Goal: Task Accomplishment & Management: Manage account settings

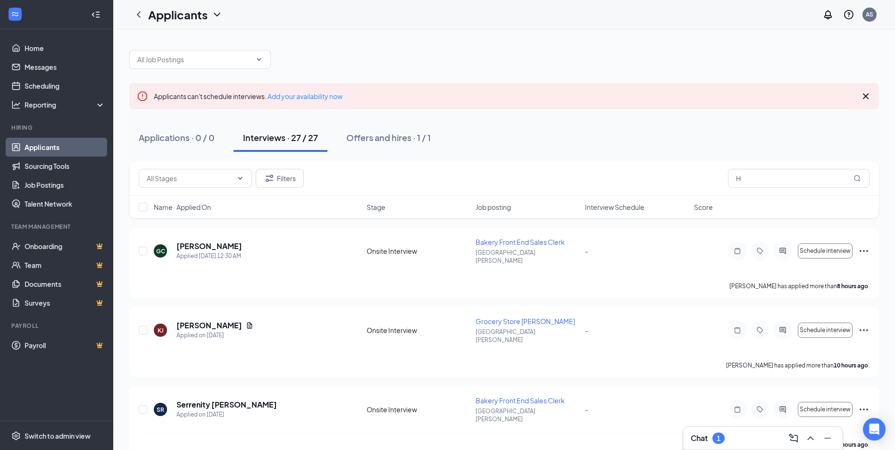
click at [725, 436] on div "Chat 1" at bounding box center [762, 438] width 144 height 15
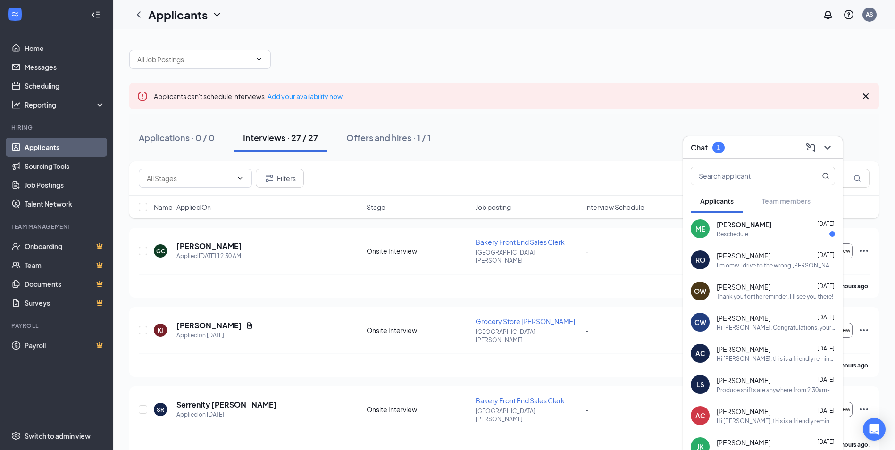
click at [763, 220] on span "[PERSON_NAME]" at bounding box center [743, 224] width 55 height 9
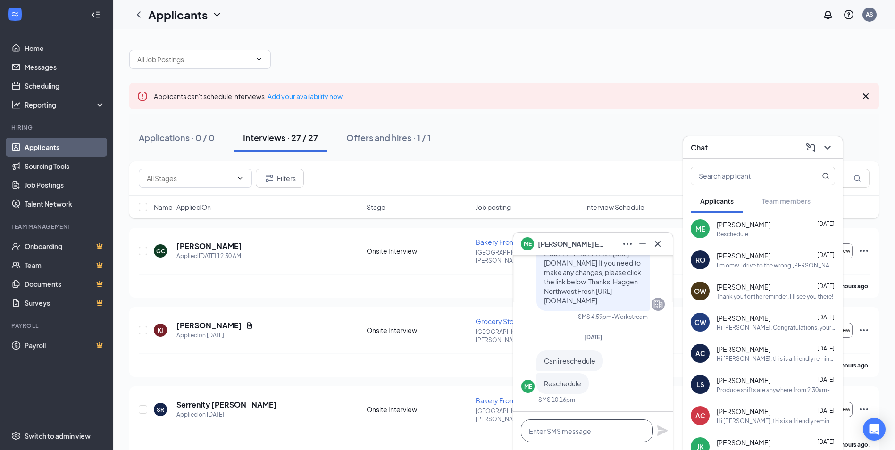
click at [594, 430] on textarea at bounding box center [587, 430] width 132 height 23
type textarea "When are you looking to reschedule?"
click at [658, 426] on icon "Plane" at bounding box center [662, 430] width 10 height 10
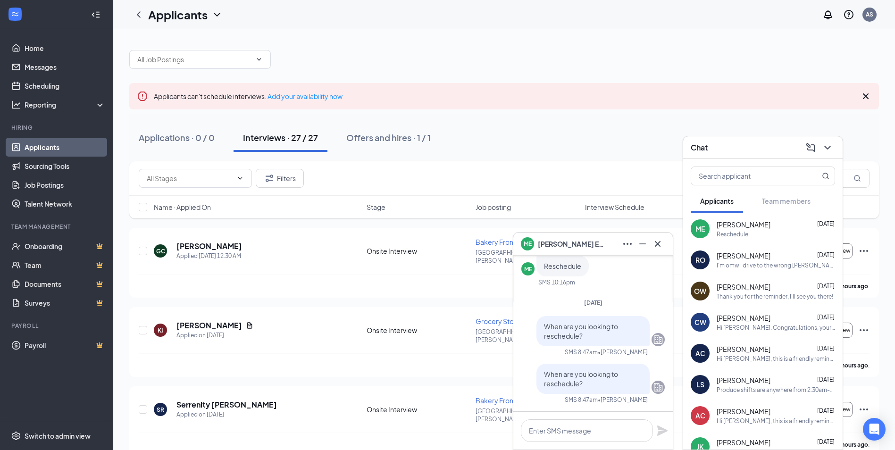
click at [605, 248] on div "ME [PERSON_NAME]" at bounding box center [593, 243] width 144 height 15
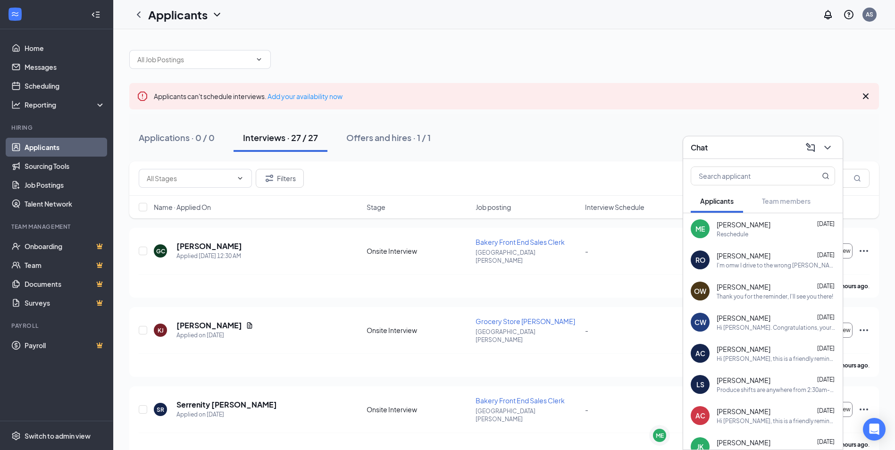
click at [761, 152] on div "Chat" at bounding box center [762, 147] width 144 height 15
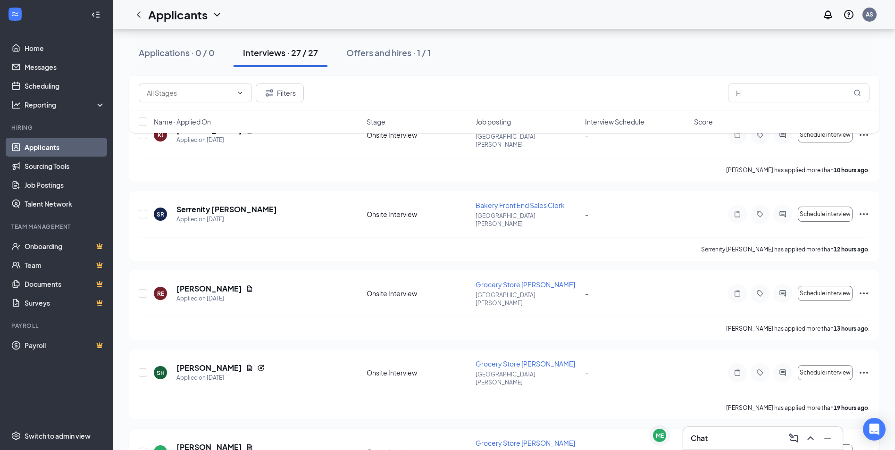
scroll to position [283, 0]
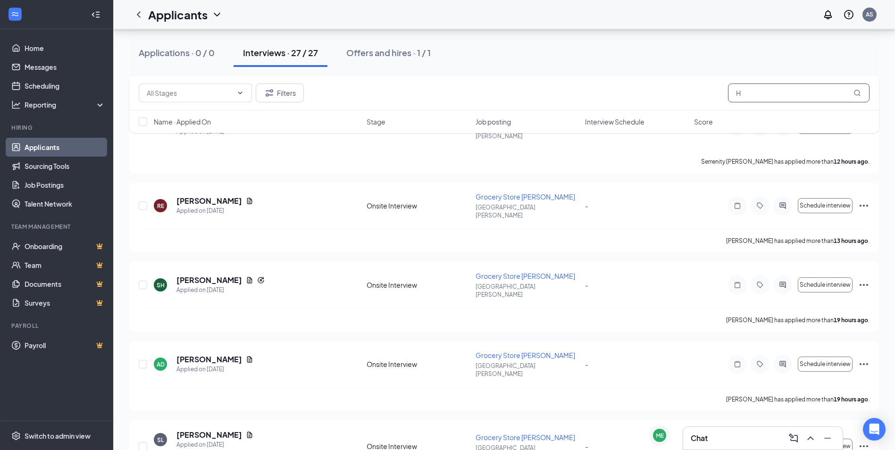
click at [754, 90] on input "H" at bounding box center [798, 92] width 141 height 19
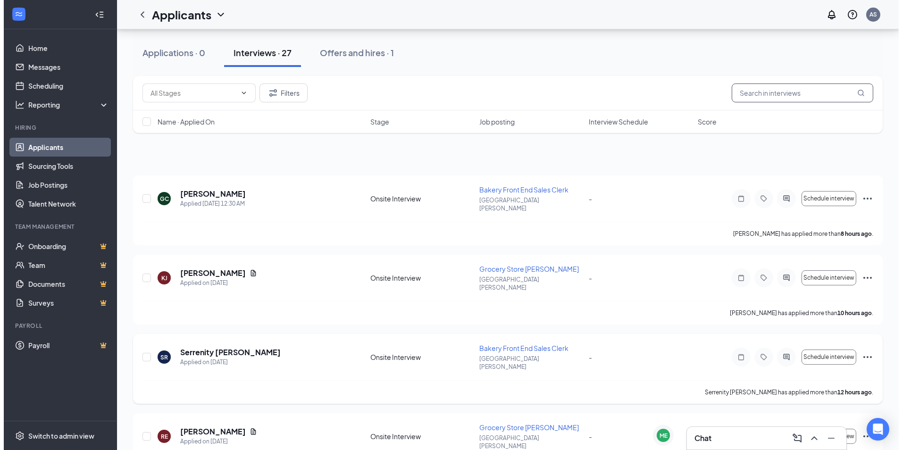
scroll to position [189, 0]
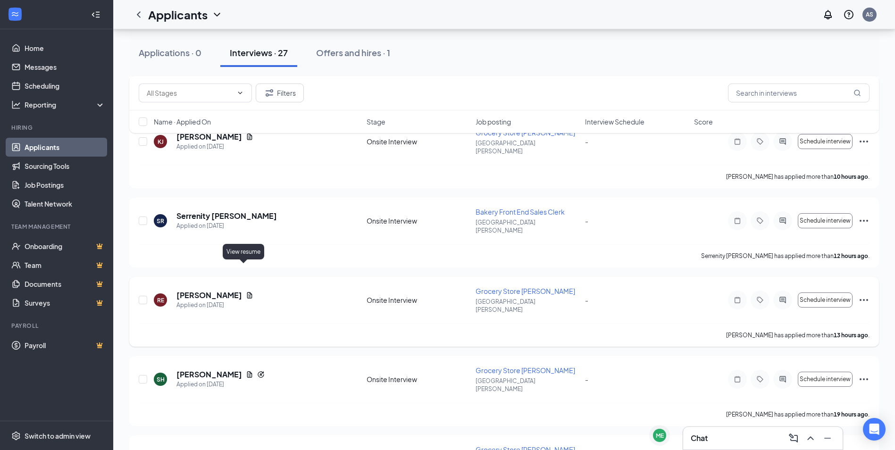
click at [246, 291] on icon "Document" at bounding box center [250, 295] width 8 height 8
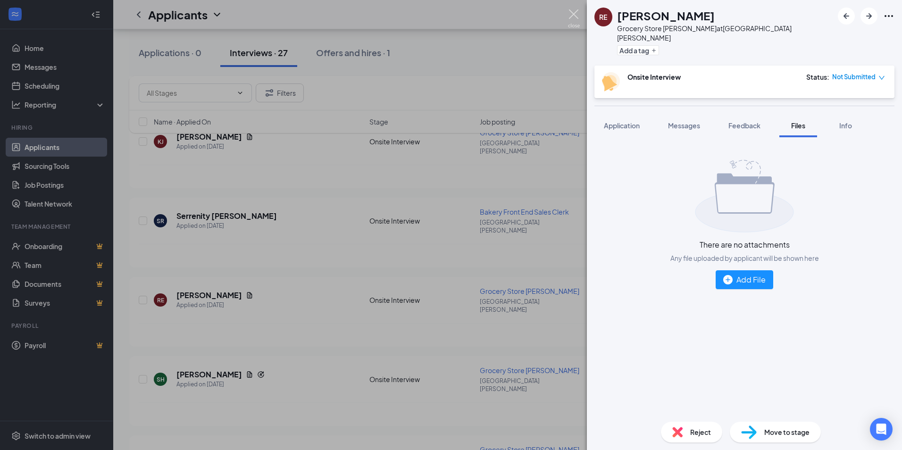
click at [578, 14] on img at bounding box center [574, 18] width 12 height 18
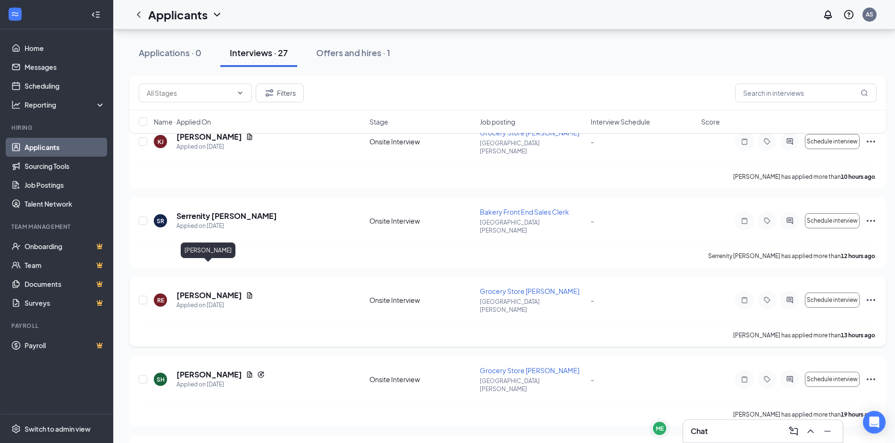
click at [203, 290] on h5 "[PERSON_NAME]" at bounding box center [209, 295] width 66 height 10
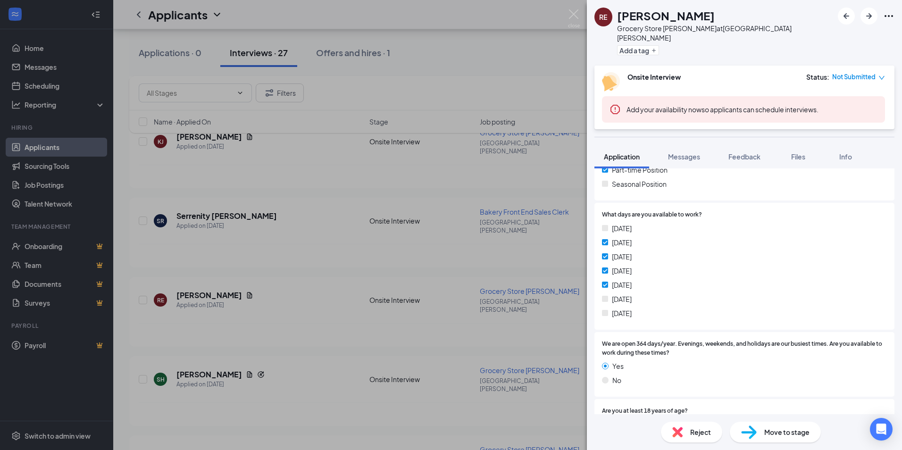
scroll to position [236, 0]
click at [692, 431] on span "Reject" at bounding box center [700, 432] width 21 height 10
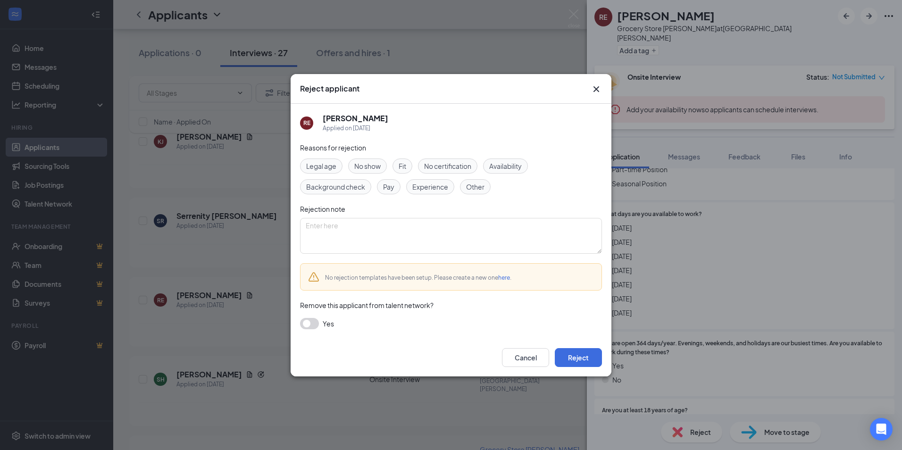
click at [520, 167] on span "Availability" at bounding box center [505, 166] width 33 height 10
click at [494, 252] on textarea at bounding box center [451, 236] width 302 height 36
type textarea "Need weekend availability"
click at [315, 322] on button "button" at bounding box center [309, 323] width 19 height 11
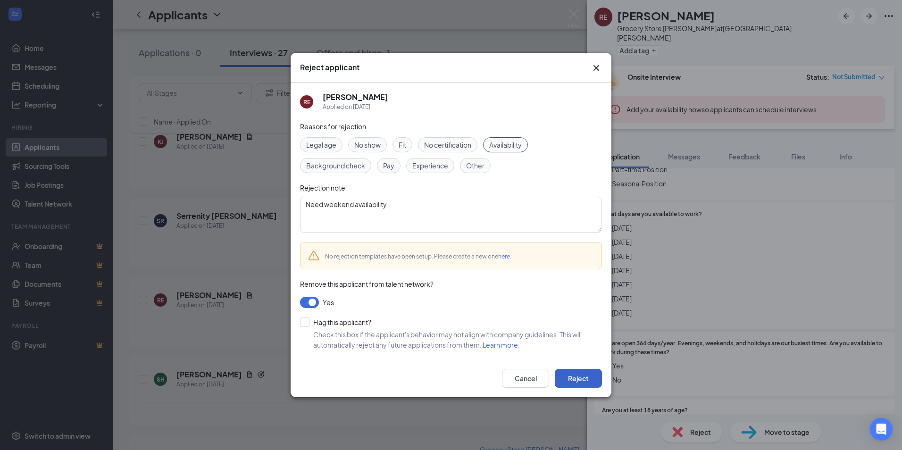
drag, startPoint x: 576, startPoint y: 375, endPoint x: 573, endPoint y: 369, distance: 6.8
click at [577, 375] on button "Reject" at bounding box center [578, 378] width 47 height 19
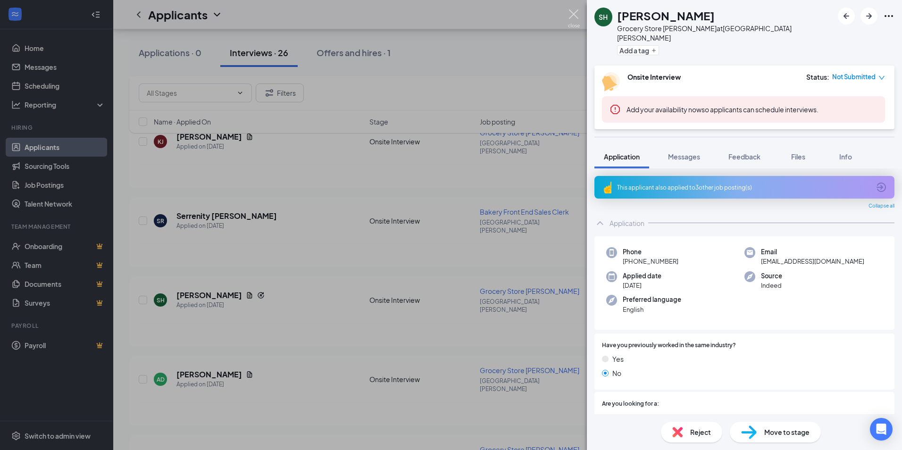
click at [574, 12] on img at bounding box center [574, 18] width 12 height 18
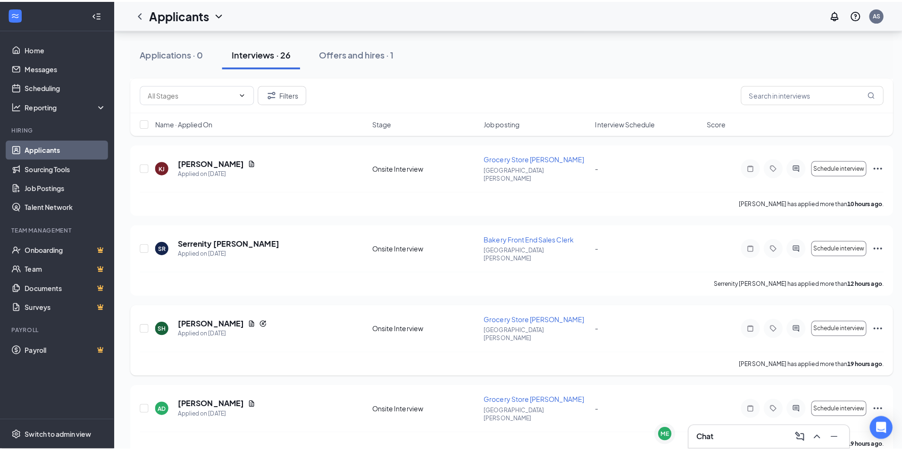
scroll to position [141, 0]
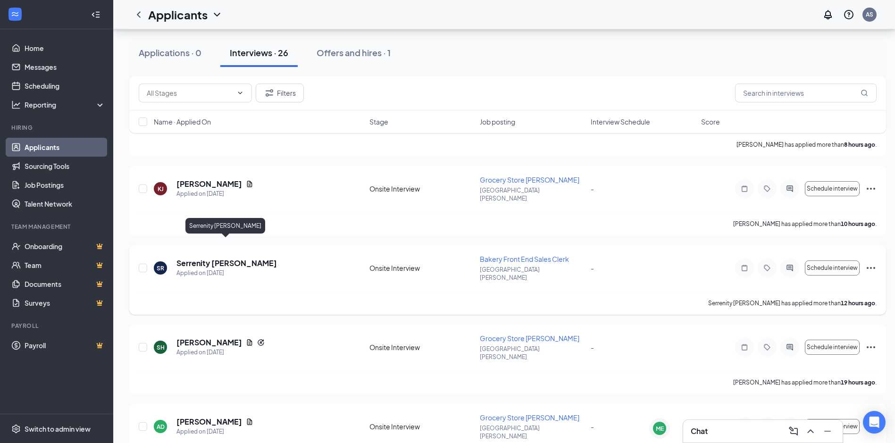
click at [227, 258] on h5 "Serrenity [PERSON_NAME]" at bounding box center [226, 263] width 100 height 10
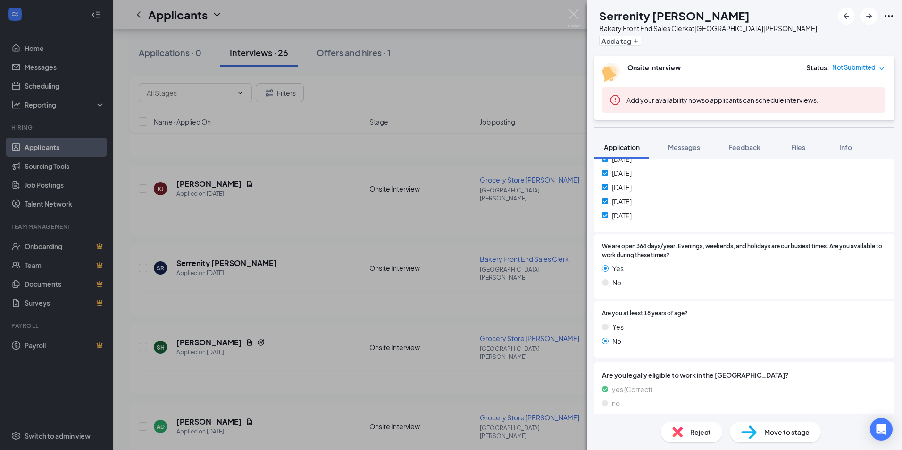
scroll to position [358, 0]
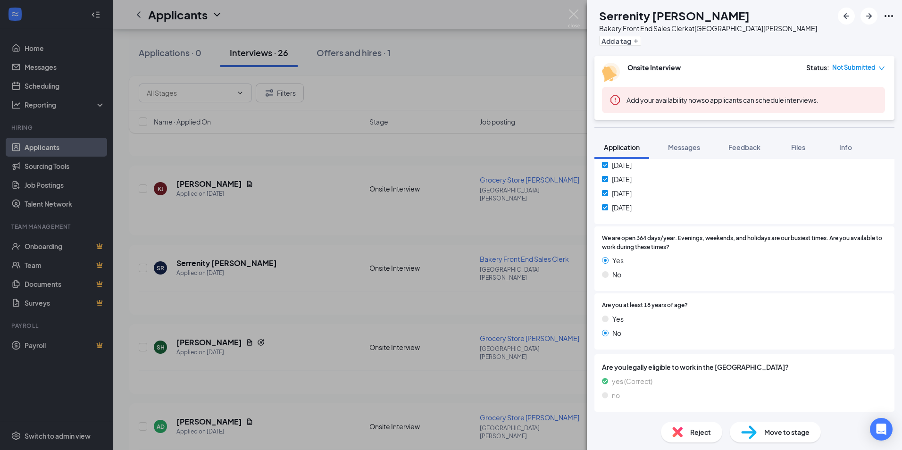
click at [700, 431] on span "Reject" at bounding box center [700, 432] width 21 height 10
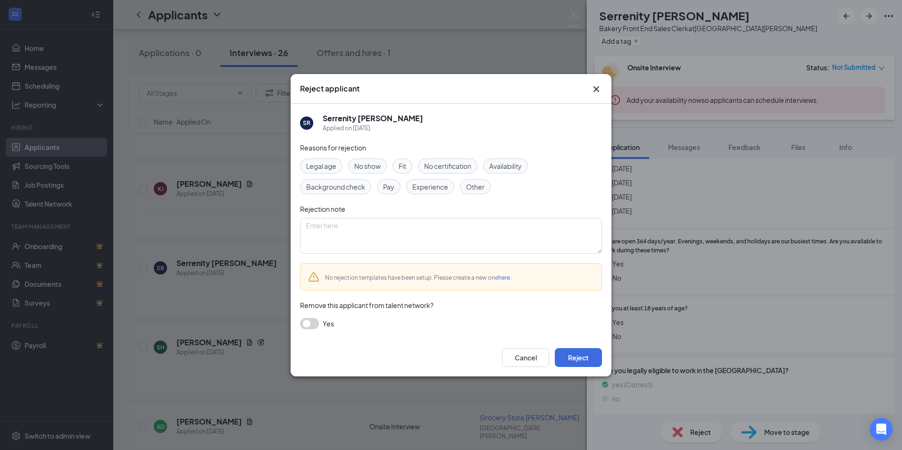
click at [328, 164] on span "Legal age" at bounding box center [321, 166] width 30 height 10
click at [346, 233] on textarea at bounding box center [451, 236] width 302 height 36
type textarea "All positions needed require 18 an older"
click at [587, 357] on button "Reject" at bounding box center [578, 357] width 47 height 19
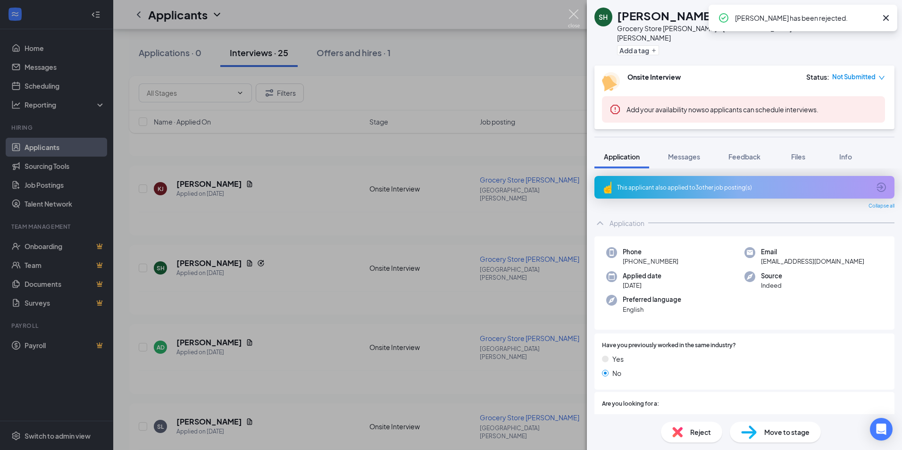
click at [572, 16] on img at bounding box center [574, 18] width 12 height 18
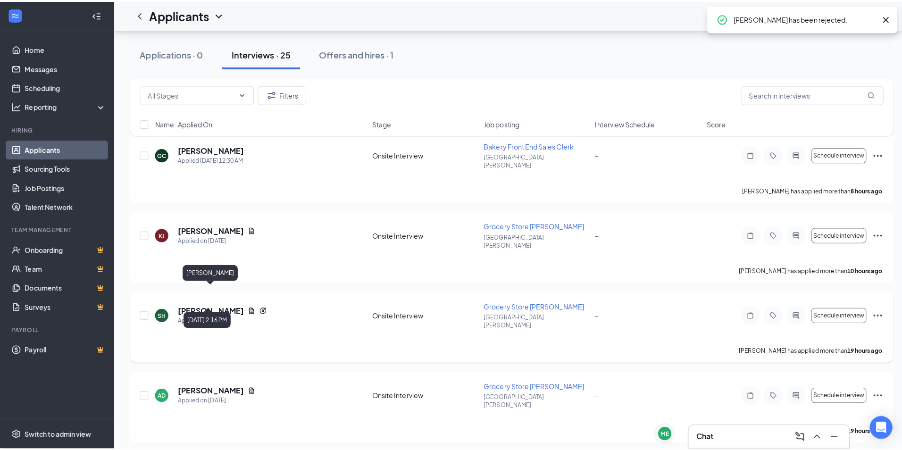
scroll to position [47, 0]
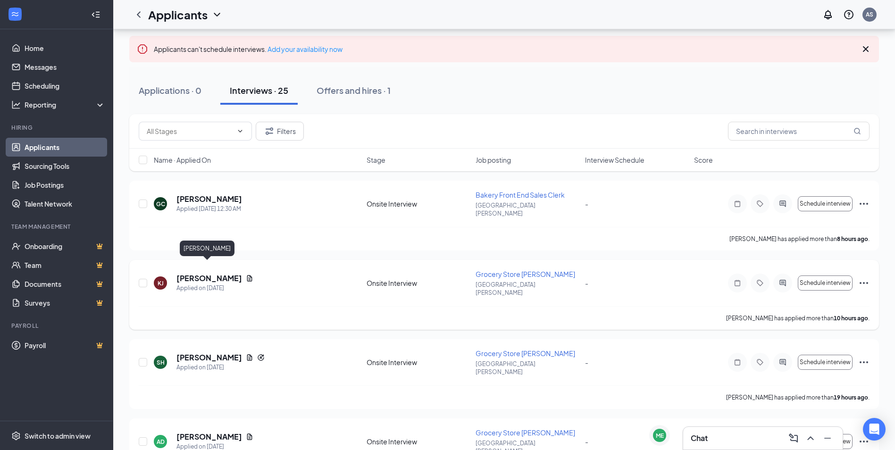
click at [221, 273] on h5 "[PERSON_NAME]" at bounding box center [209, 278] width 66 height 10
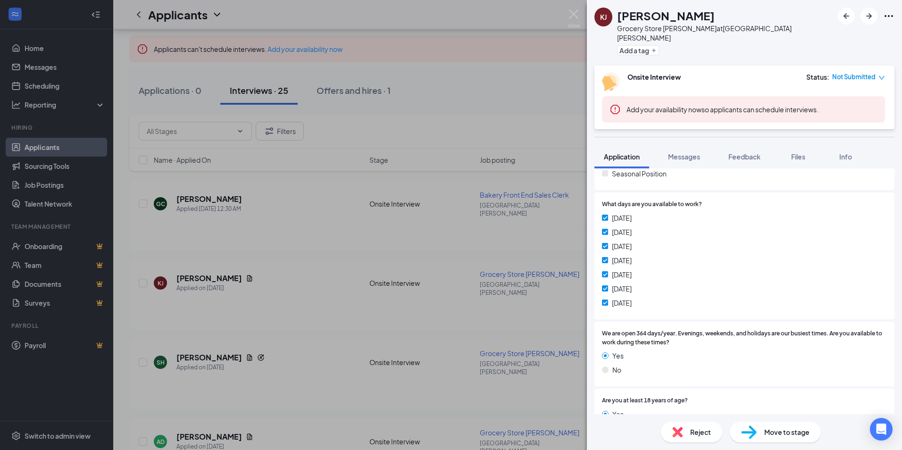
scroll to position [383, 0]
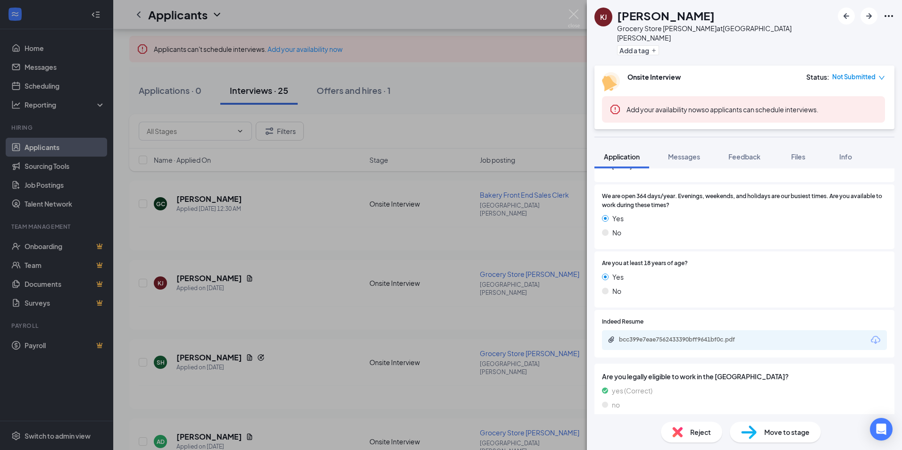
click at [669, 320] on div "Indeed Resume bcc399e7eae7562433390bff9641bf0c.pdf" at bounding box center [744, 333] width 285 height 33
drag, startPoint x: 669, startPoint y: 320, endPoint x: 671, endPoint y: 326, distance: 7.0
click at [671, 336] on div "bcc399e7eae7562433390bff9641bf0c.pdf" at bounding box center [685, 340] width 132 height 8
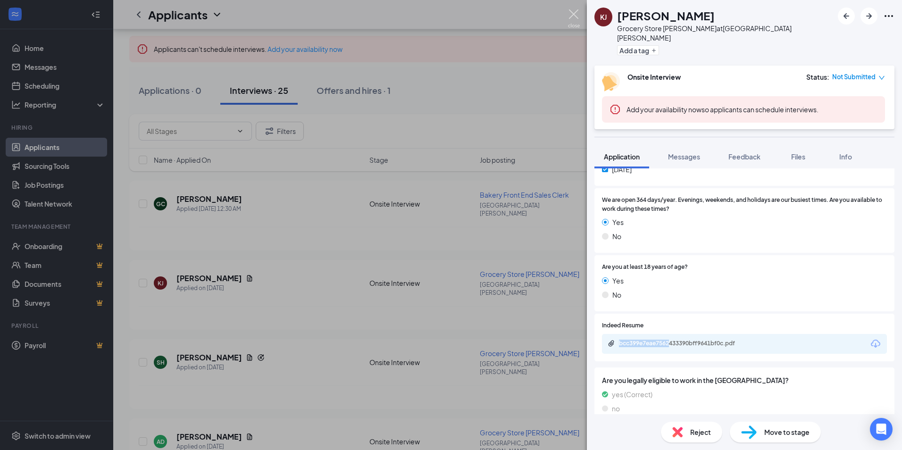
click at [575, 14] on img at bounding box center [574, 18] width 12 height 18
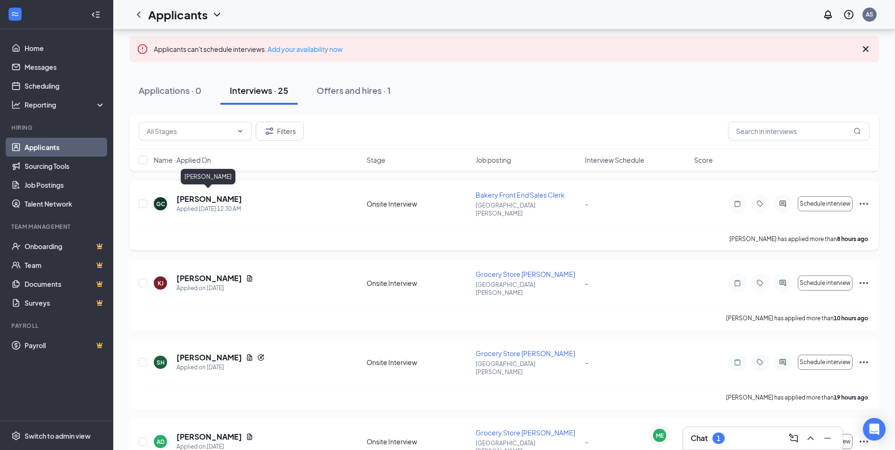
click at [229, 197] on h5 "[PERSON_NAME]" at bounding box center [209, 199] width 66 height 10
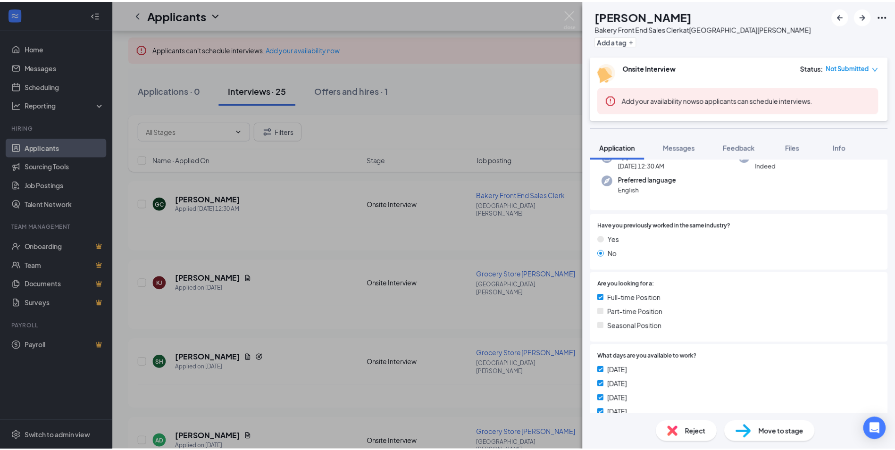
scroll to position [28, 0]
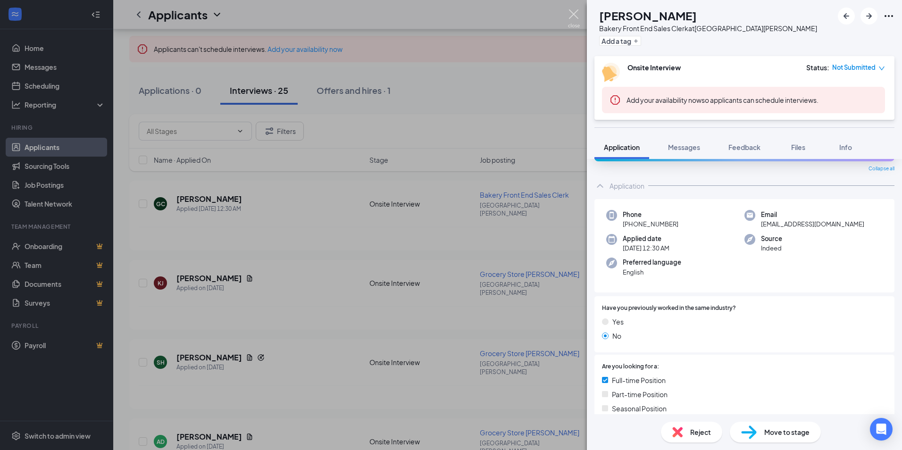
click at [572, 11] on img at bounding box center [574, 18] width 12 height 18
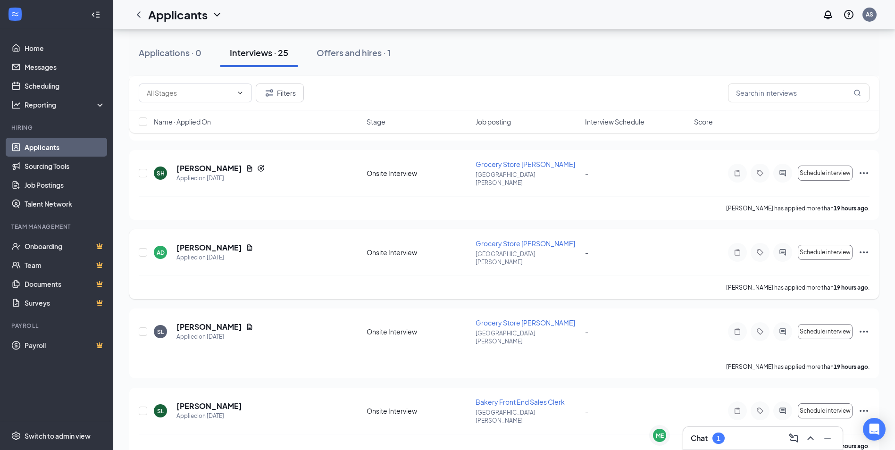
scroll to position [377, 0]
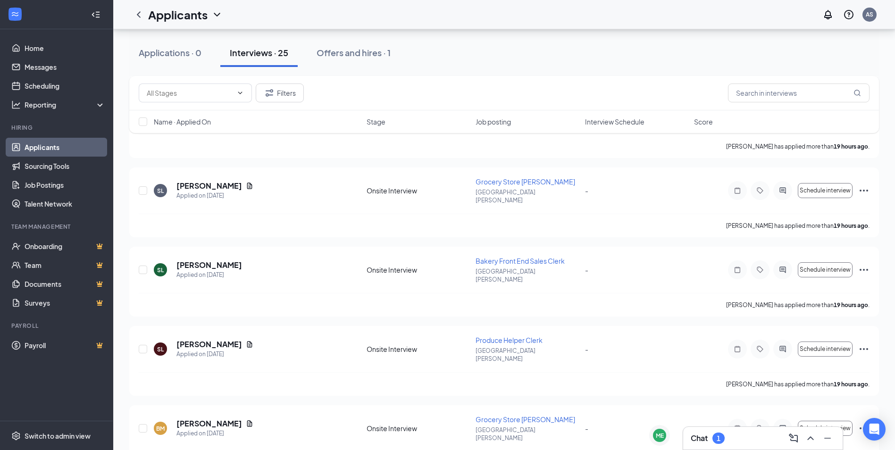
click at [727, 438] on div "Chat 1" at bounding box center [762, 438] width 144 height 15
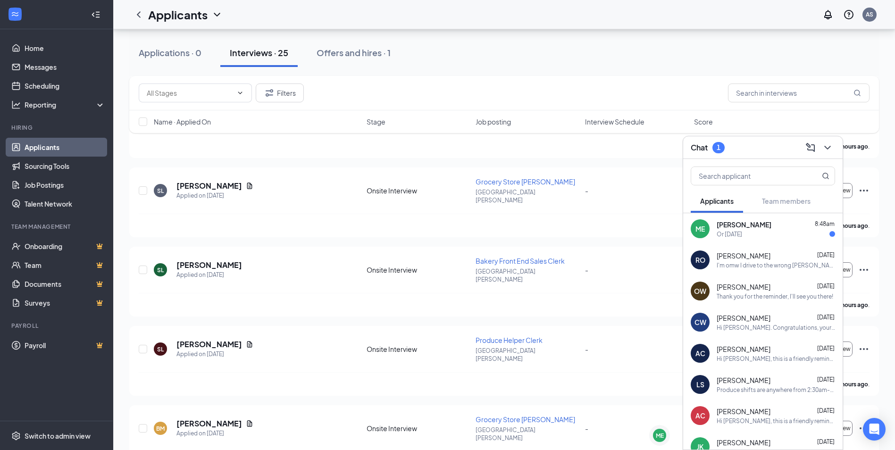
click at [742, 233] on div "Or [DATE]" at bounding box center [728, 234] width 25 height 8
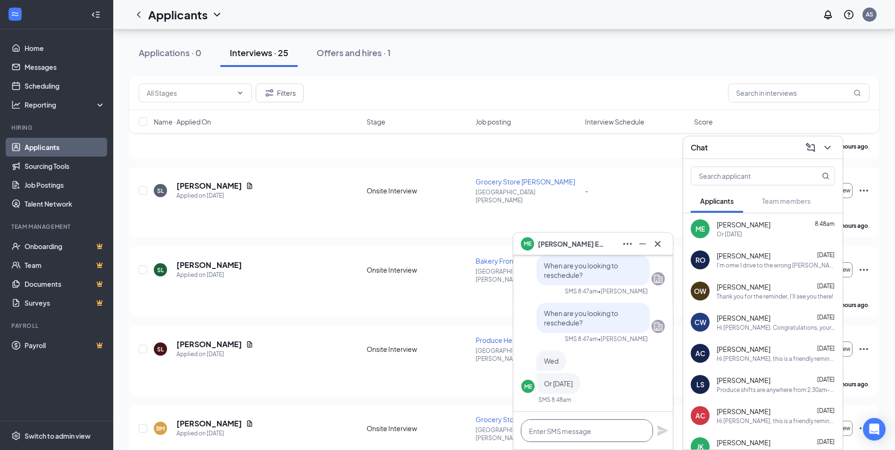
click at [601, 431] on textarea at bounding box center [587, 430] width 132 height 23
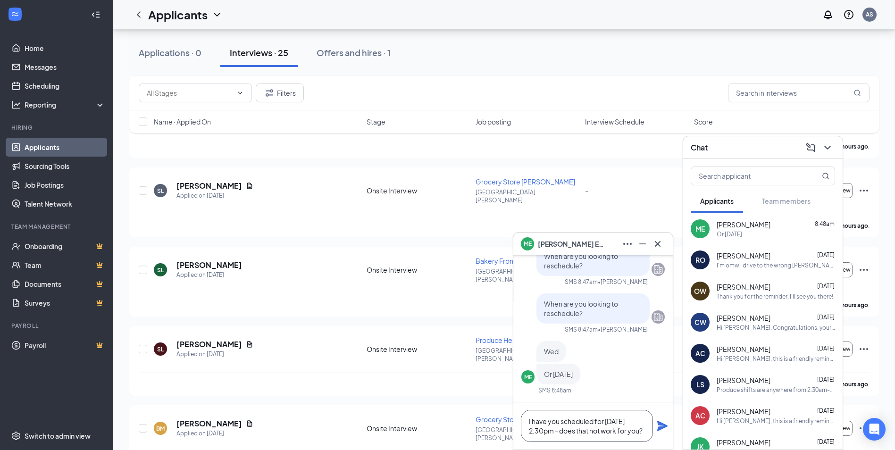
type textarea "I have you scheduled for [DATE] 2:30pm - does that not work for you?"
click at [664, 428] on icon "Plane" at bounding box center [661, 425] width 11 height 11
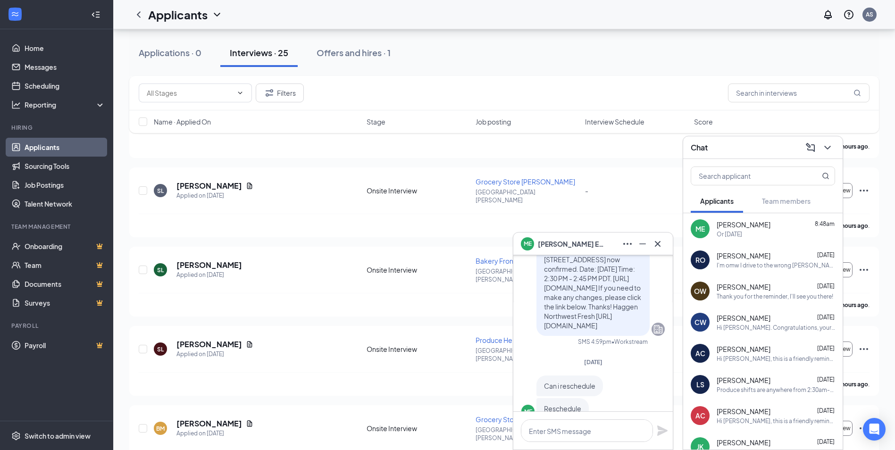
scroll to position [0, 0]
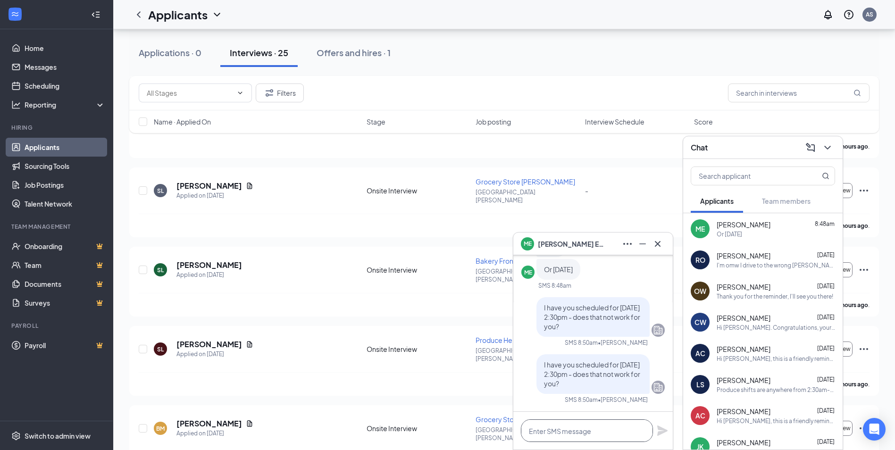
click at [589, 434] on textarea at bounding box center [587, 430] width 132 height 23
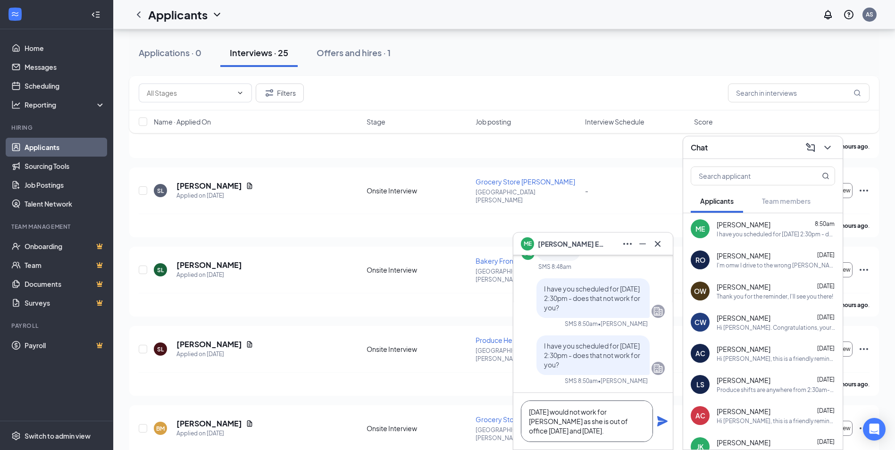
type textarea "[DATE] would not work for [PERSON_NAME] as she is out of office [DATE] and [DAT…"
drag, startPoint x: 568, startPoint y: 437, endPoint x: 519, endPoint y: 388, distance: 69.0
click at [519, 388] on div "ME [PERSON_NAME] Applicant Grocery Store [PERSON_NAME] • Mount [PERSON_NAME] [D…" at bounding box center [592, 352] width 159 height 194
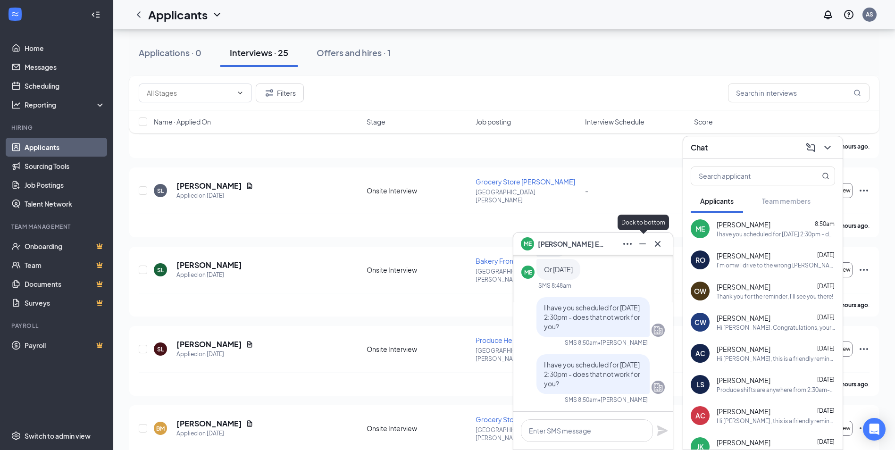
click at [651, 246] on button at bounding box center [657, 243] width 15 height 15
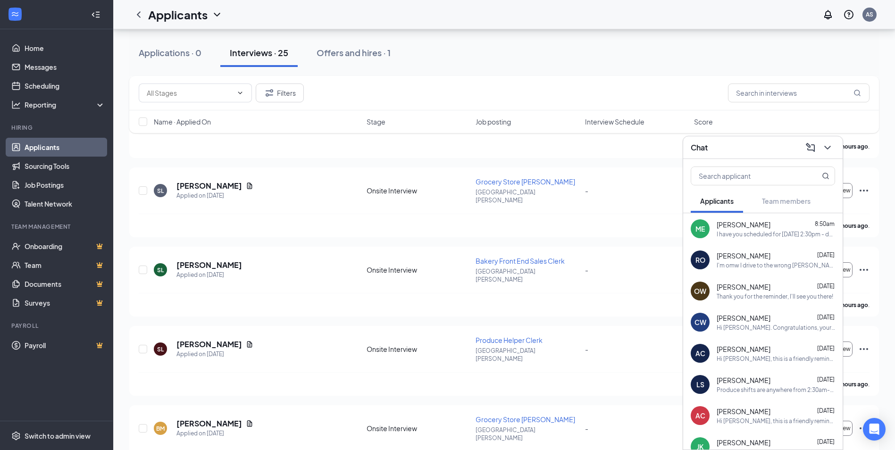
click at [766, 142] on div "Chat" at bounding box center [762, 147] width 144 height 15
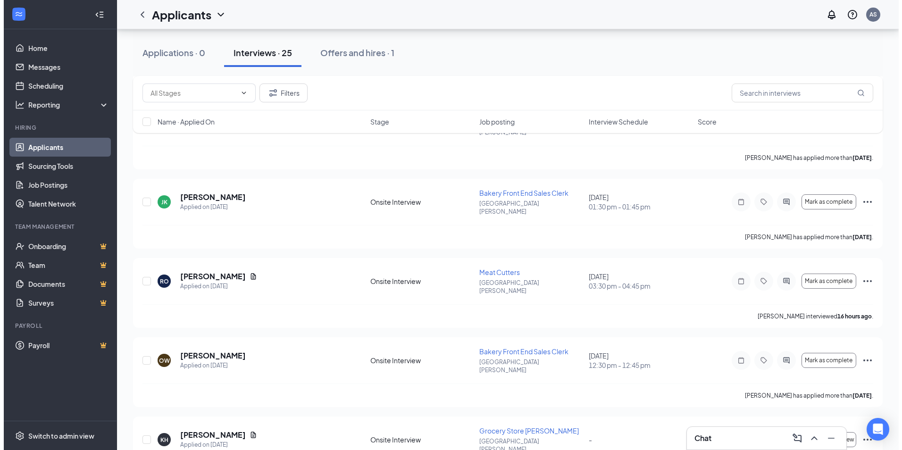
scroll to position [943, 0]
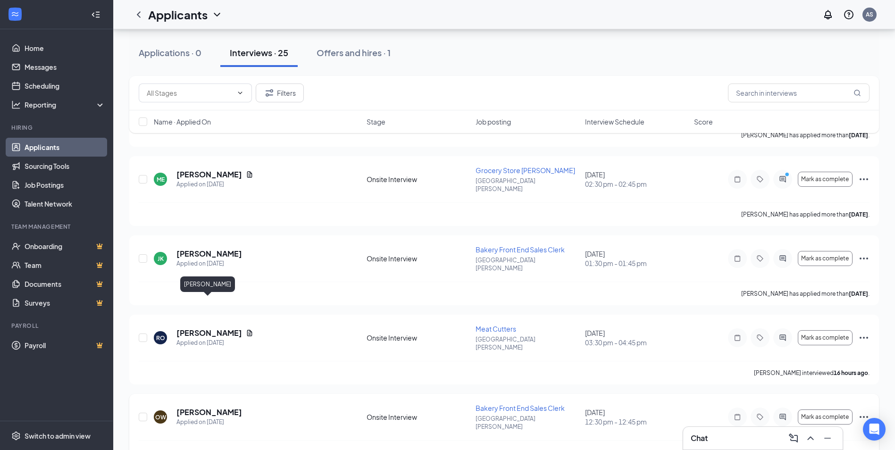
click at [224, 407] on h5 "[PERSON_NAME]" at bounding box center [209, 412] width 66 height 10
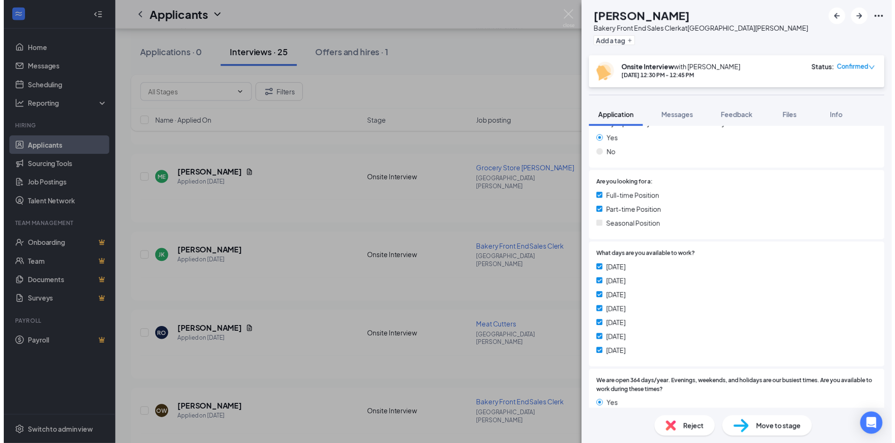
scroll to position [300, 0]
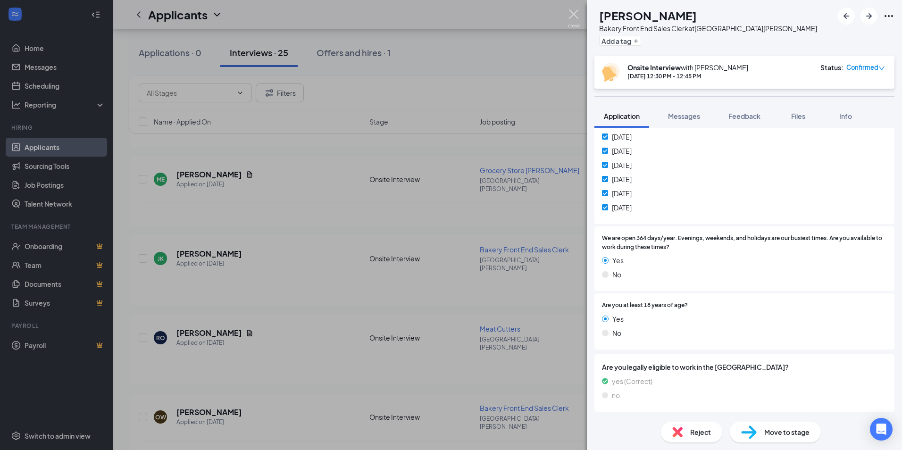
click at [578, 14] on img at bounding box center [574, 18] width 12 height 18
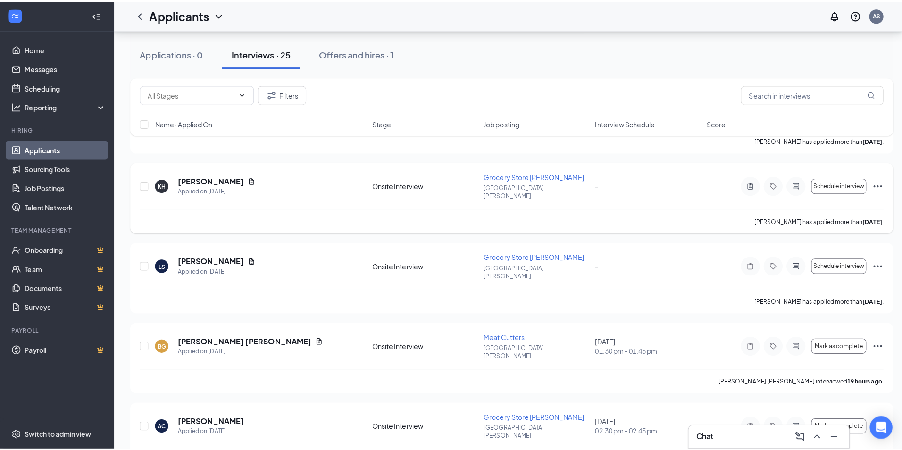
scroll to position [1273, 0]
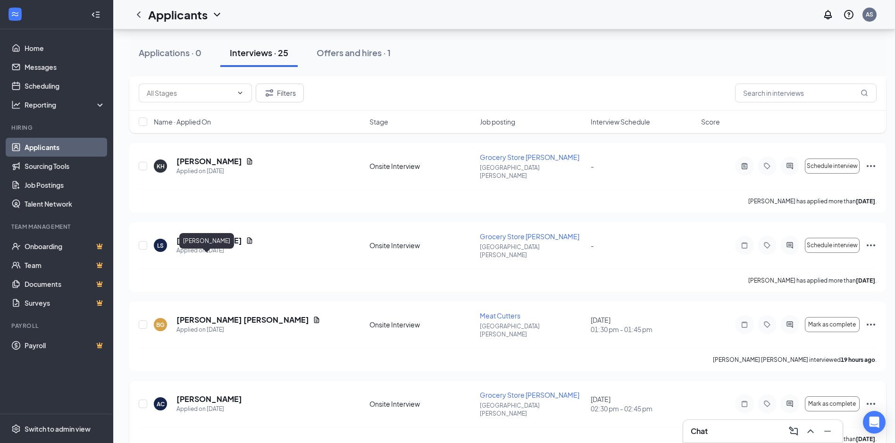
click at [213, 394] on h5 "[PERSON_NAME]" at bounding box center [209, 399] width 66 height 10
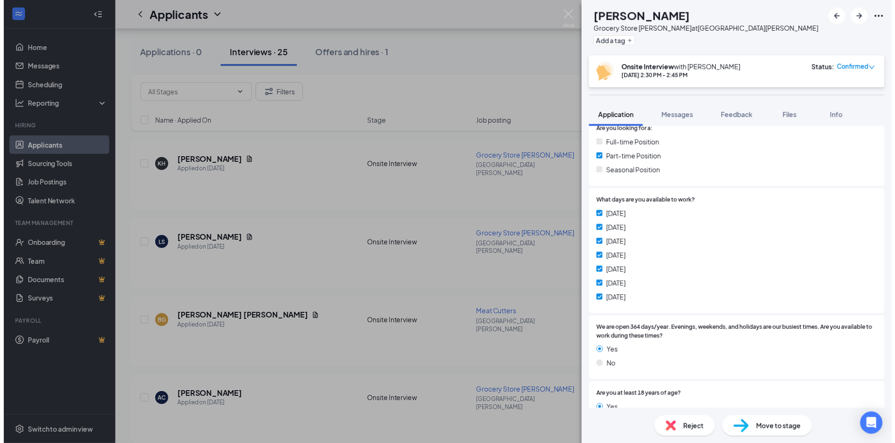
scroll to position [236, 0]
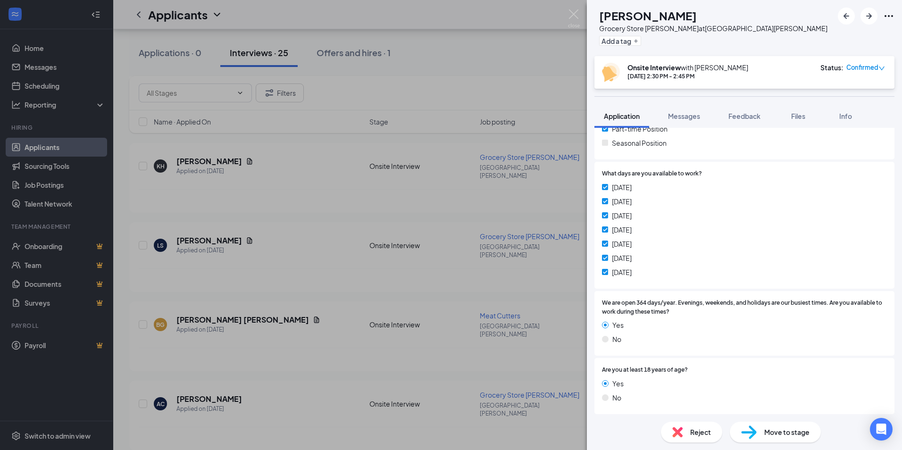
click at [568, 9] on img at bounding box center [574, 18] width 12 height 18
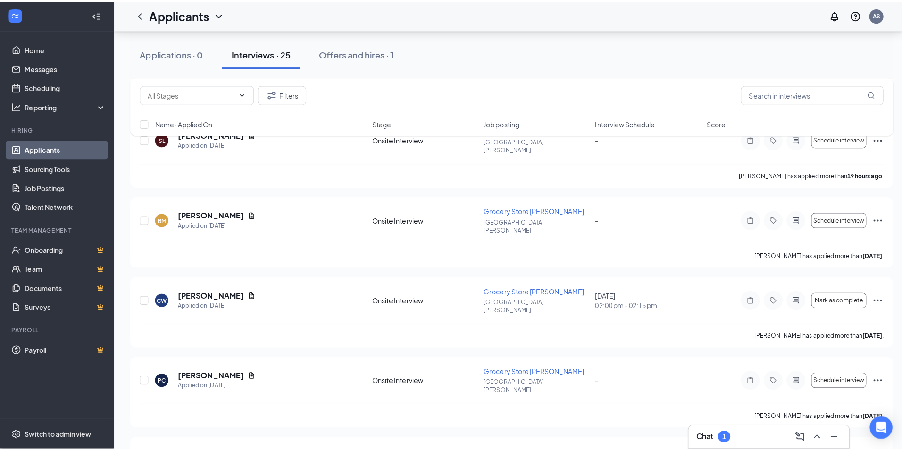
scroll to position [519, 0]
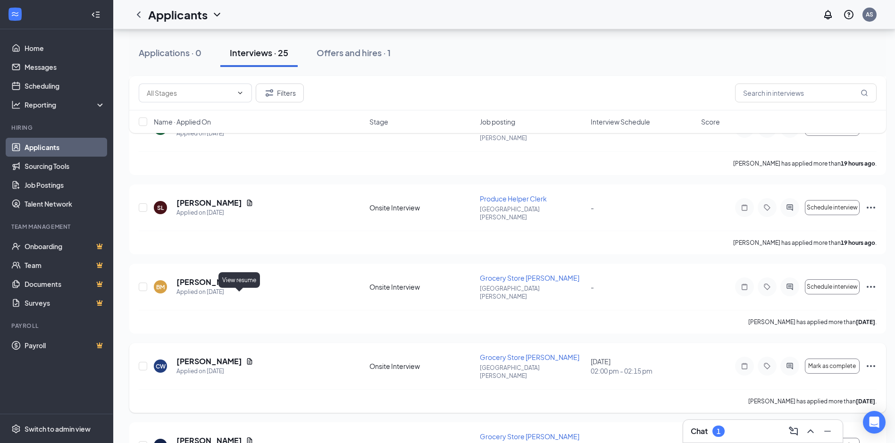
click at [246, 357] on icon "Document" at bounding box center [250, 361] width 8 height 8
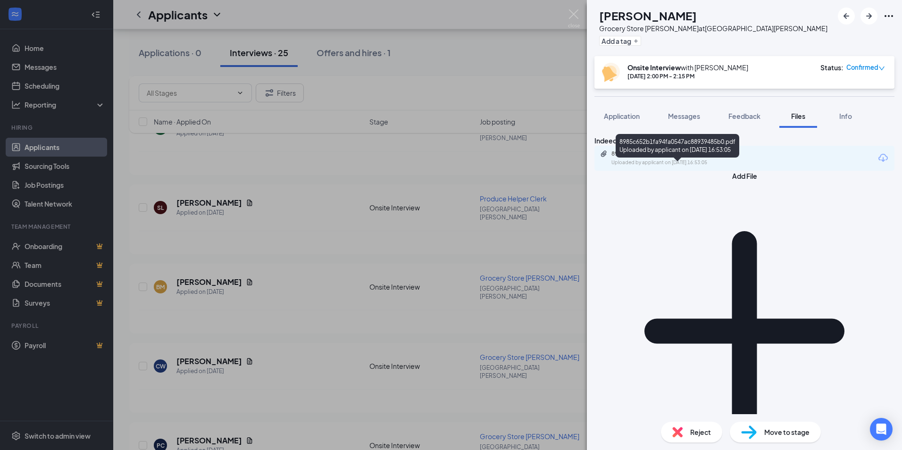
click at [660, 166] on div "Uploaded by applicant on [DATE] 16:53:05" at bounding box center [681, 163] width 141 height 8
click at [625, 122] on button "Application" at bounding box center [621, 116] width 55 height 24
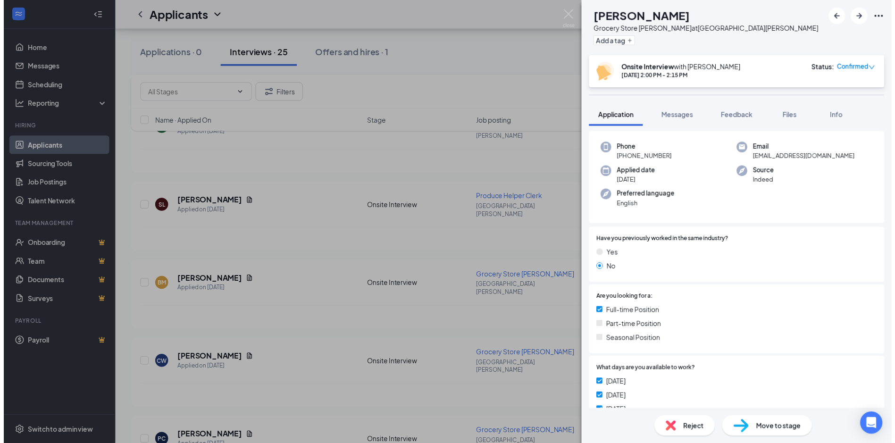
scroll to position [189, 0]
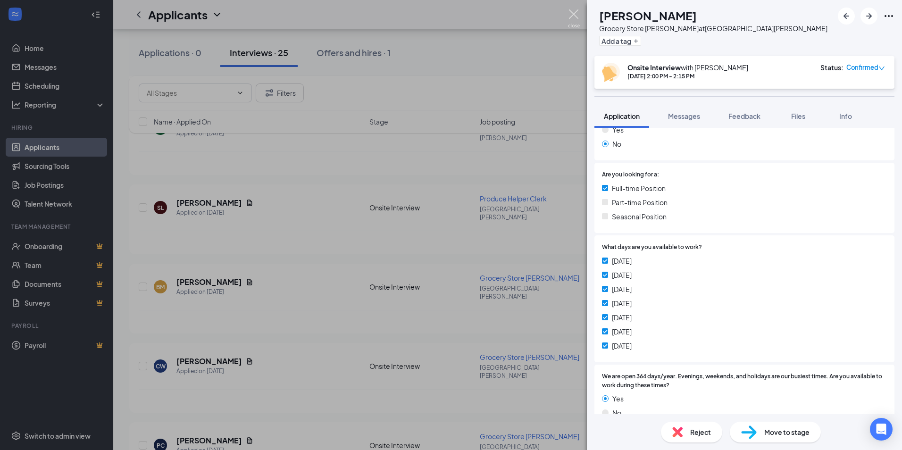
click at [577, 16] on img at bounding box center [574, 18] width 12 height 18
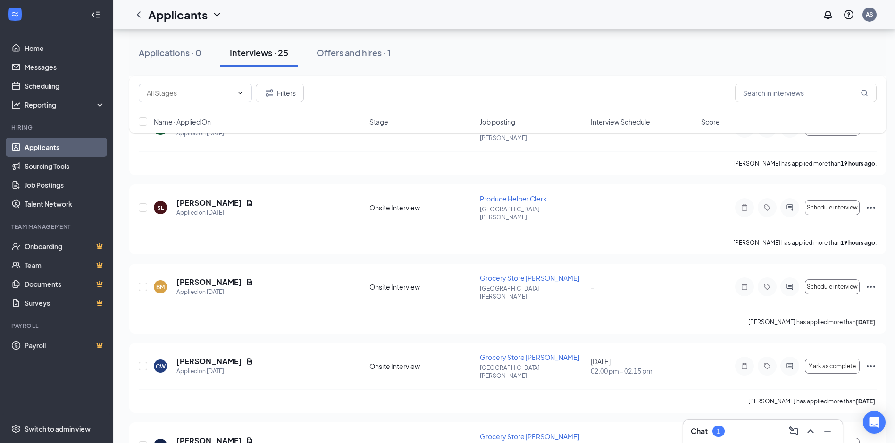
click at [760, 429] on div "Chat 1" at bounding box center [762, 430] width 144 height 15
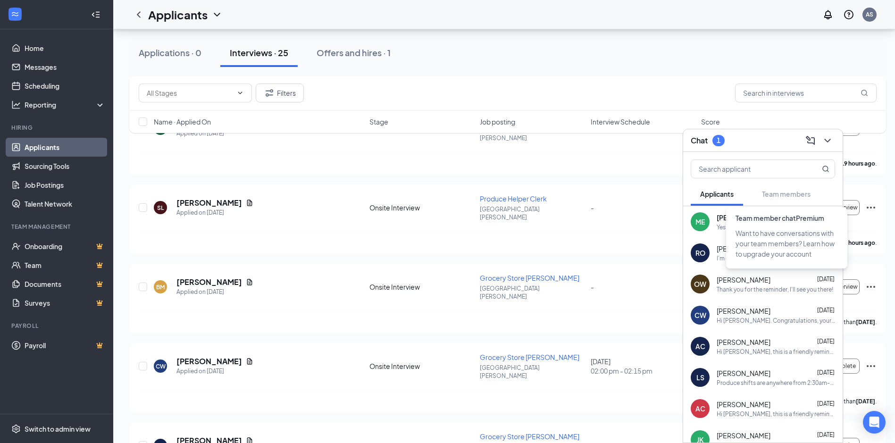
click at [762, 220] on span "Team member chat Premium" at bounding box center [779, 218] width 89 height 8
click at [717, 217] on span "[PERSON_NAME]" at bounding box center [743, 217] width 55 height 9
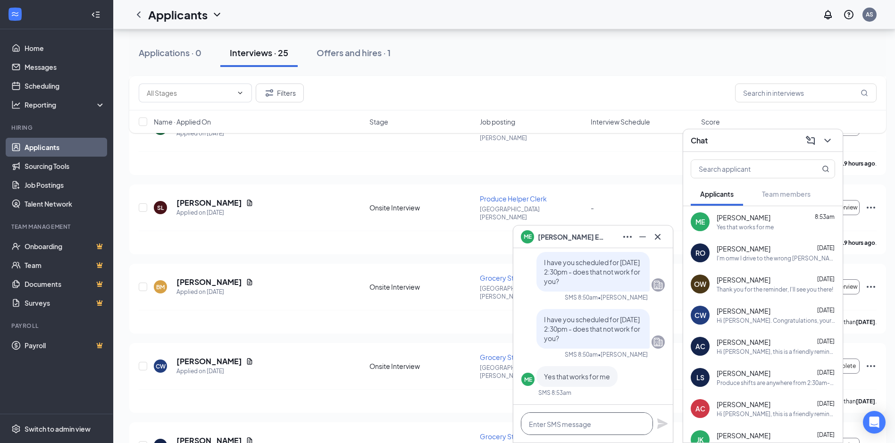
click at [564, 414] on textarea at bounding box center [587, 423] width 132 height 23
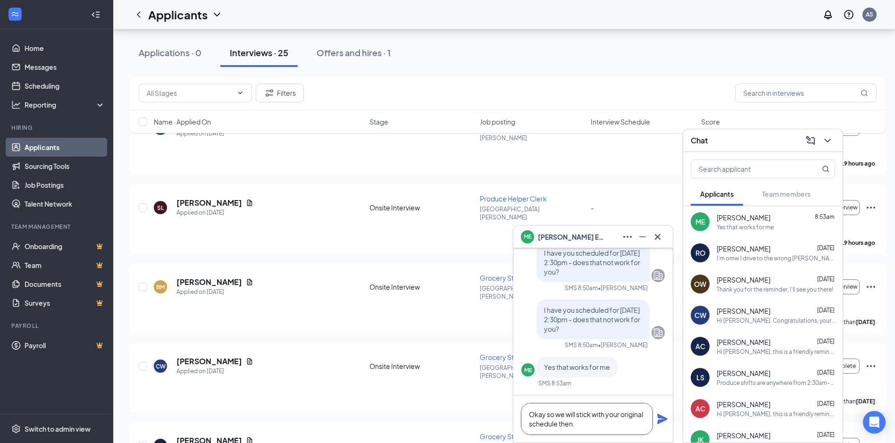
type textarea "Okay so we will stick with your original schedule then."
click at [660, 421] on icon "Plane" at bounding box center [662, 419] width 10 height 10
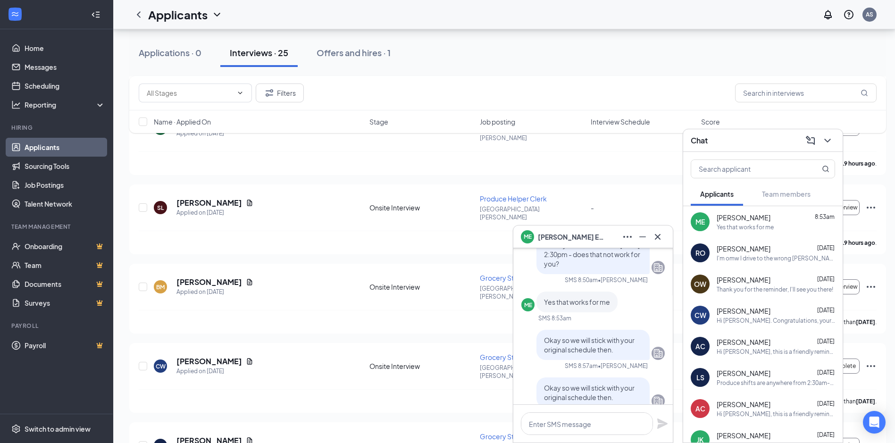
scroll to position [0, 0]
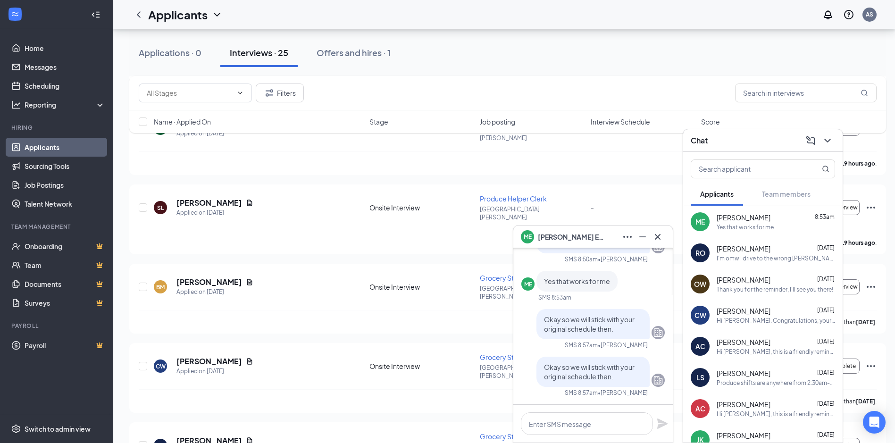
click at [612, 238] on div "ME [PERSON_NAME]" at bounding box center [593, 236] width 144 height 15
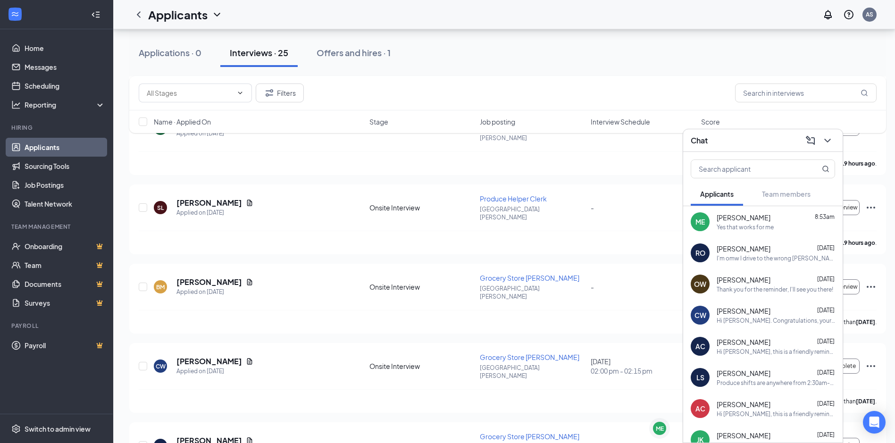
click at [713, 141] on div "Chat" at bounding box center [762, 140] width 144 height 15
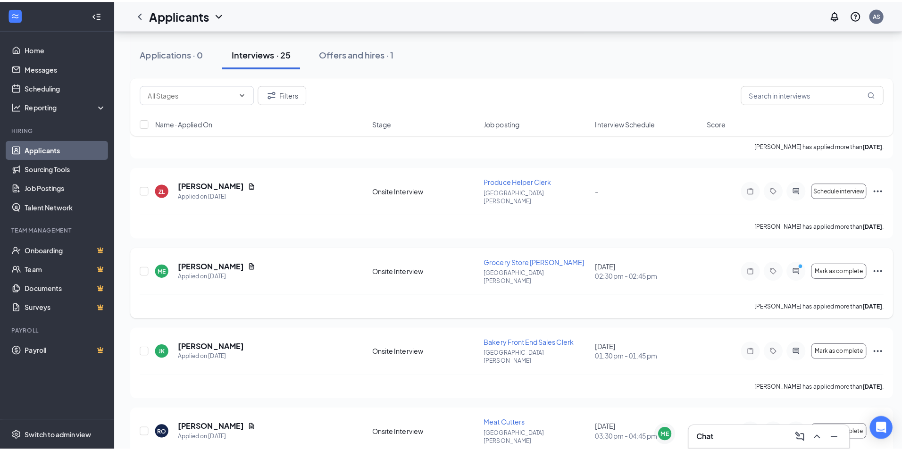
scroll to position [849, 0]
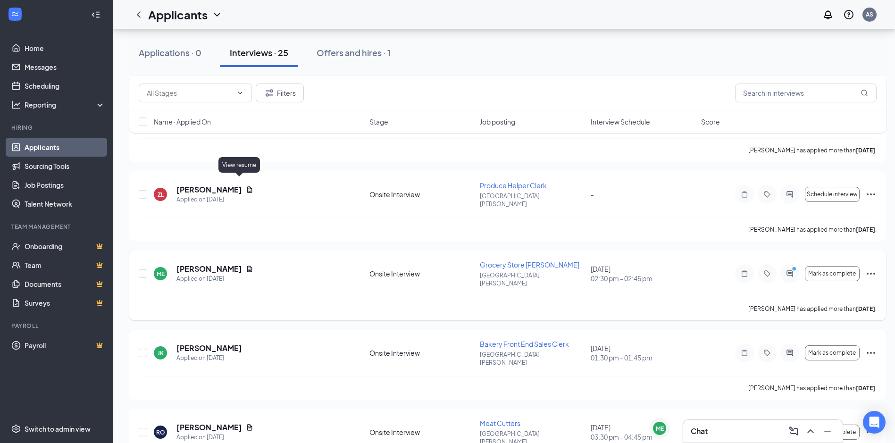
click at [246, 265] on icon "Document" at bounding box center [250, 269] width 8 height 8
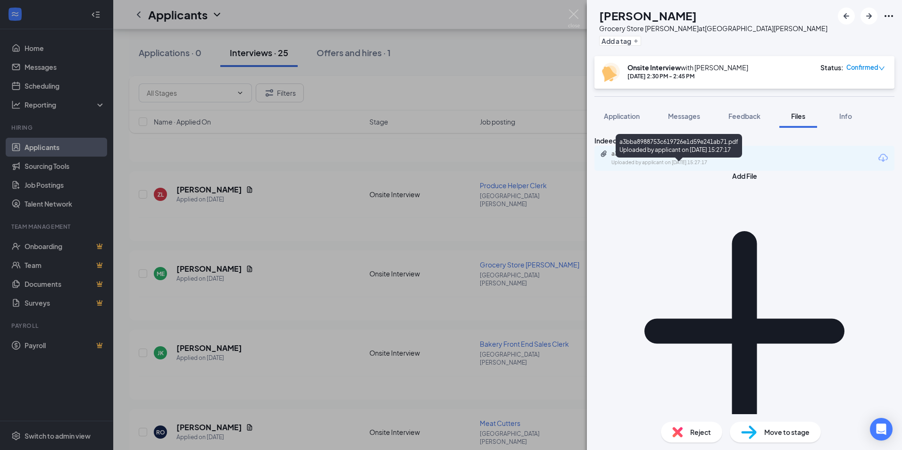
click at [698, 166] on div "Uploaded by applicant on [DATE] 15:27:17" at bounding box center [681, 163] width 141 height 8
click at [621, 113] on span "Application" at bounding box center [622, 116] width 36 height 8
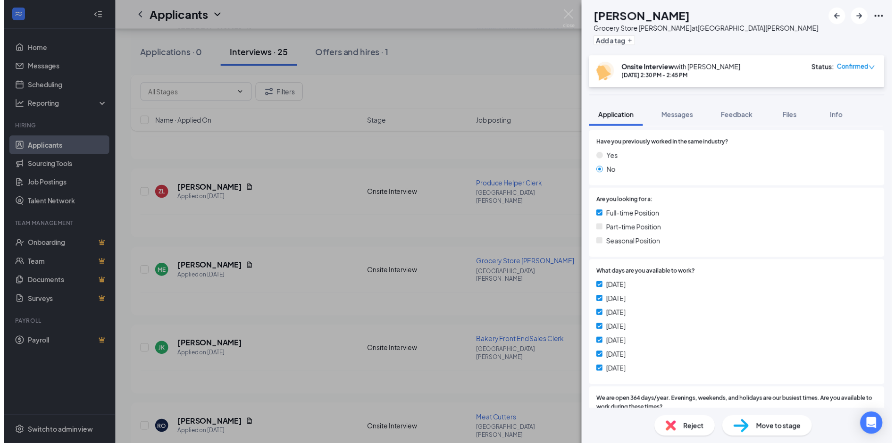
scroll to position [189, 0]
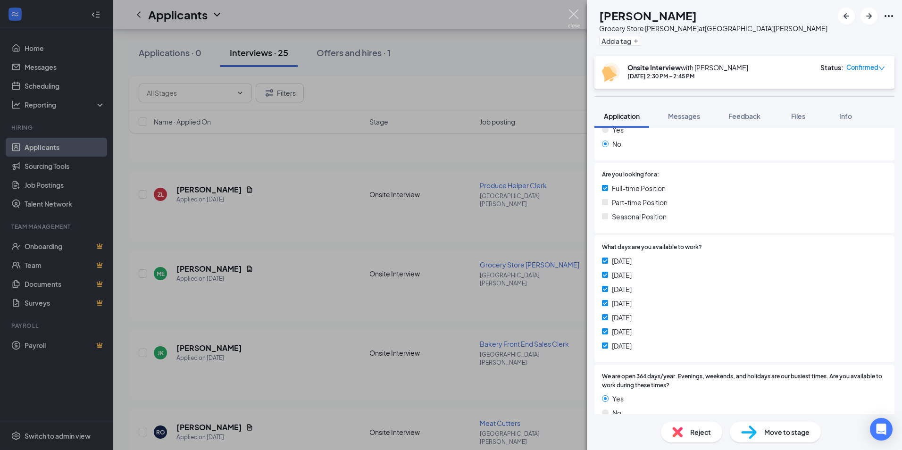
click at [573, 12] on img at bounding box center [574, 18] width 12 height 18
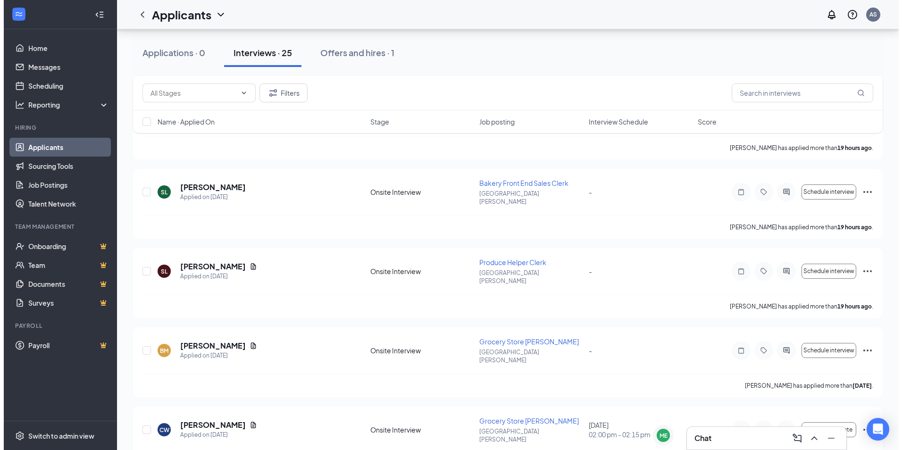
scroll to position [472, 0]
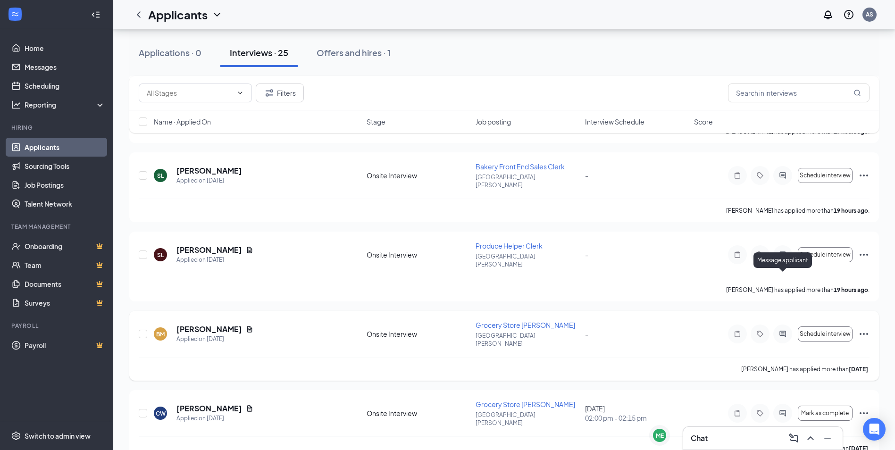
click at [782, 330] on icon "ActiveChat" at bounding box center [782, 334] width 11 height 8
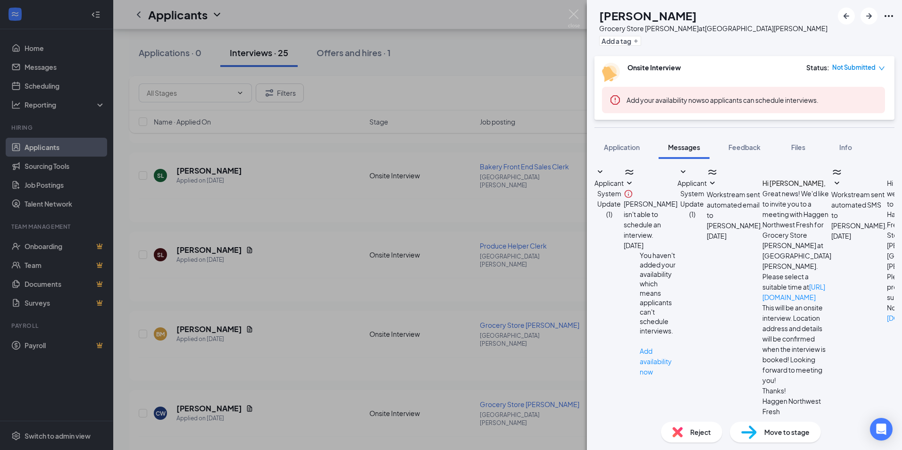
scroll to position [88, 0]
click at [714, 416] on textarea at bounding box center [656, 444] width 124 height 57
type textarea "Hello, would you be able to come in for an interview [DATE] at 12:30pm?"
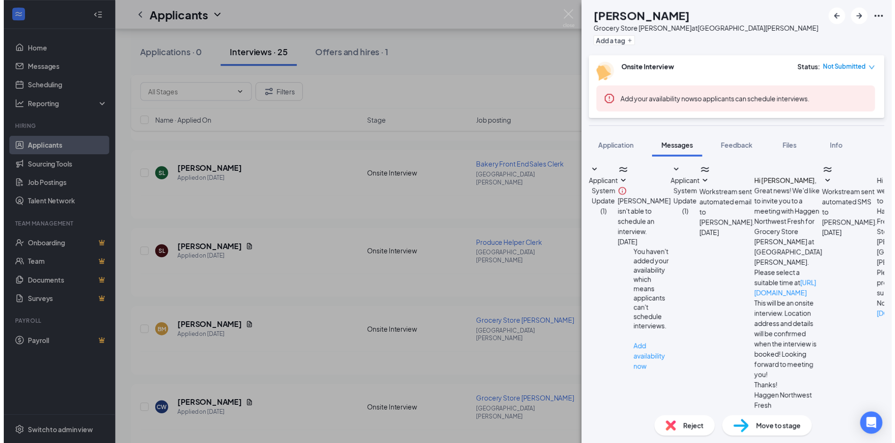
scroll to position [149, 0]
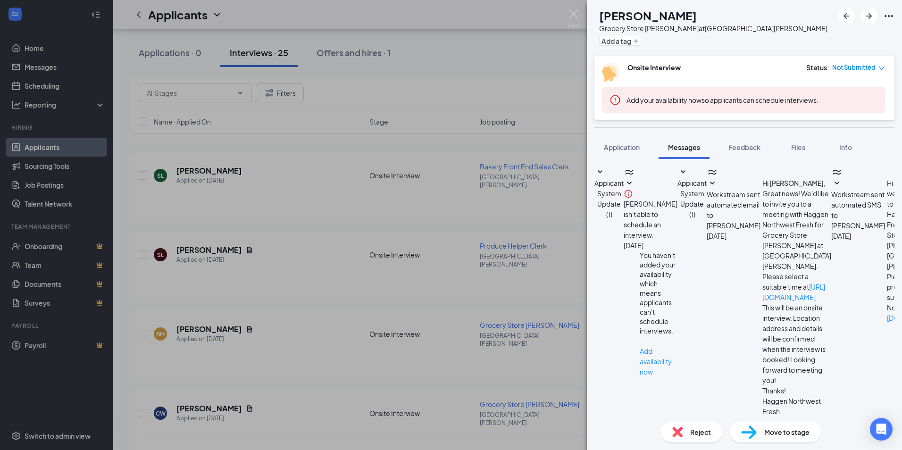
click at [574, 9] on div "BM [PERSON_NAME] Grocery Store [PERSON_NAME] at [GEOGRAPHIC_DATA][PERSON_NAME] …" at bounding box center [451, 225] width 902 height 450
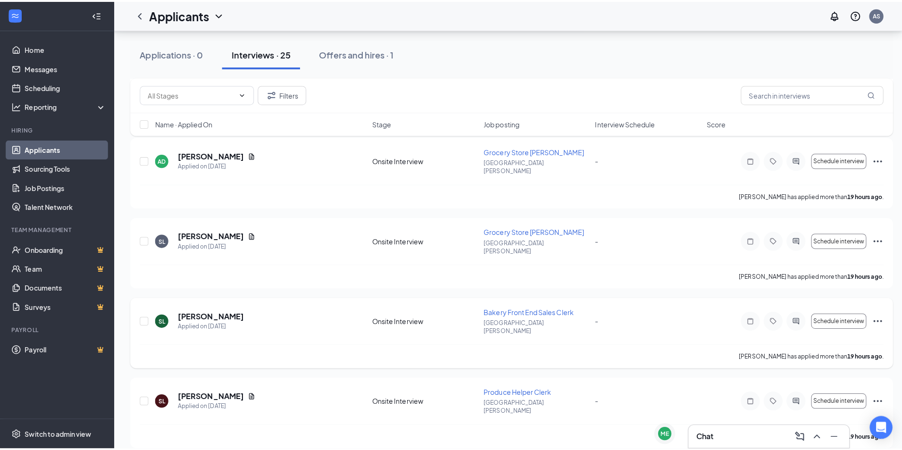
scroll to position [377, 0]
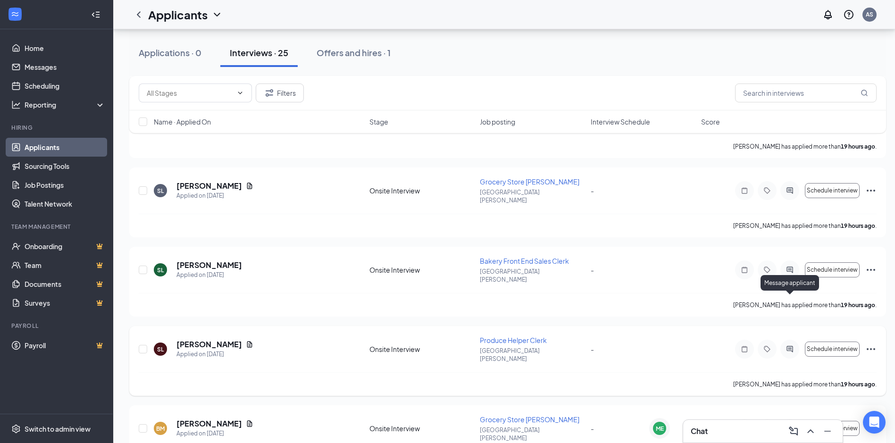
click at [792, 345] on icon "ActiveChat" at bounding box center [789, 349] width 11 height 8
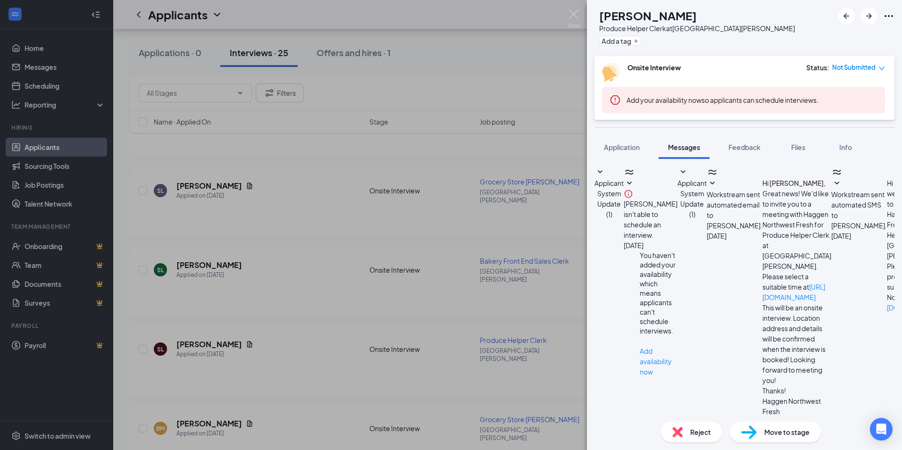
scroll to position [37, 0]
click at [698, 416] on textarea at bounding box center [656, 444] width 124 height 57
type textarea "Hello, would you be able to come in for an interview [DATE] at 1:30pm?"
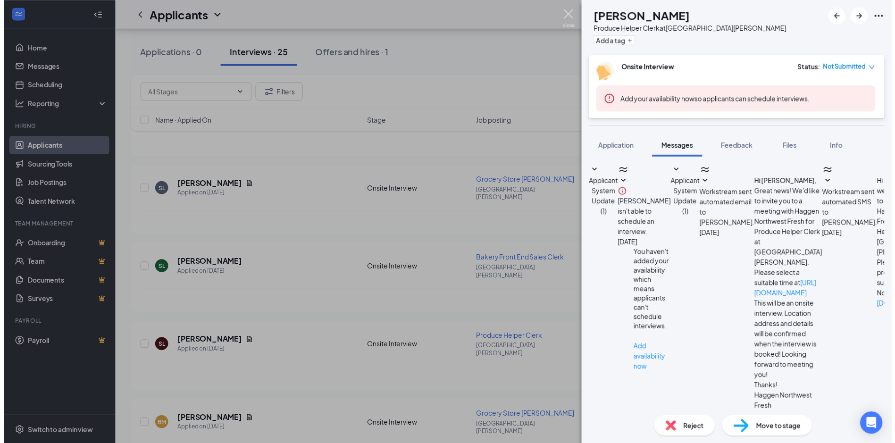
scroll to position [108, 0]
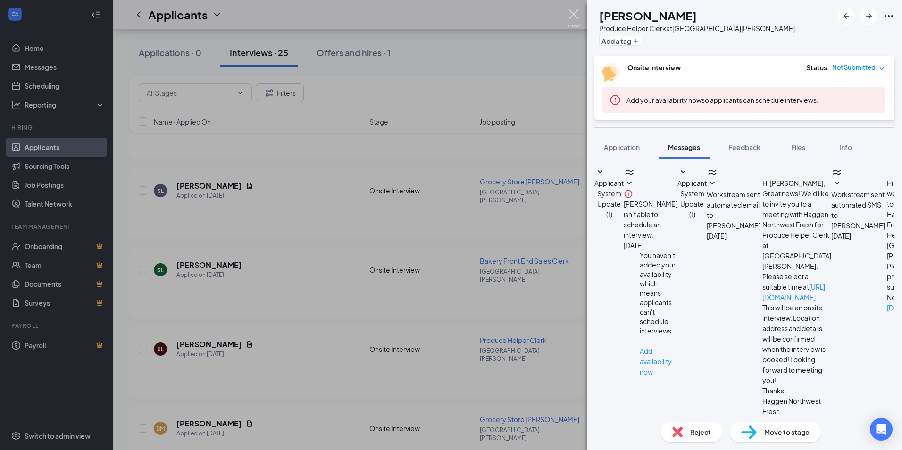
click at [572, 16] on img at bounding box center [574, 18] width 12 height 18
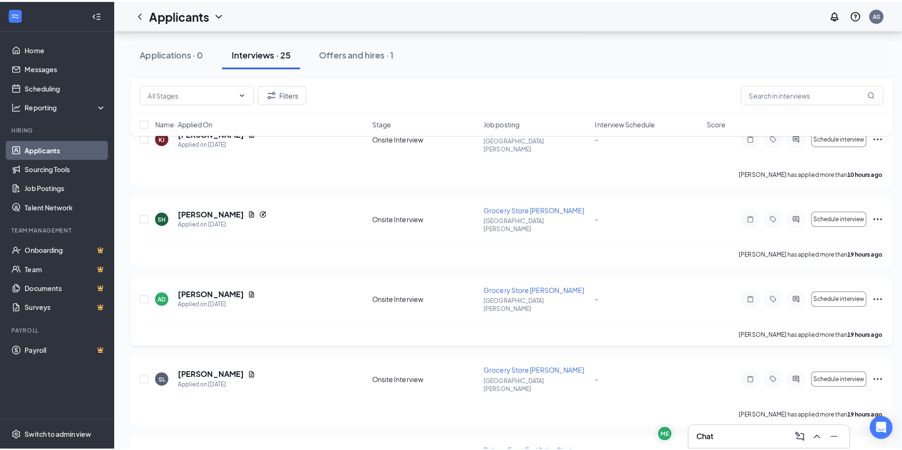
scroll to position [189, 0]
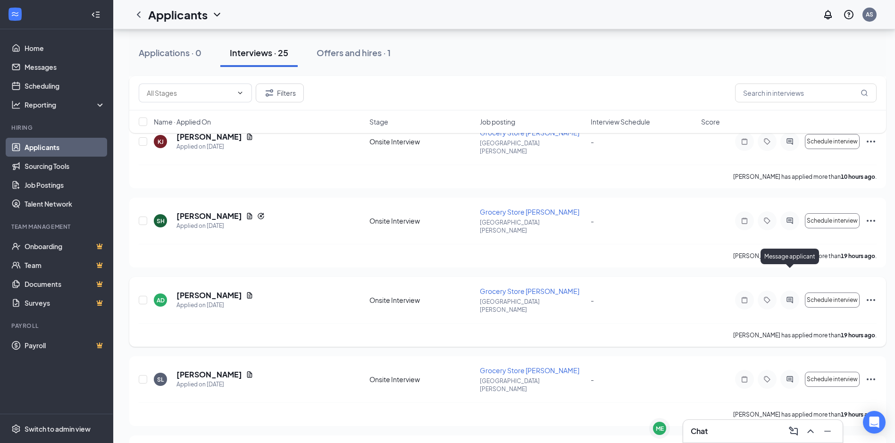
click at [792, 296] on icon "ActiveChat" at bounding box center [789, 300] width 11 height 8
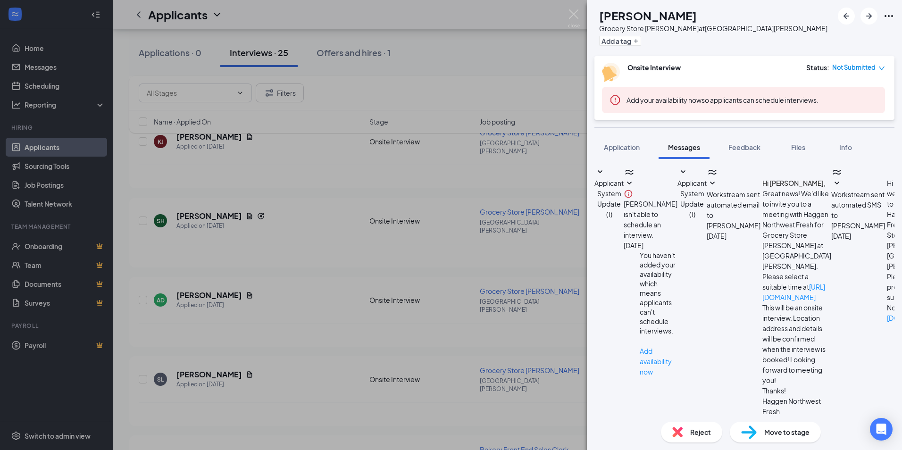
scroll to position [108, 0]
click at [718, 416] on textarea at bounding box center [656, 444] width 124 height 57
type textarea "Hello, would you be able to come in for an interview [DATE] at 12:30pm?"
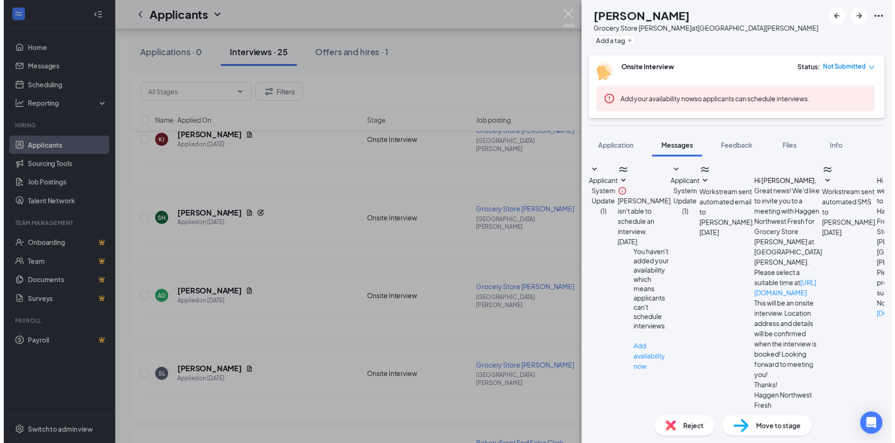
scroll to position [170, 0]
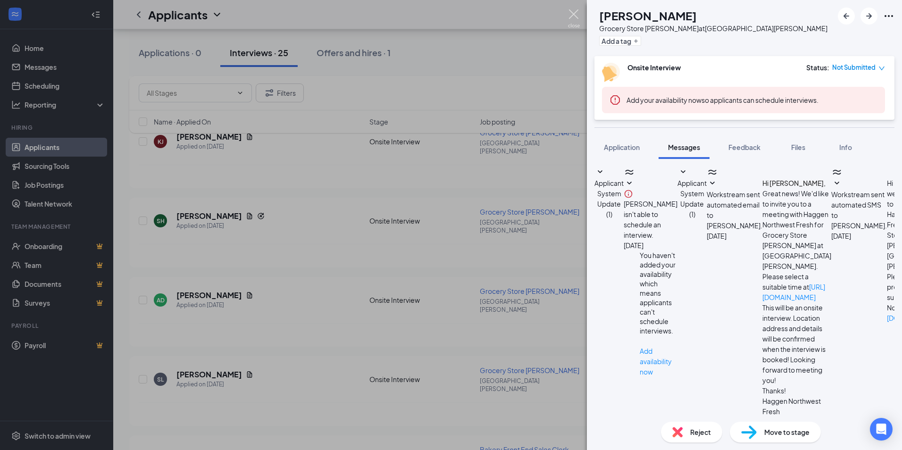
click at [575, 12] on img at bounding box center [574, 18] width 12 height 18
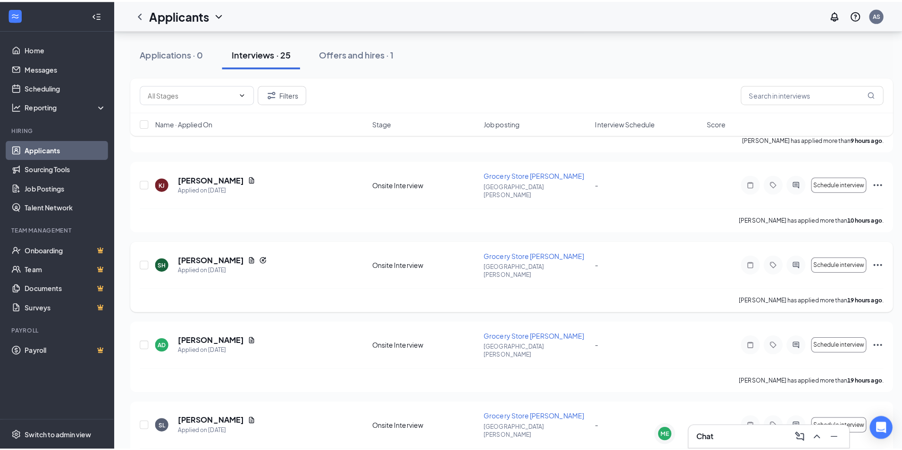
scroll to position [94, 0]
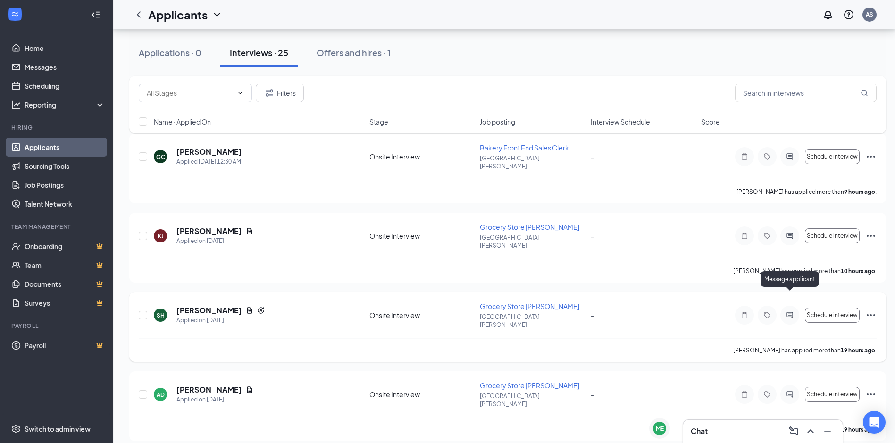
click at [791, 311] on icon "ActiveChat" at bounding box center [789, 315] width 11 height 8
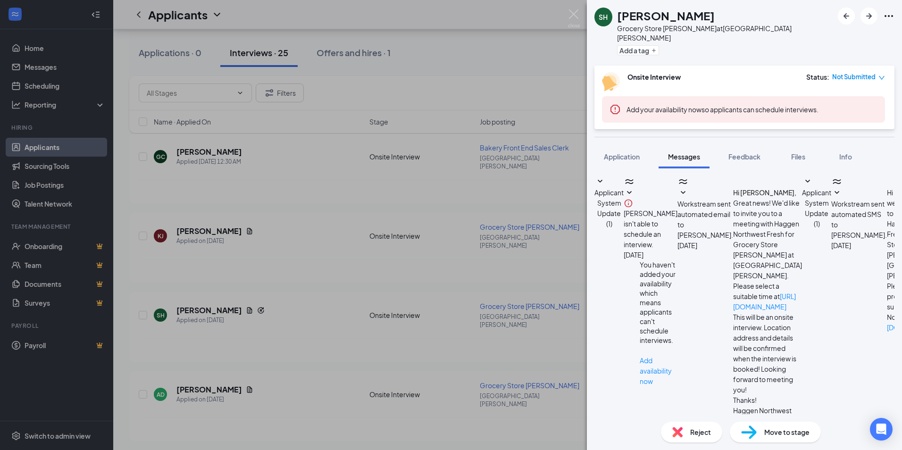
scroll to position [119, 0]
click at [699, 426] on textarea at bounding box center [656, 454] width 124 height 57
click at [697, 426] on textarea "Hello, would you be able" at bounding box center [656, 454] width 124 height 57
type textarea "Hello, would you be able to come in for an interview"
drag, startPoint x: 780, startPoint y: 334, endPoint x: 554, endPoint y: 349, distance: 226.4
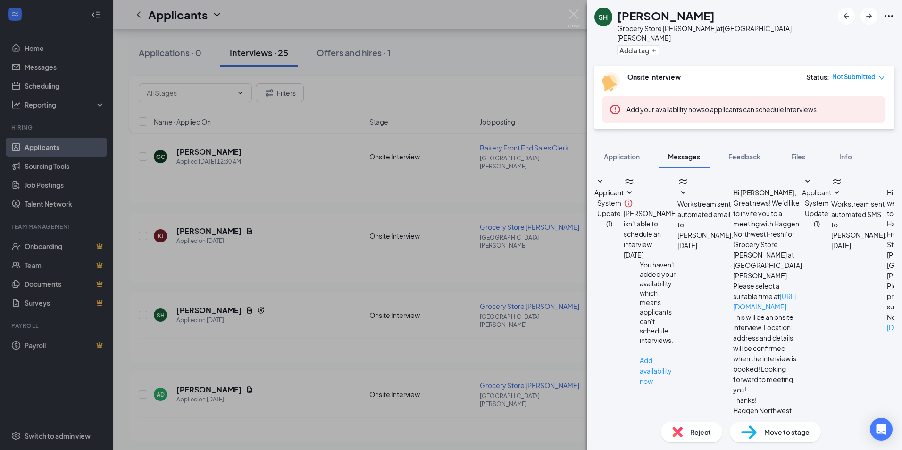
click at [554, 349] on div "SH [PERSON_NAME] Grocery Store [PERSON_NAME] at [GEOGRAPHIC_DATA][PERSON_NAME] …" at bounding box center [451, 225] width 902 height 450
click at [576, 12] on img at bounding box center [574, 18] width 12 height 18
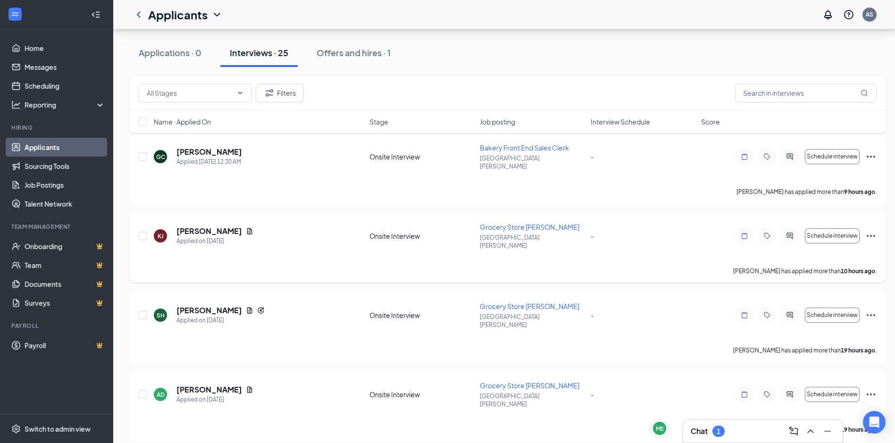
click at [793, 229] on div at bounding box center [789, 235] width 19 height 19
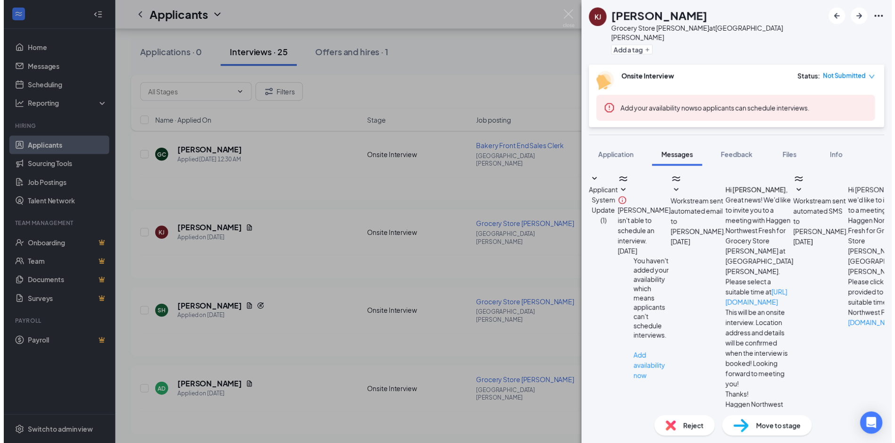
scroll to position [37, 0]
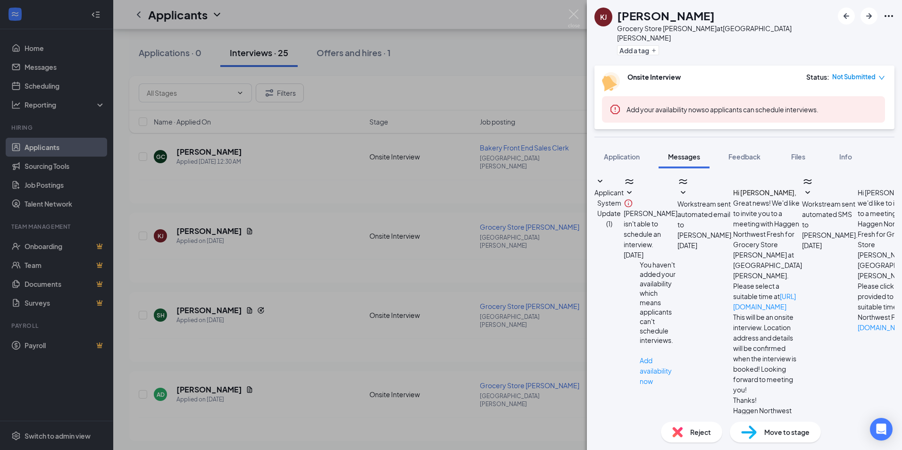
click at [570, 9] on div "KJ [PERSON_NAME] Grocery Store [PERSON_NAME] at [GEOGRAPHIC_DATA][PERSON_NAME] …" at bounding box center [451, 225] width 902 height 450
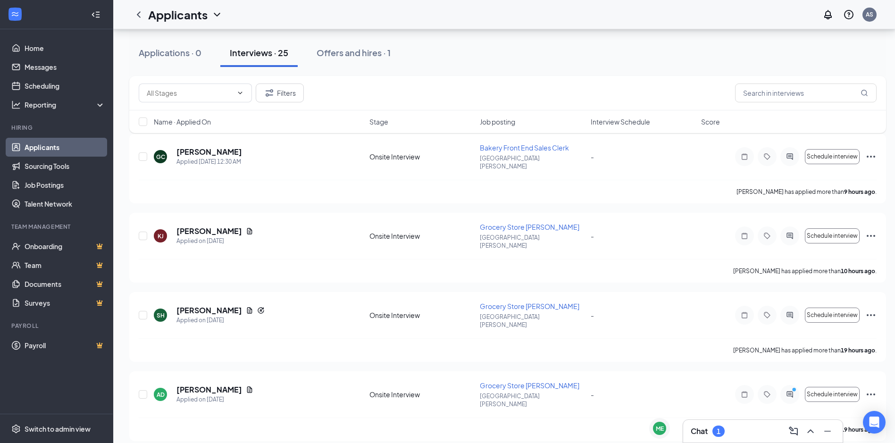
click at [749, 435] on div "Chat 1" at bounding box center [762, 430] width 144 height 15
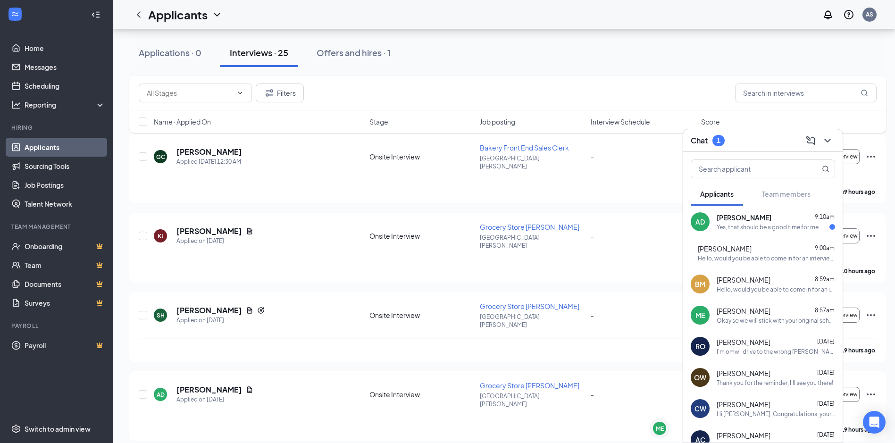
click at [763, 217] on div "[PERSON_NAME] 9:10am" at bounding box center [775, 217] width 118 height 9
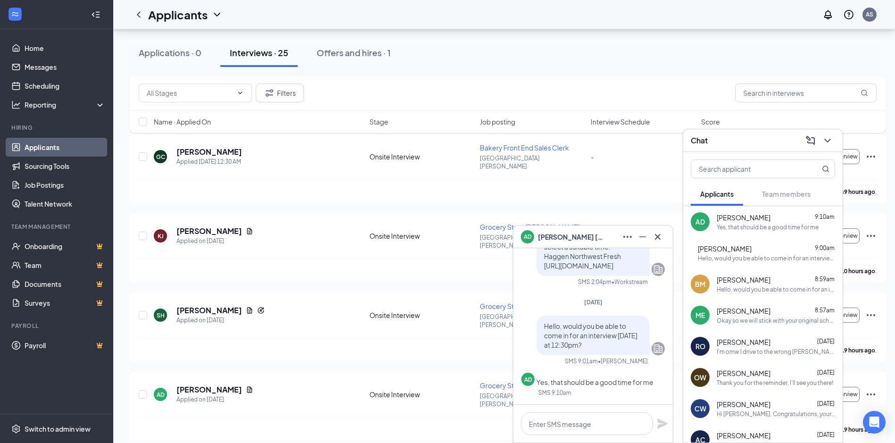
click at [756, 352] on div "I'm omw I drive to the wrong [PERSON_NAME] lol" at bounding box center [775, 352] width 118 height 8
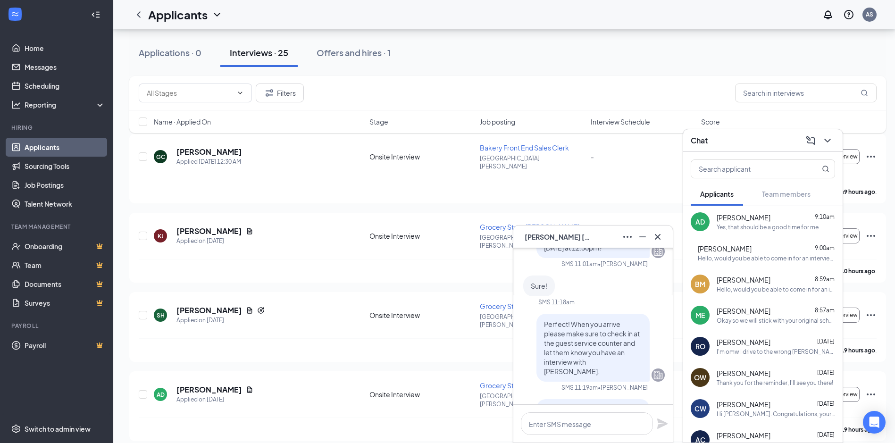
scroll to position [-1085, 0]
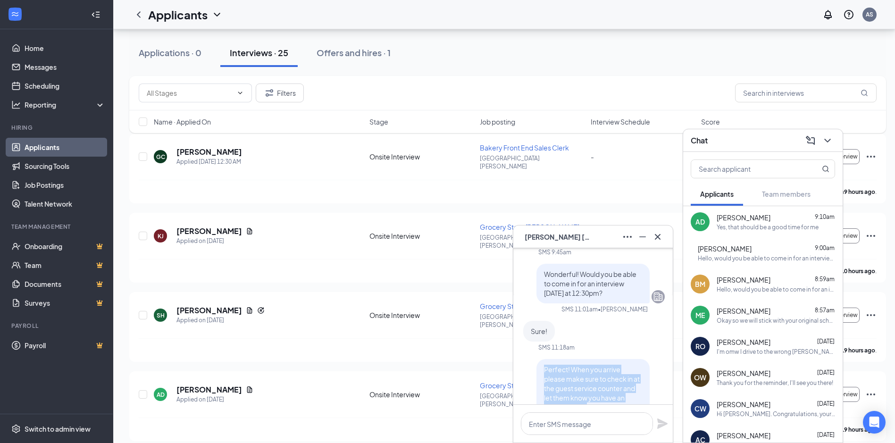
drag, startPoint x: 610, startPoint y: 377, endPoint x: 538, endPoint y: 329, distance: 86.7
click at [538, 359] on div "Perfect! When you arrive please make sure to check in at the guest service coun…" at bounding box center [592, 393] width 113 height 68
copy span "Perfect! When you arrive please make sure to check in at the guest service coun…"
click at [787, 230] on div "Yes, that should be a good time for me" at bounding box center [767, 227] width 102 height 8
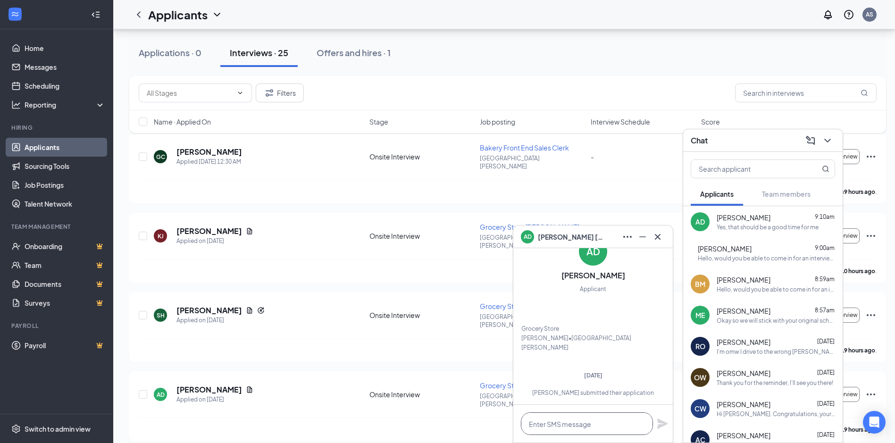
click at [602, 424] on textarea at bounding box center [587, 423] width 132 height 23
paste textarea "Perfect! When you arrive please make sure to check in at the guest service coun…"
type textarea "Perfect! When you arrive please make sure to check in at the guest service coun…"
click at [661, 407] on icon "Plane" at bounding box center [662, 409] width 10 height 10
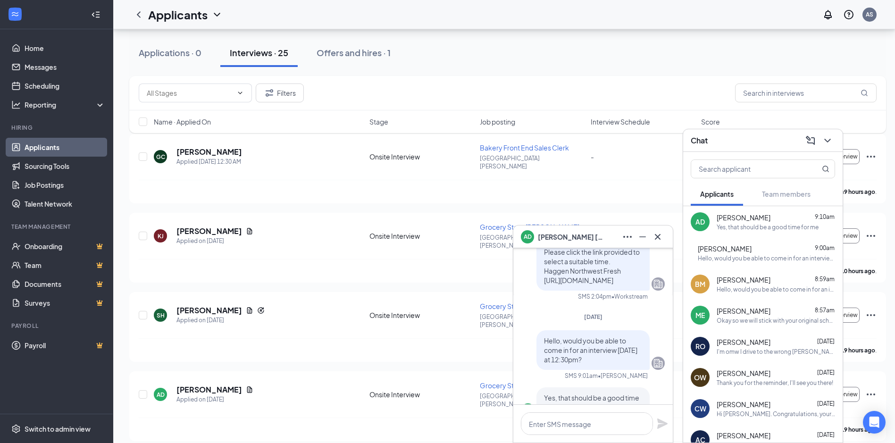
scroll to position [0, 0]
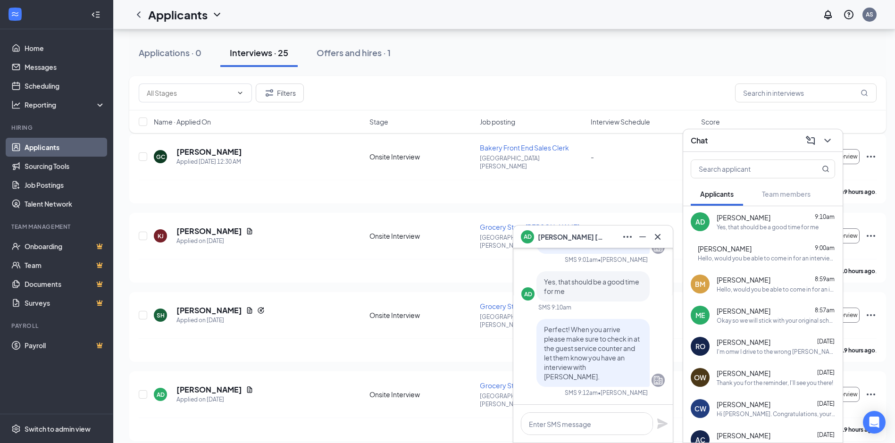
click at [592, 236] on div "AD [PERSON_NAME]" at bounding box center [593, 236] width 144 height 15
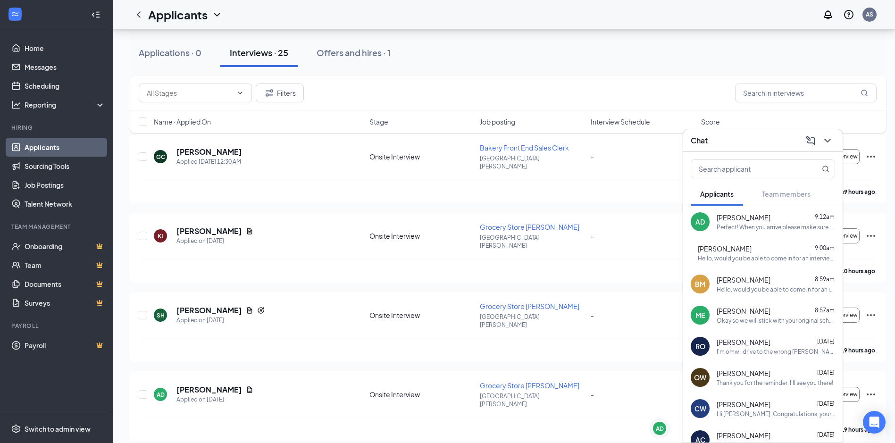
click at [730, 134] on div "Chat" at bounding box center [762, 140] width 144 height 15
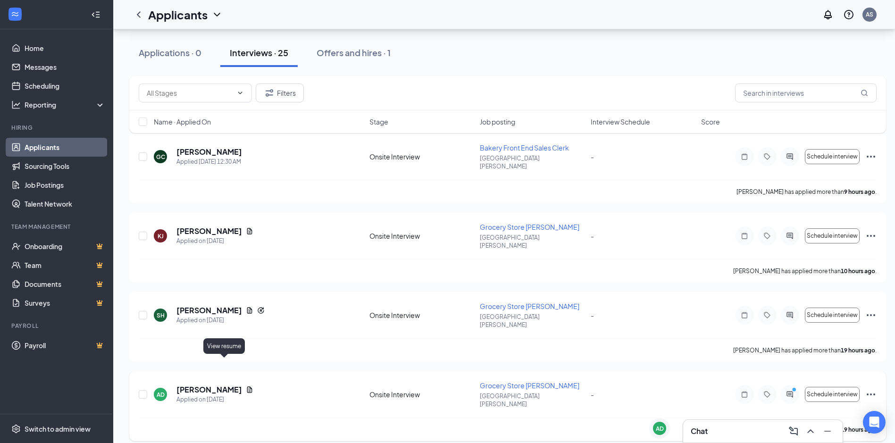
click at [246, 386] on icon "Document" at bounding box center [250, 390] width 8 height 8
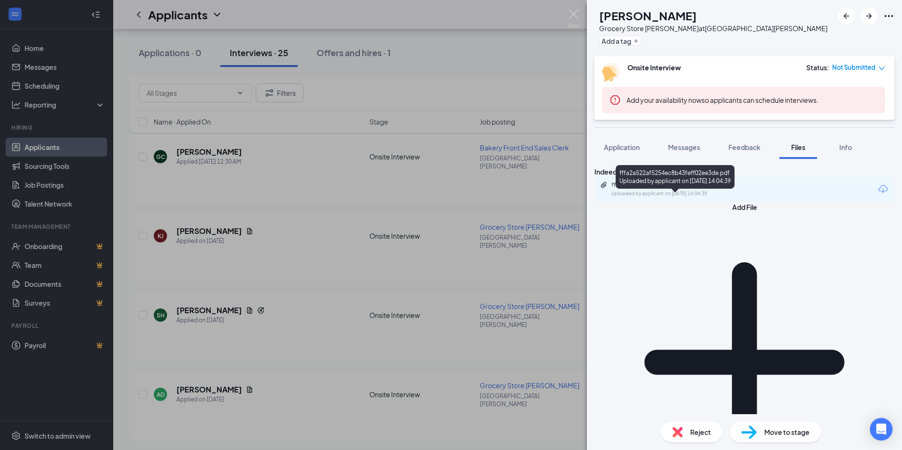
click at [633, 198] on div "fffa2a522af5254ec8b43feff02ee3de.pdf Uploaded by applicant on [DATE] 14:04:39" at bounding box center [676, 189] width 153 height 17
drag, startPoint x: 569, startPoint y: 12, endPoint x: 569, endPoint y: 19, distance: 7.5
click at [569, 12] on img at bounding box center [574, 18] width 12 height 18
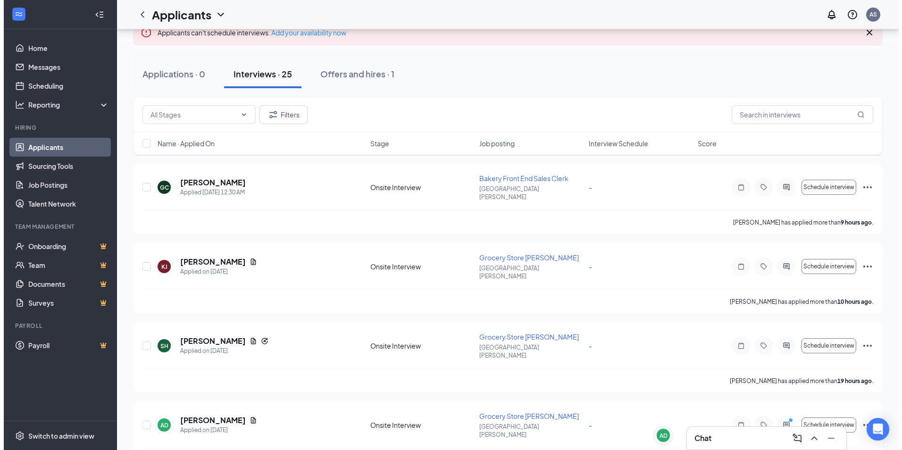
scroll to position [47, 0]
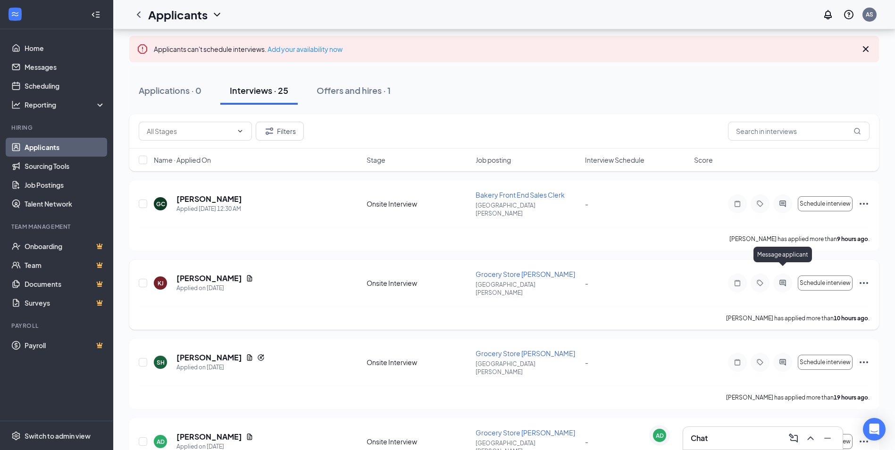
click at [783, 280] on icon "ActiveChat" at bounding box center [782, 283] width 6 height 6
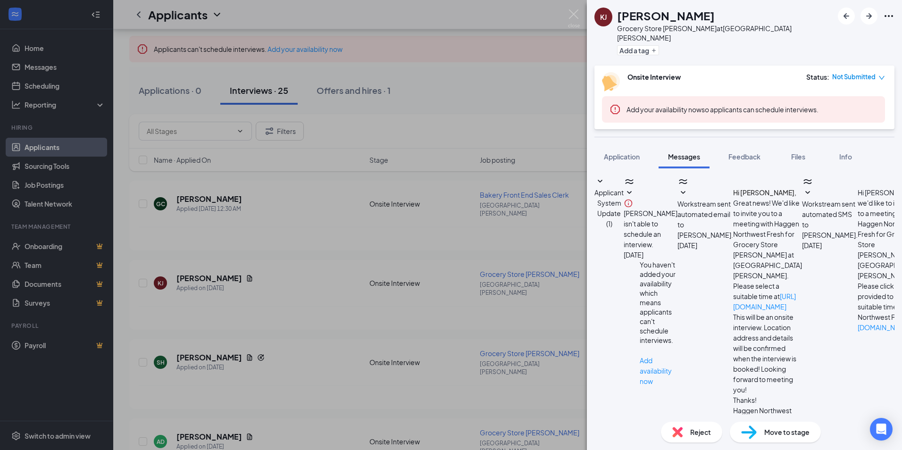
scroll to position [6, 0]
click at [702, 426] on textarea at bounding box center [656, 454] width 124 height 57
type textarea "Hello. Would you be able to come in for an interview [DATE] at 1:30pm?"
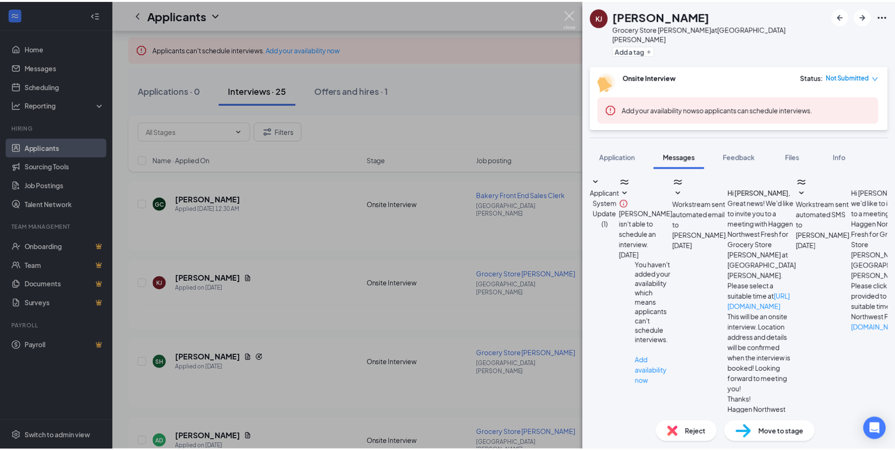
scroll to position [108, 0]
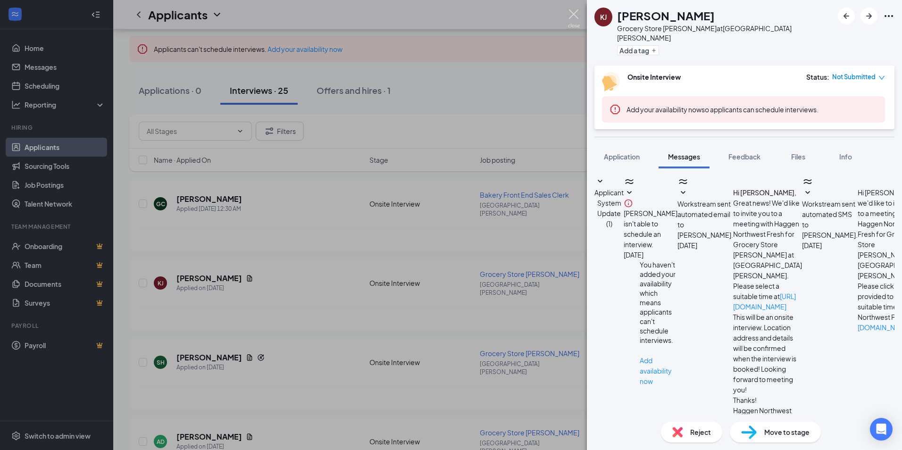
click at [572, 12] on img at bounding box center [574, 18] width 12 height 18
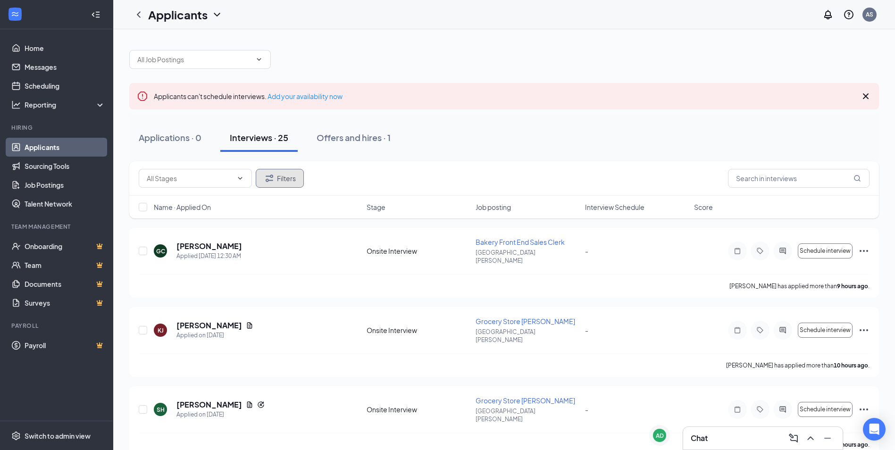
click at [287, 182] on button "Filters" at bounding box center [280, 178] width 48 height 19
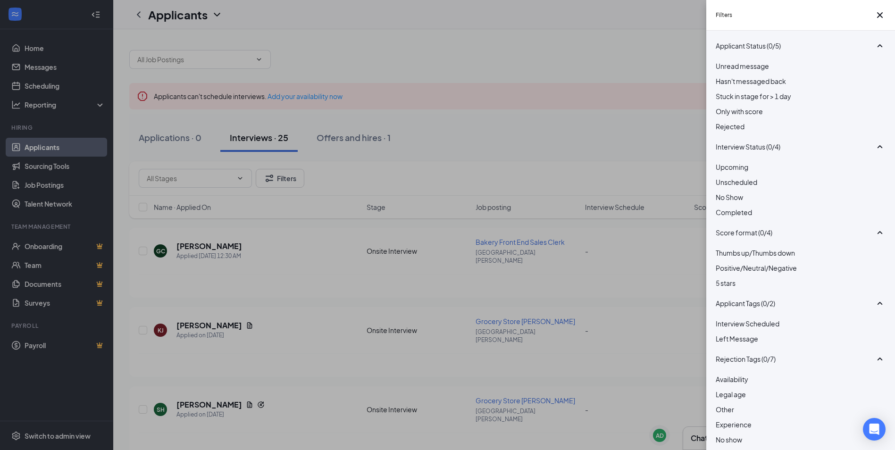
click at [715, 121] on div at bounding box center [800, 121] width 170 height 0
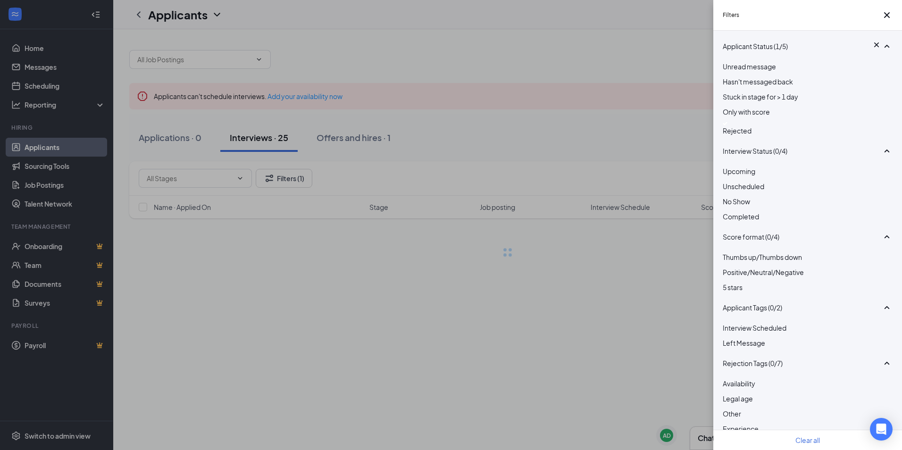
click at [671, 127] on div "Filters Applicant Status (1/5) Unread message Hasn't messaged back Stuck in sta…" at bounding box center [451, 225] width 902 height 450
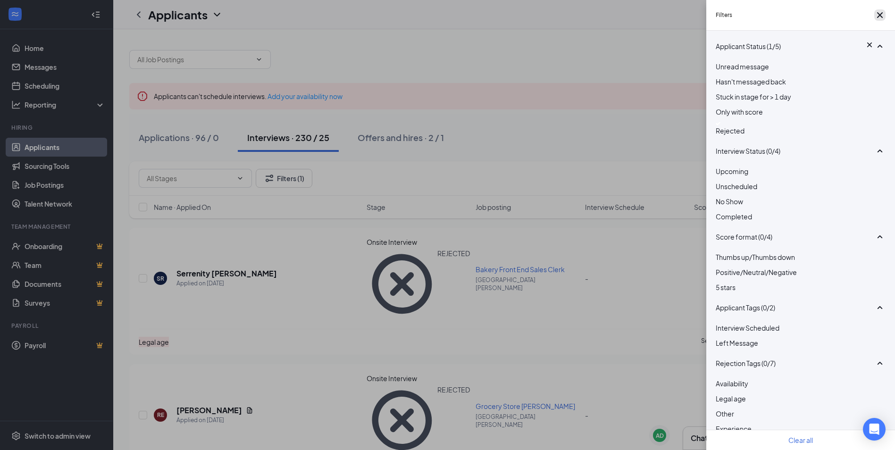
click at [874, 17] on icon "Cross" at bounding box center [879, 14] width 11 height 11
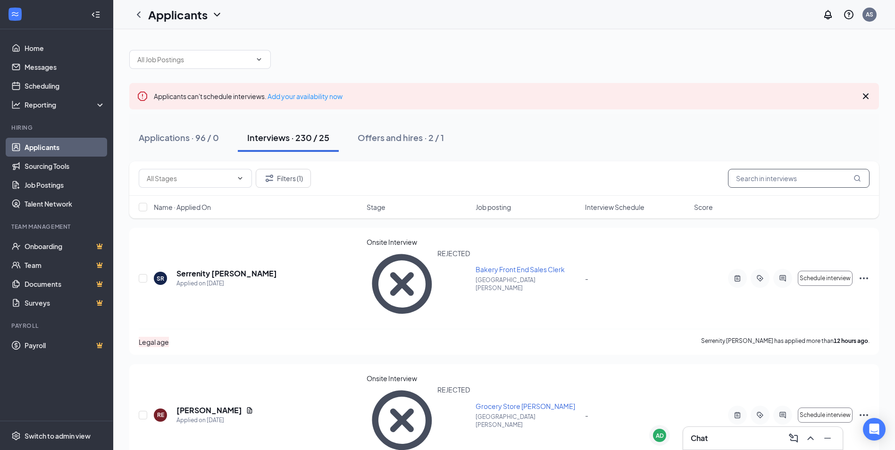
click at [772, 170] on input "text" at bounding box center [798, 178] width 141 height 19
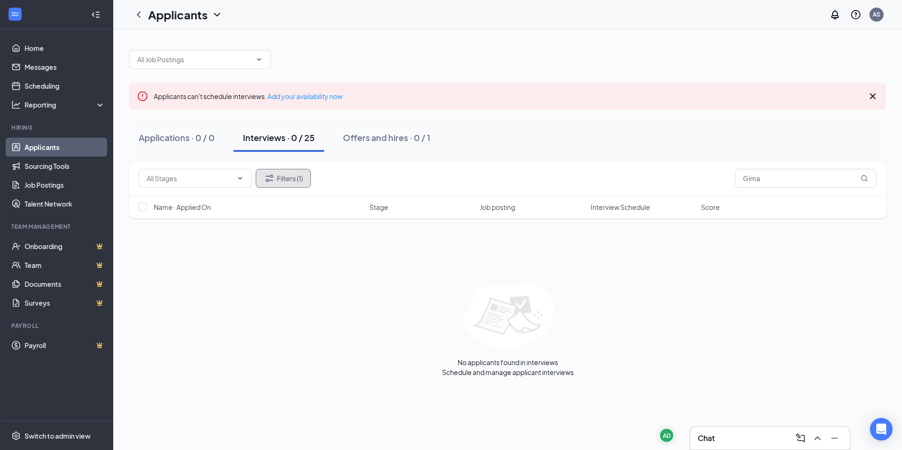
click at [290, 183] on button "Filters (1)" at bounding box center [283, 178] width 55 height 19
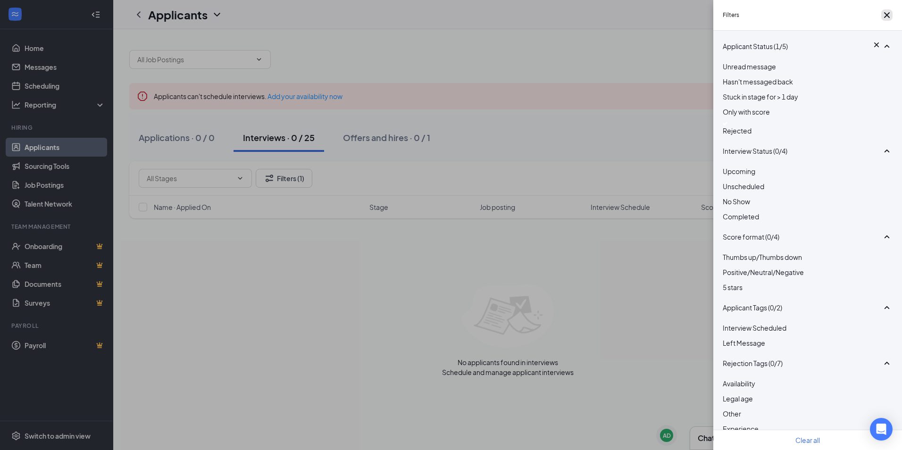
click at [884, 17] on icon "Cross" at bounding box center [887, 15] width 6 height 6
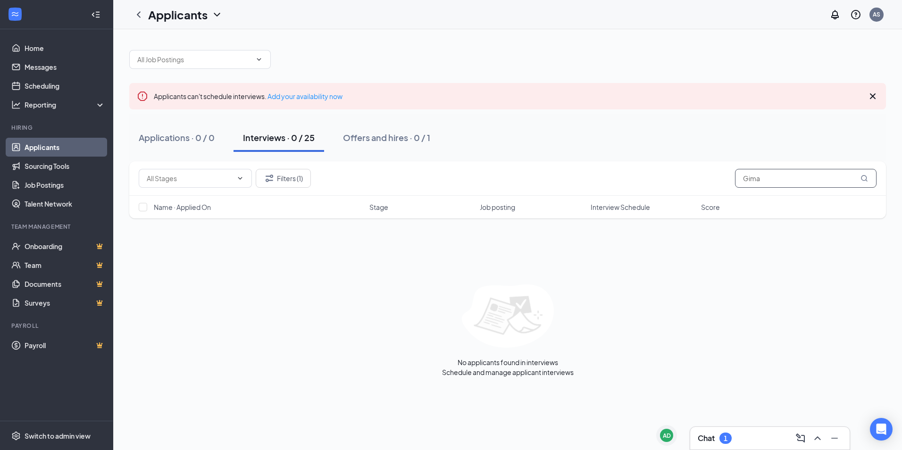
click at [776, 180] on input "Gima" at bounding box center [805, 178] width 141 height 19
type input "G"
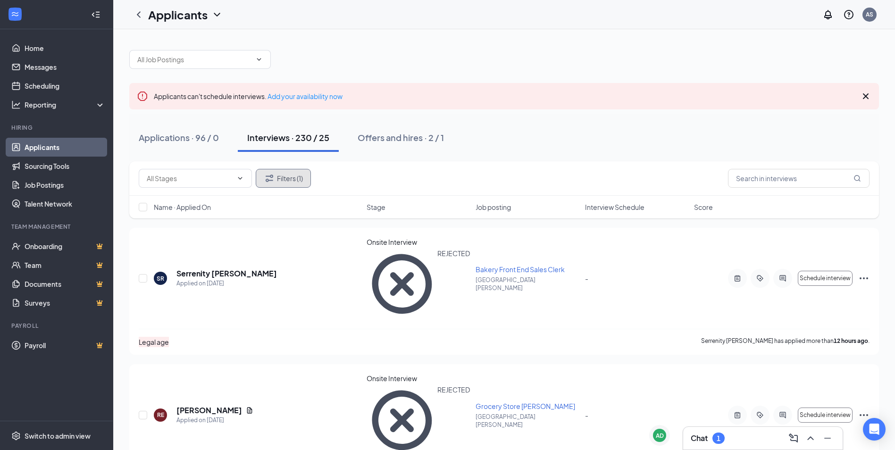
click at [291, 178] on button "Filters (1)" at bounding box center [283, 178] width 55 height 19
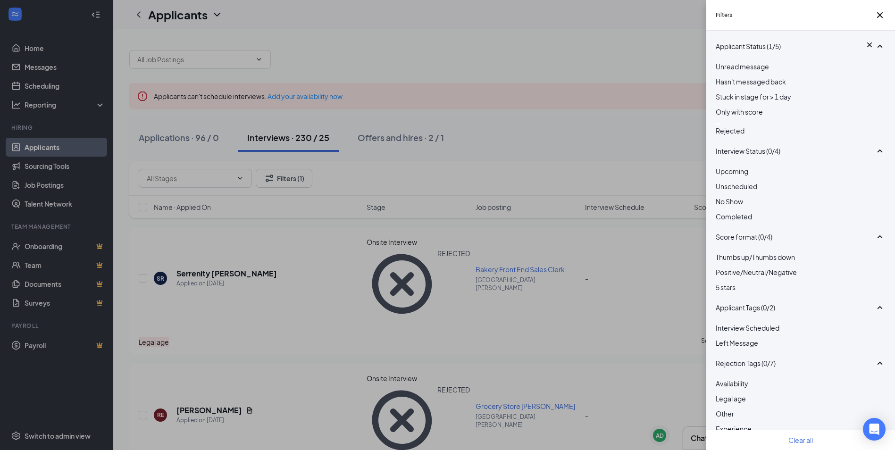
click at [721, 125] on div at bounding box center [800, 124] width 170 height 4
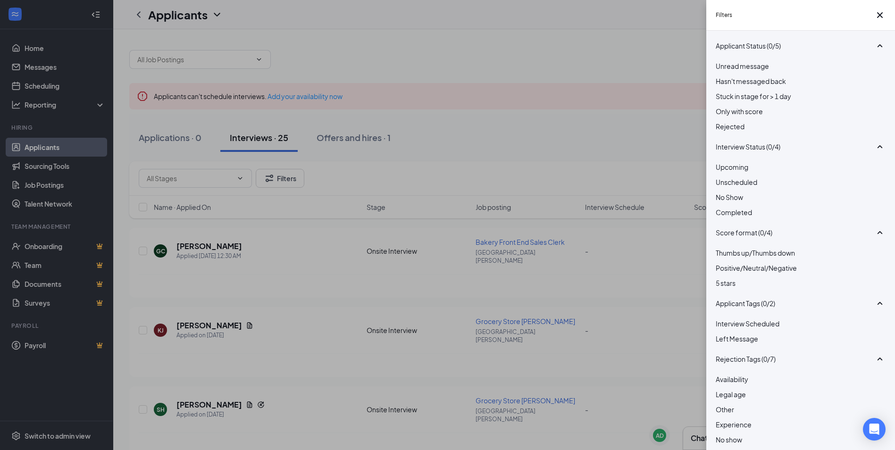
click at [631, 76] on div "Filters Applicant Status (0/5) Unread message Hasn't messaged back Stuck in sta…" at bounding box center [447, 225] width 895 height 450
click at [876, 17] on icon "Cross" at bounding box center [879, 14] width 11 height 11
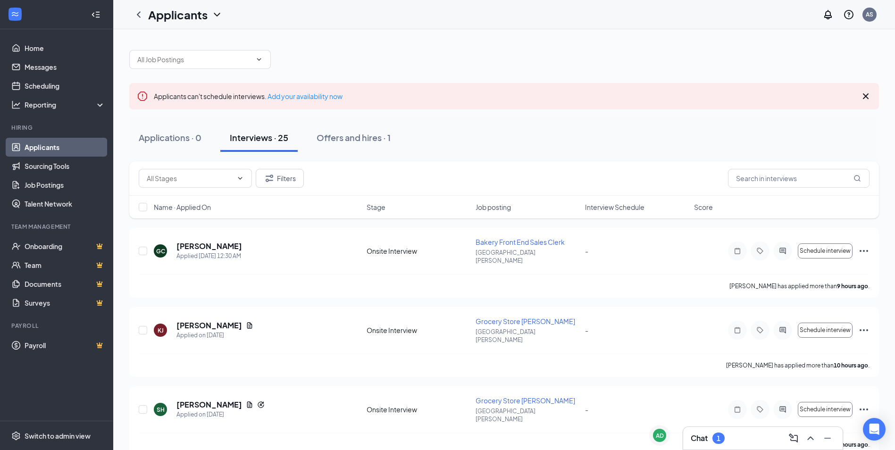
click at [749, 441] on div "Chat 1" at bounding box center [762, 438] width 144 height 15
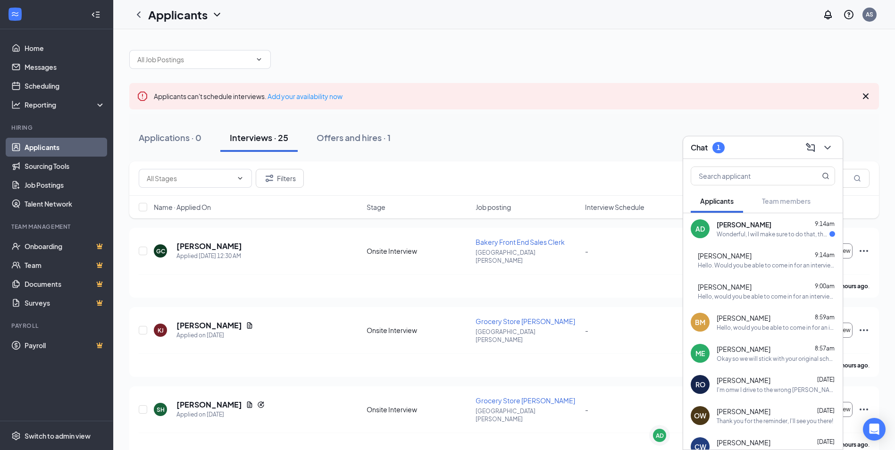
drag, startPoint x: 751, startPoint y: 222, endPoint x: 724, endPoint y: 291, distance: 73.9
click at [751, 222] on span "[PERSON_NAME]" at bounding box center [743, 224] width 55 height 9
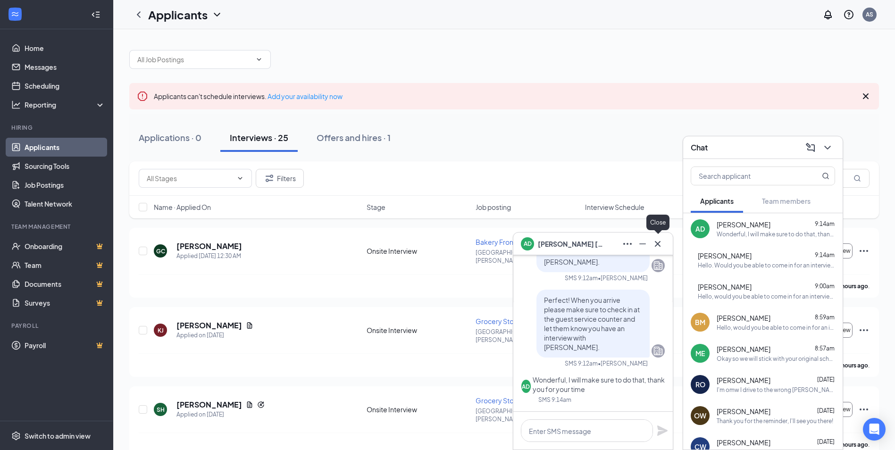
click at [662, 244] on icon "Cross" at bounding box center [657, 243] width 11 height 11
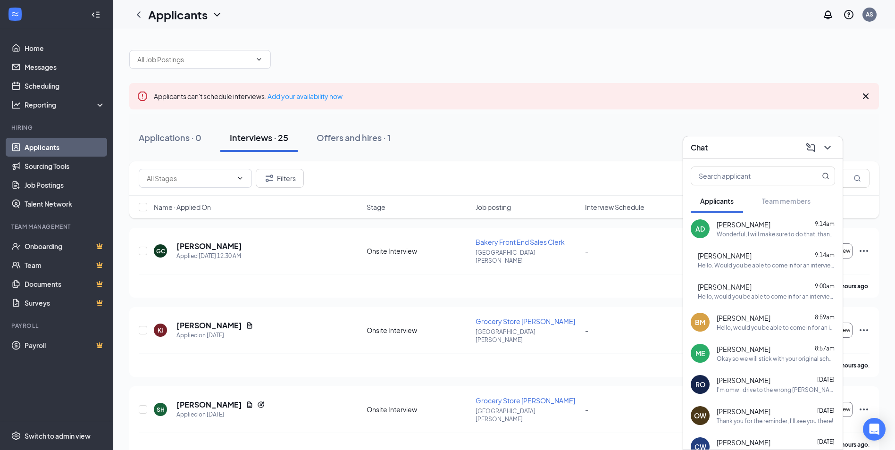
click at [778, 147] on div "Chat" at bounding box center [762, 147] width 144 height 15
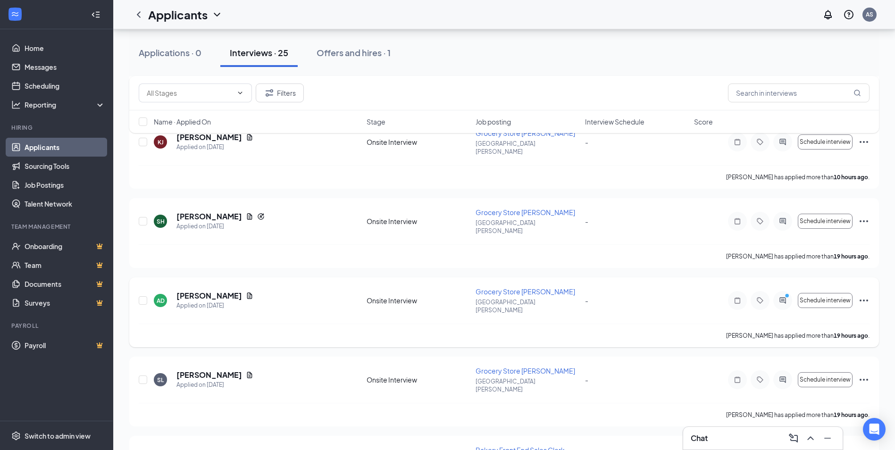
scroll to position [189, 0]
click at [845, 297] on span "Schedule interview" at bounding box center [824, 300] width 51 height 7
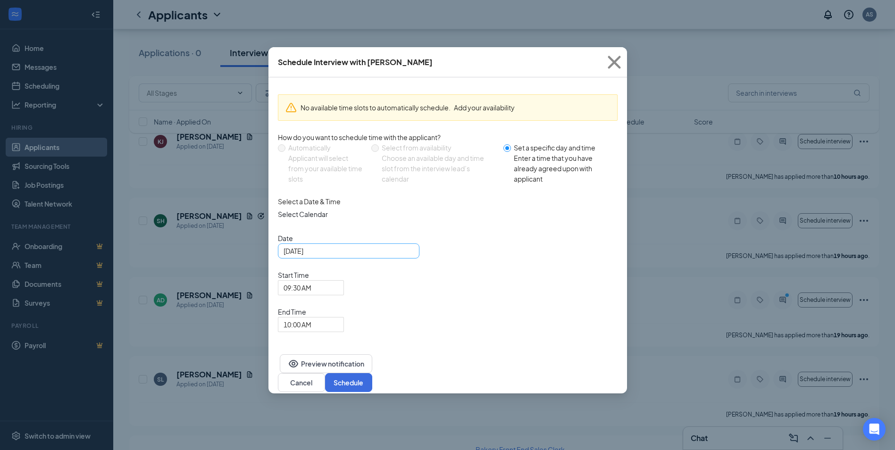
click at [405, 256] on div "[DATE]" at bounding box center [348, 251] width 130 height 10
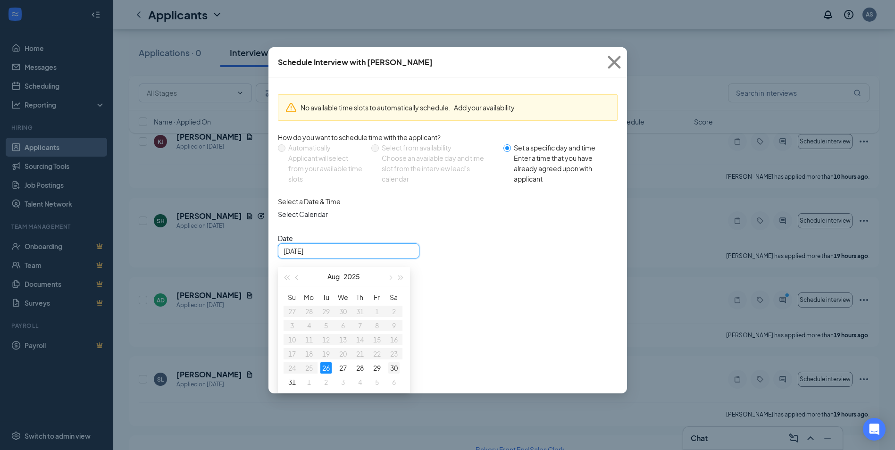
type input "[DATE]"
click at [397, 371] on div "30" at bounding box center [393, 367] width 11 height 11
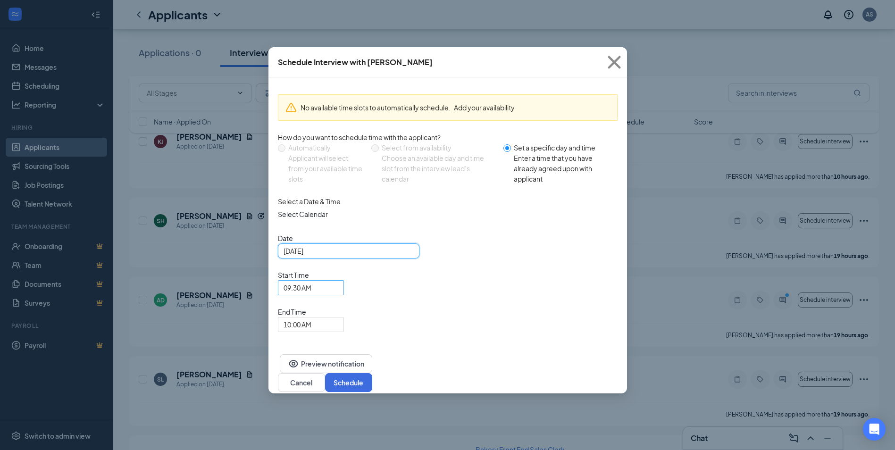
click at [338, 281] on span "09:30 AM" at bounding box center [310, 288] width 55 height 14
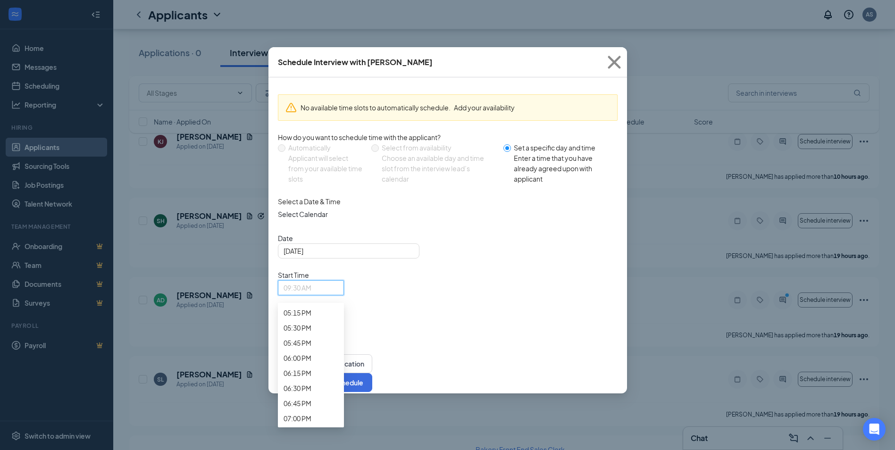
scroll to position [1056, 0]
click at [311, 27] on span "12:30 PM" at bounding box center [297, 22] width 28 height 10
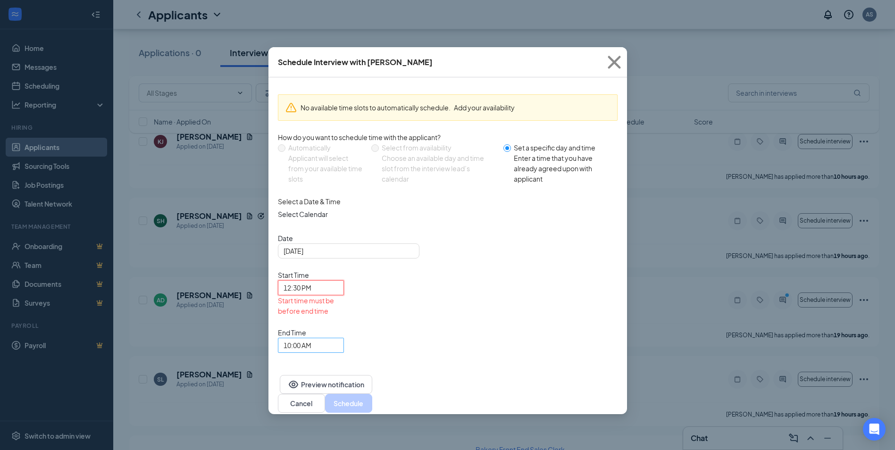
click at [338, 338] on span "10:00 AM" at bounding box center [310, 345] width 55 height 14
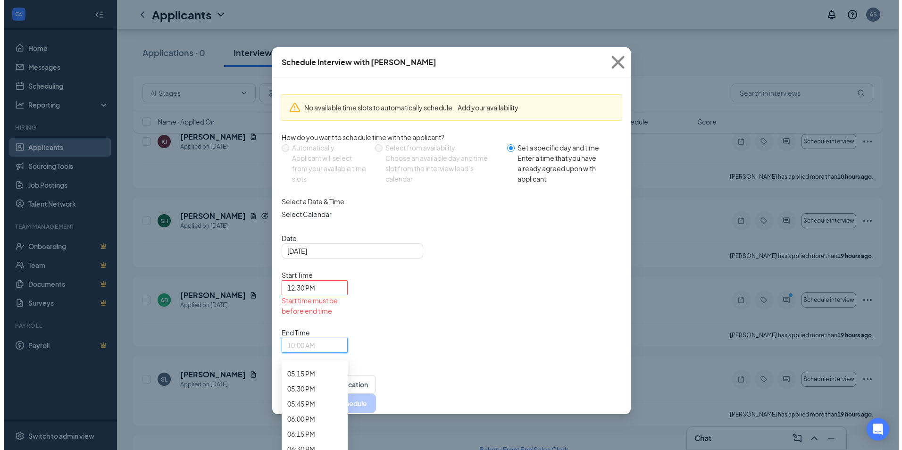
scroll to position [1100, 0]
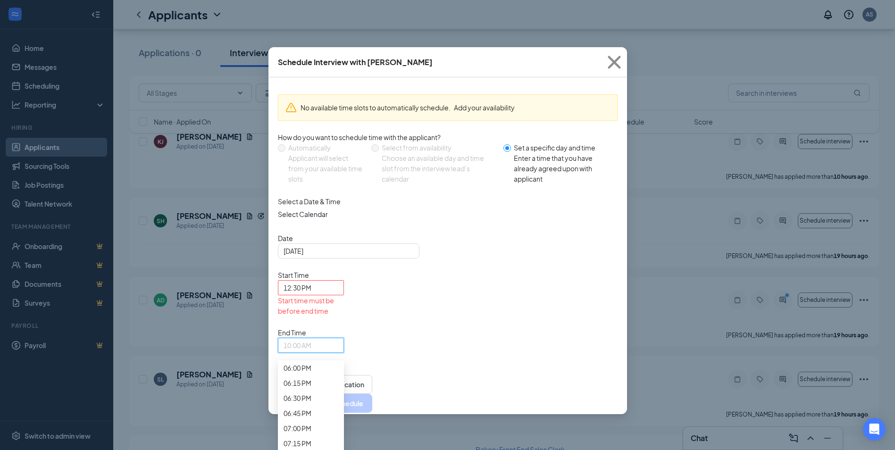
click at [311, 56] on span "12:45 PM" at bounding box center [297, 51] width 28 height 10
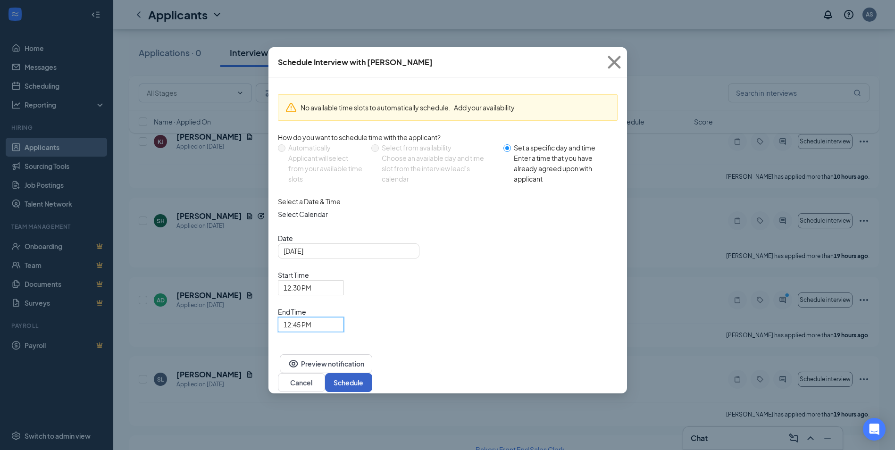
click at [372, 373] on button "Schedule" at bounding box center [348, 382] width 47 height 19
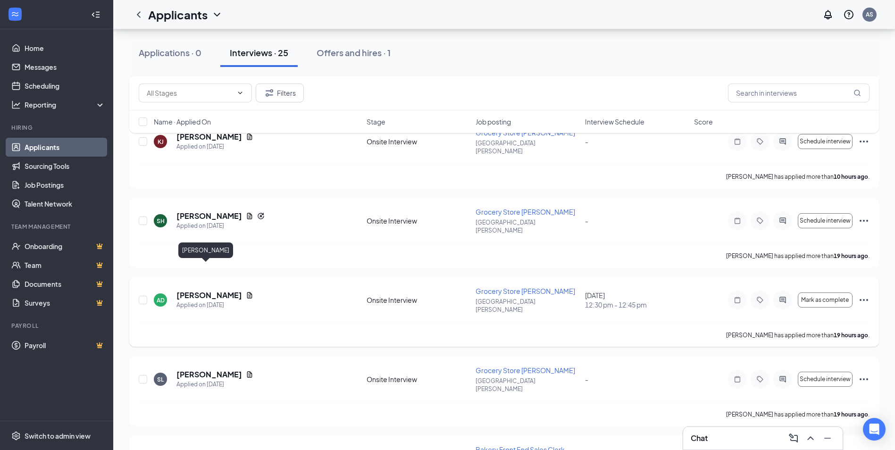
click at [187, 290] on h5 "[PERSON_NAME]" at bounding box center [209, 295] width 66 height 10
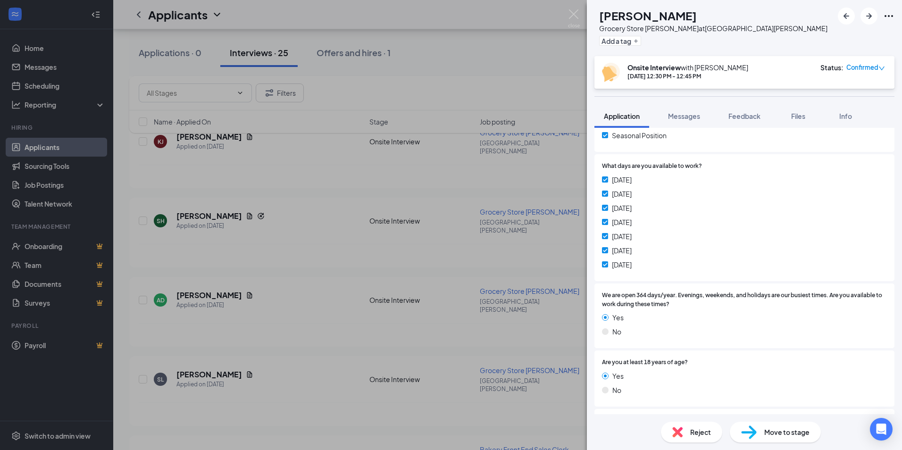
scroll to position [283, 0]
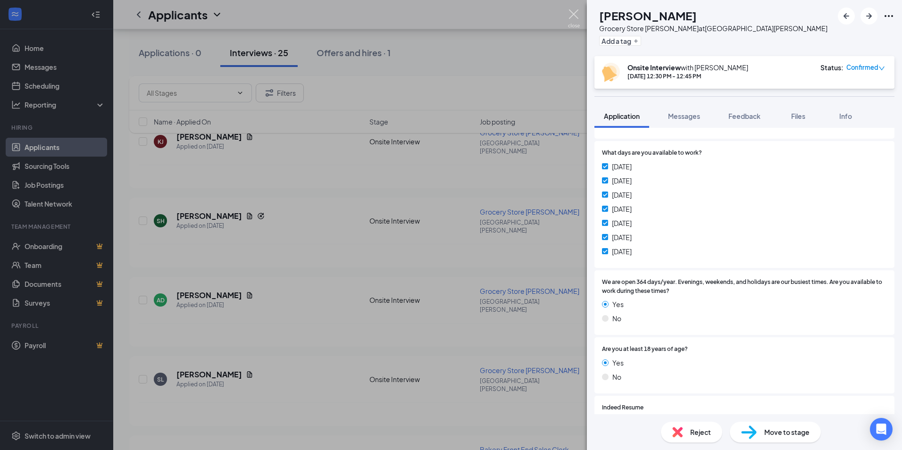
click at [576, 12] on img at bounding box center [574, 18] width 12 height 18
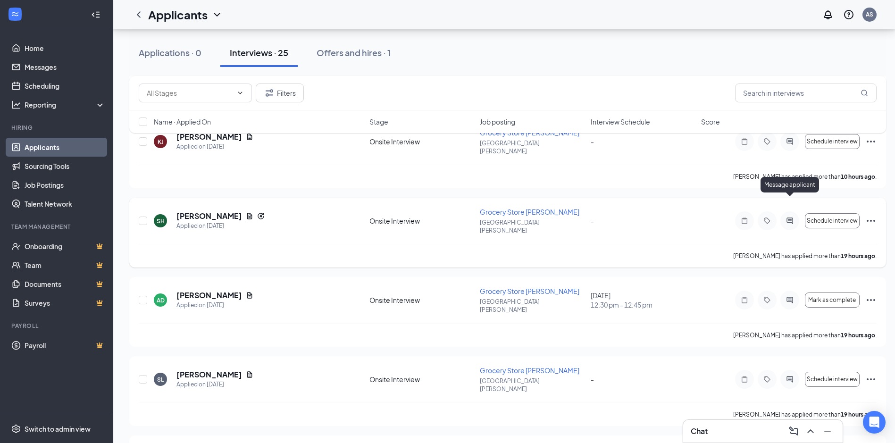
click at [789, 217] on icon "ActiveChat" at bounding box center [789, 220] width 6 height 6
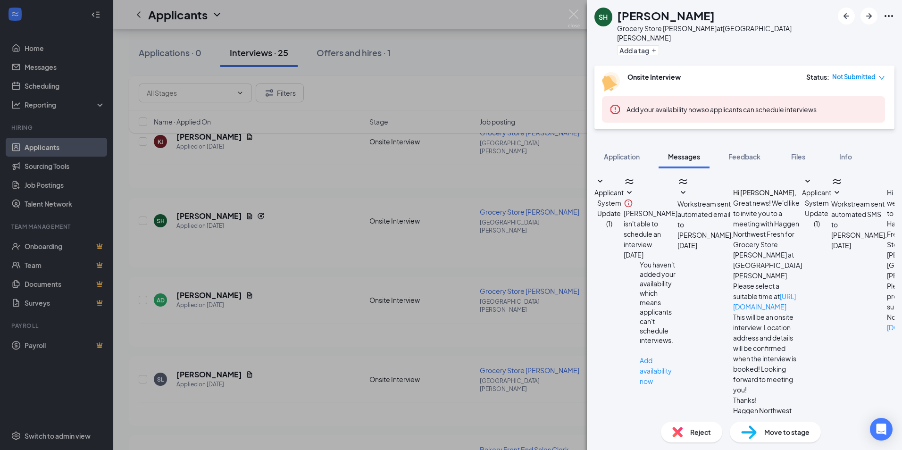
scroll to position [119, 0]
click at [684, 426] on textarea at bounding box center [656, 454] width 124 height 57
type textarea "Hello, would you be able to come in for an interview [DATE] at 11am?"
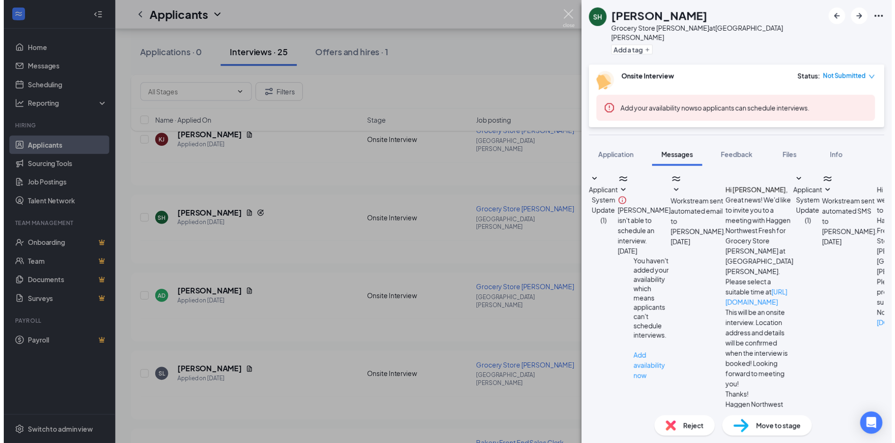
scroll to position [190, 0]
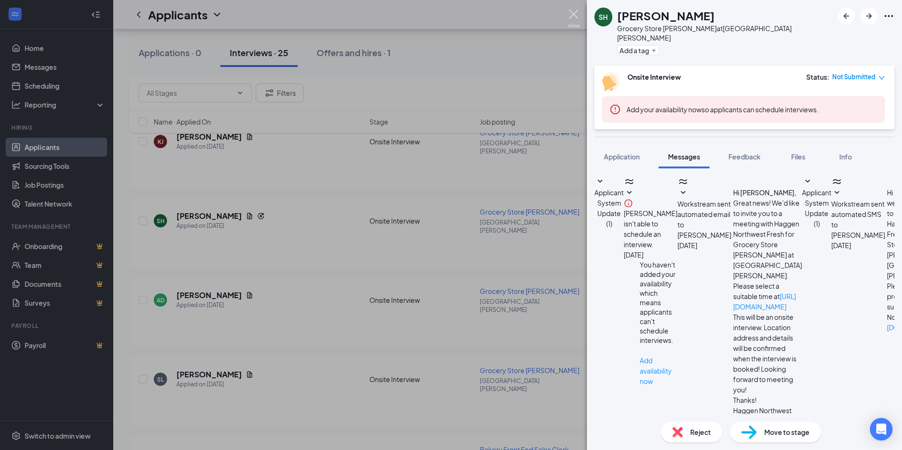
click at [576, 10] on img at bounding box center [574, 18] width 12 height 18
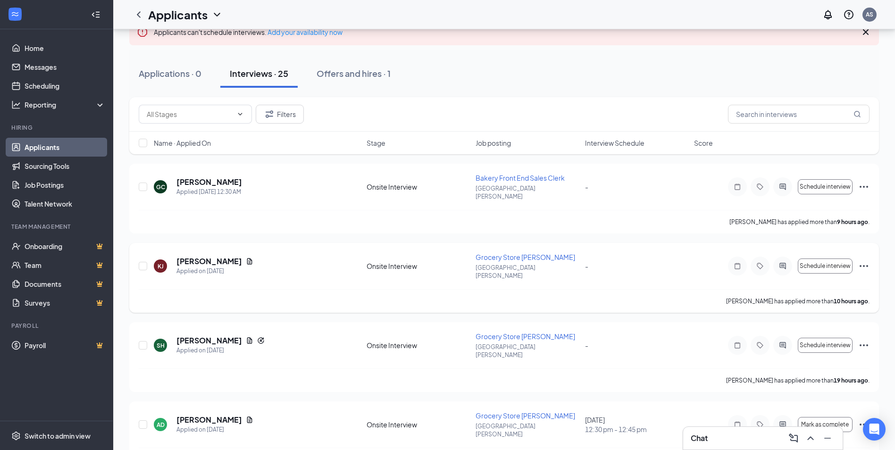
scroll to position [47, 0]
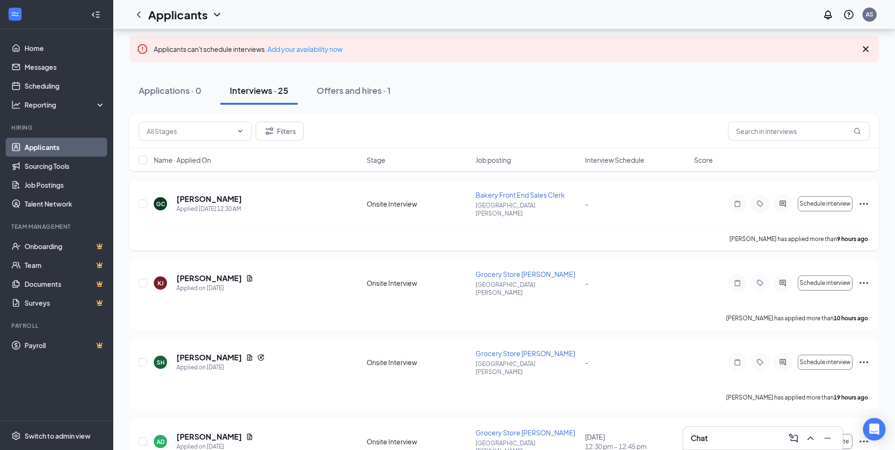
click at [867, 198] on icon "Ellipses" at bounding box center [863, 203] width 11 height 11
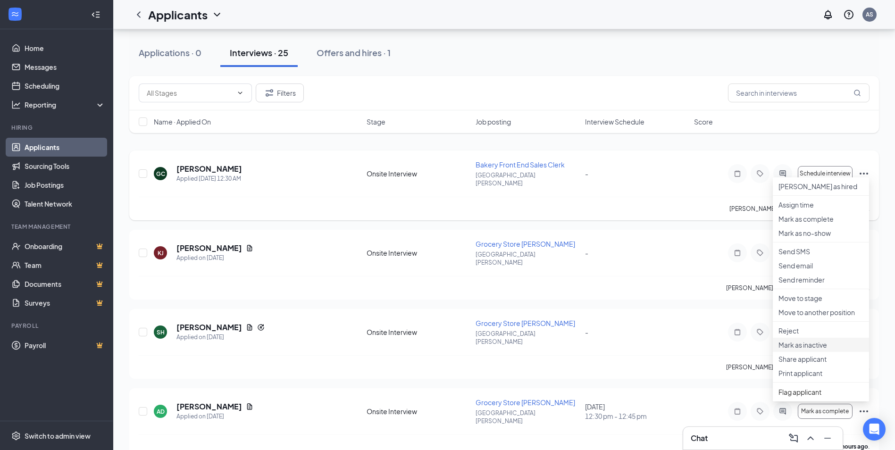
scroll to position [94, 0]
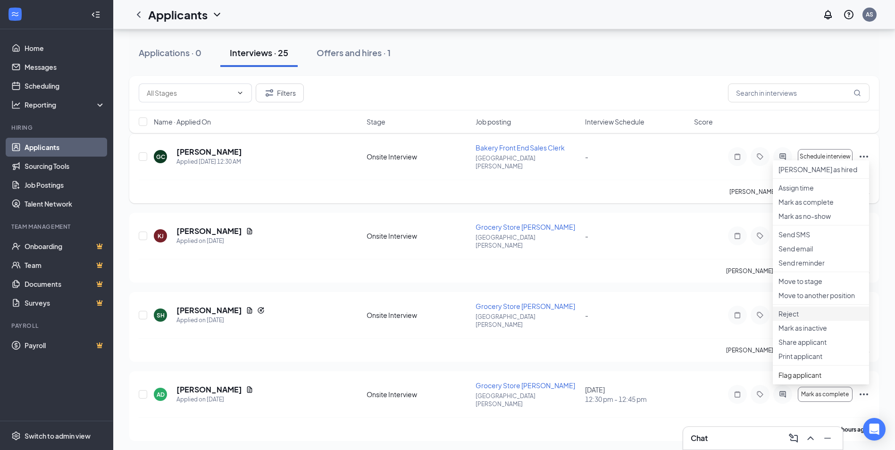
click at [806, 318] on p "Reject" at bounding box center [820, 313] width 85 height 9
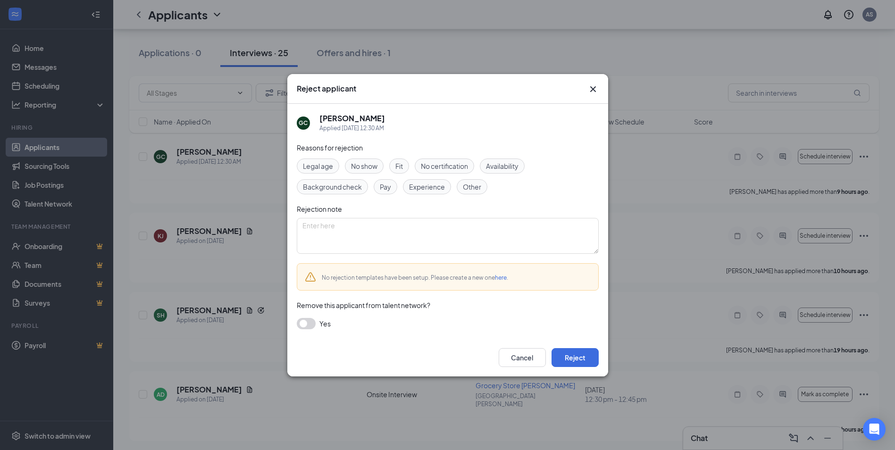
click at [400, 163] on span "Fit" at bounding box center [399, 166] width 8 height 10
click at [341, 240] on textarea at bounding box center [448, 236] width 302 height 36
type textarea "Interviewed previously and do not think would be best fit"
drag, startPoint x: 481, startPoint y: 225, endPoint x: 171, endPoint y: 233, distance: 310.4
click at [171, 233] on div "Reject applicant [PERSON_NAME] Applied [DATE] 12:30 AM Reasons for rejection Le…" at bounding box center [447, 225] width 895 height 450
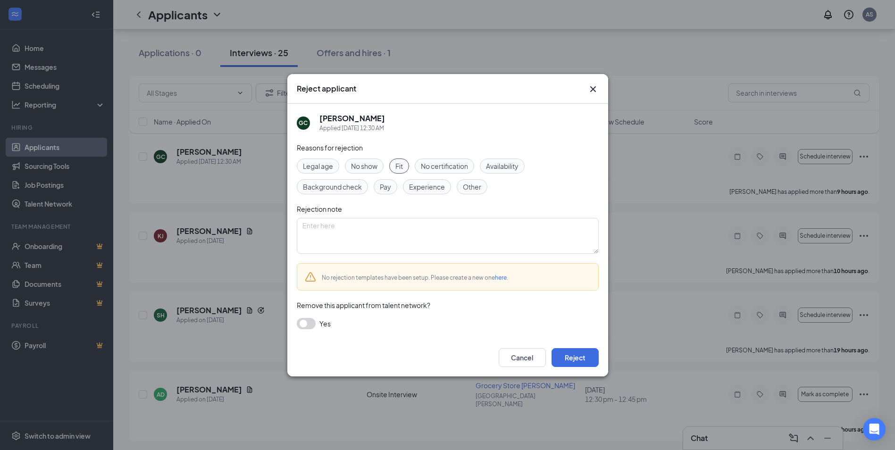
click at [403, 161] on span "Fit" at bounding box center [399, 166] width 8 height 10
click at [524, 358] on button "Cancel" at bounding box center [521, 357] width 47 height 19
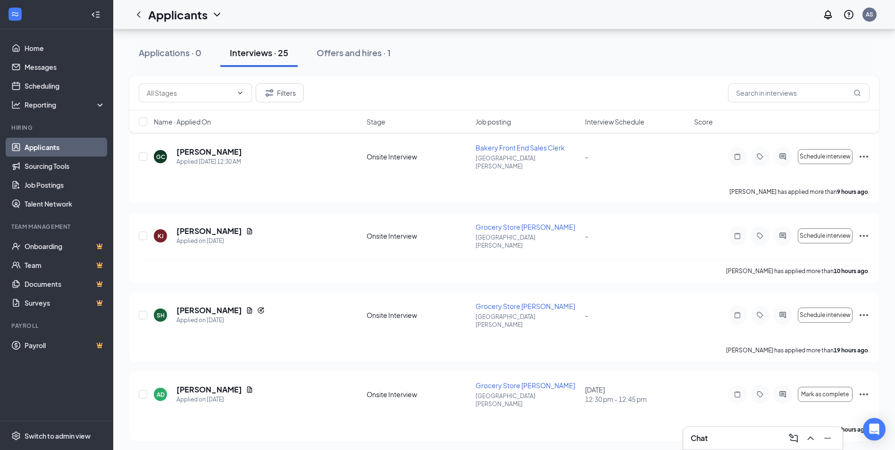
click at [735, 438] on div "Chat" at bounding box center [762, 438] width 144 height 15
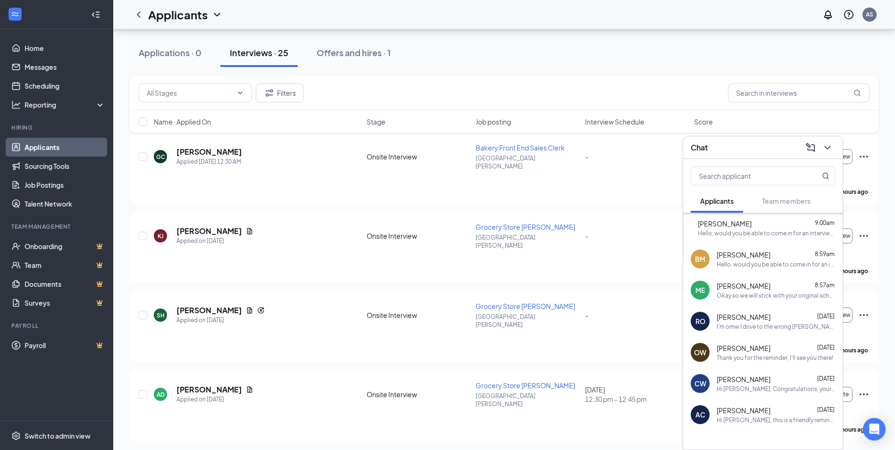
click at [783, 296] on div "Okay so we will stick with your original schedule then." at bounding box center [775, 295] width 118 height 8
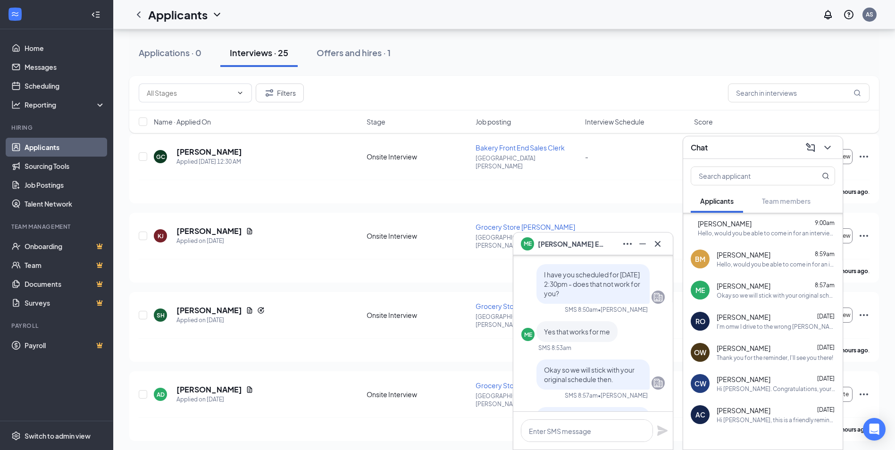
scroll to position [0, 0]
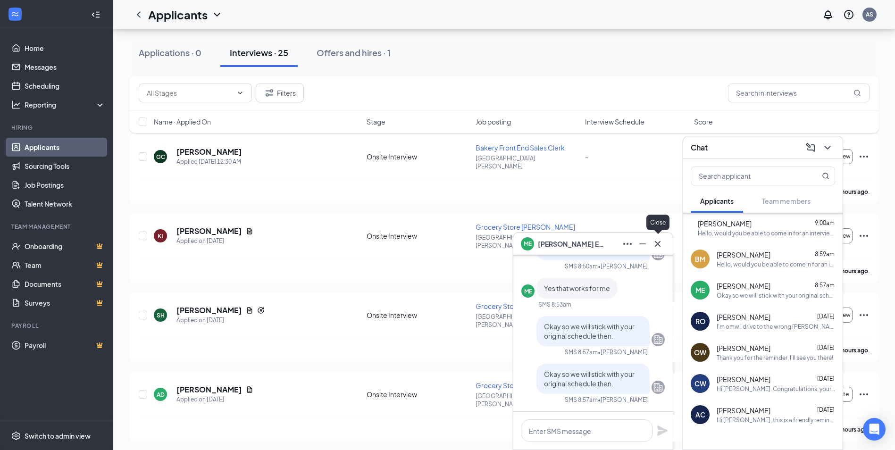
click at [657, 243] on icon "Cross" at bounding box center [658, 244] width 6 height 6
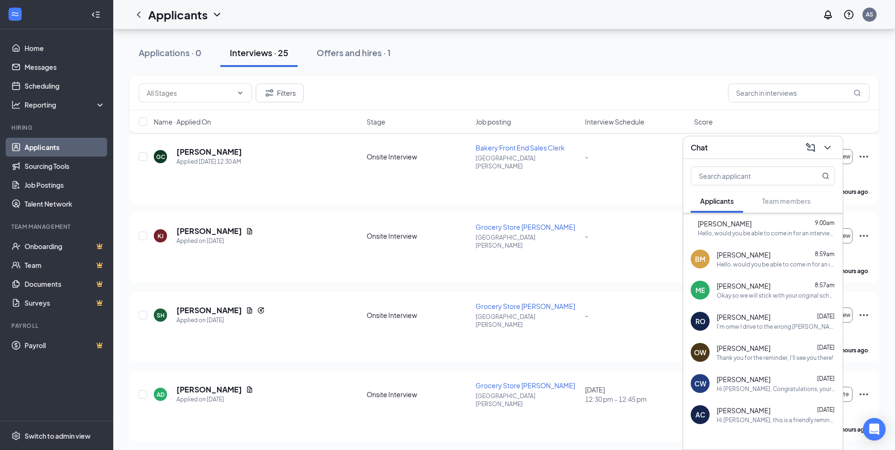
click at [744, 138] on div "Chat" at bounding box center [762, 147] width 159 height 23
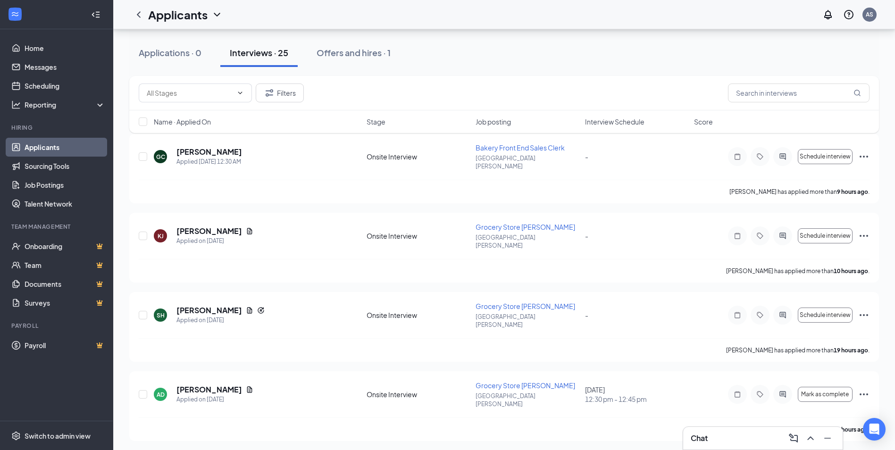
click at [750, 436] on div "Chat" at bounding box center [762, 438] width 144 height 15
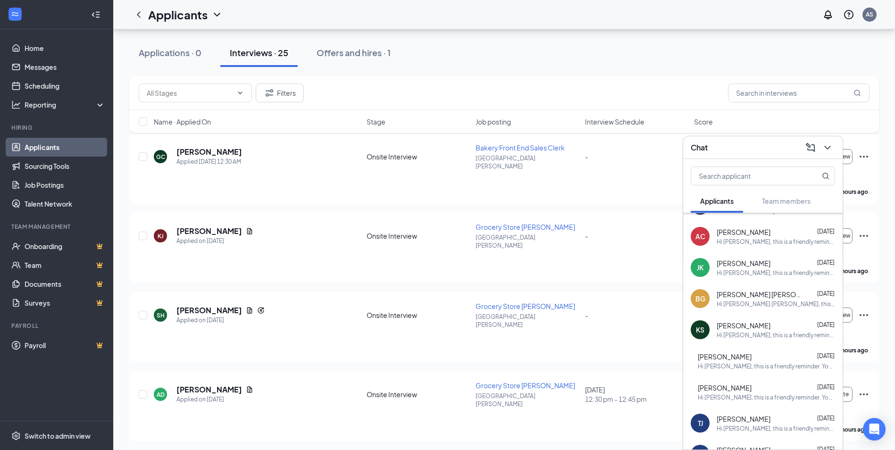
scroll to position [358, 0]
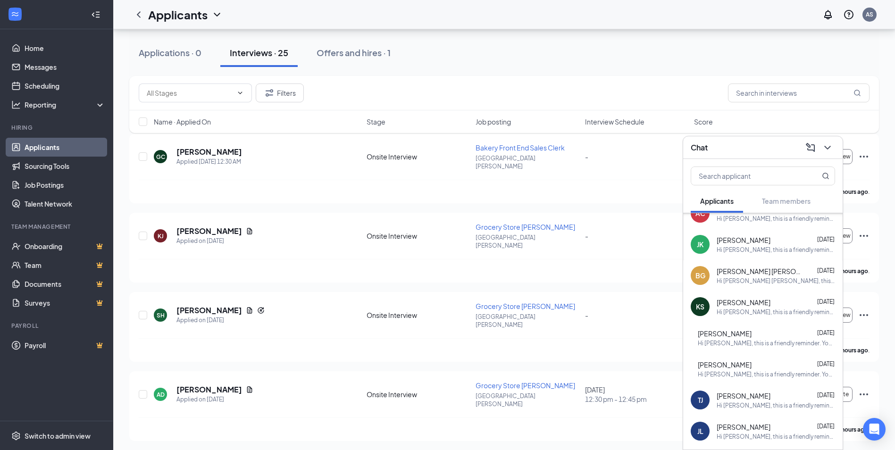
click at [745, 366] on span "[PERSON_NAME]" at bounding box center [724, 364] width 54 height 9
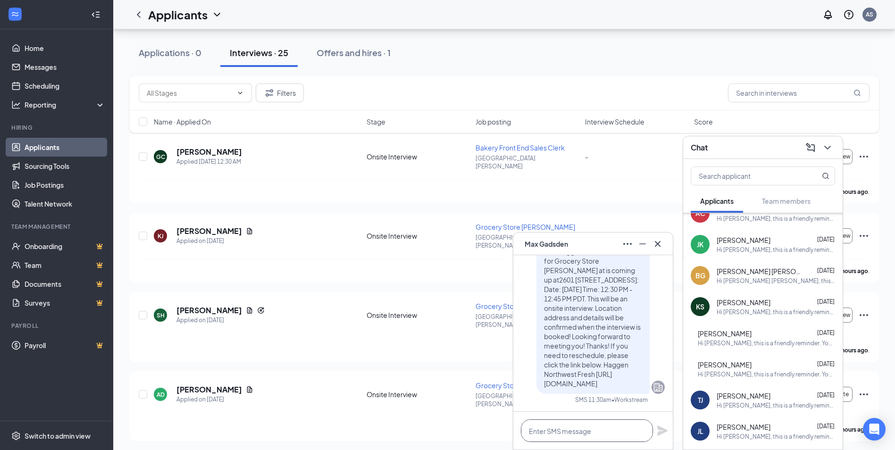
click at [585, 432] on textarea at bounding box center [587, 430] width 132 height 23
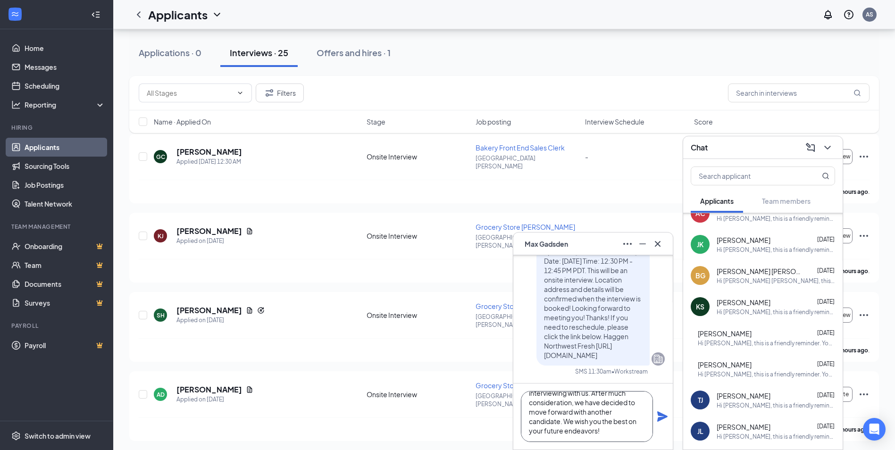
scroll to position [0, 0]
drag, startPoint x: 605, startPoint y: 433, endPoint x: 514, endPoint y: 382, distance: 104.9
click at [514, 382] on div "MG [PERSON_NAME] Applicant Grocery Store [PERSON_NAME] • [GEOGRAPHIC_DATA][PERS…" at bounding box center [592, 352] width 159 height 194
type textarea "Hello. Thank you so much for interviewing with us. After much consideration, we…"
click at [662, 419] on icon "Plane" at bounding box center [662, 416] width 10 height 10
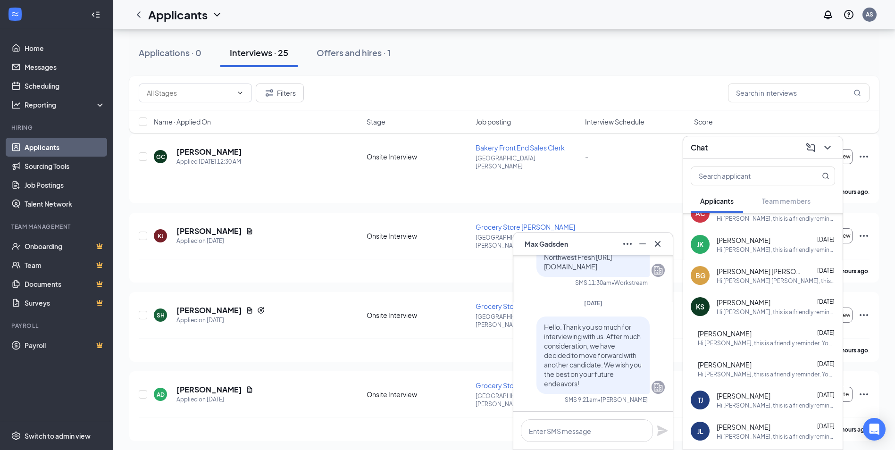
click at [763, 402] on div "Hi [PERSON_NAME], this is a friendly reminder. Your meeting with Haggen Northwe…" at bounding box center [775, 405] width 118 height 8
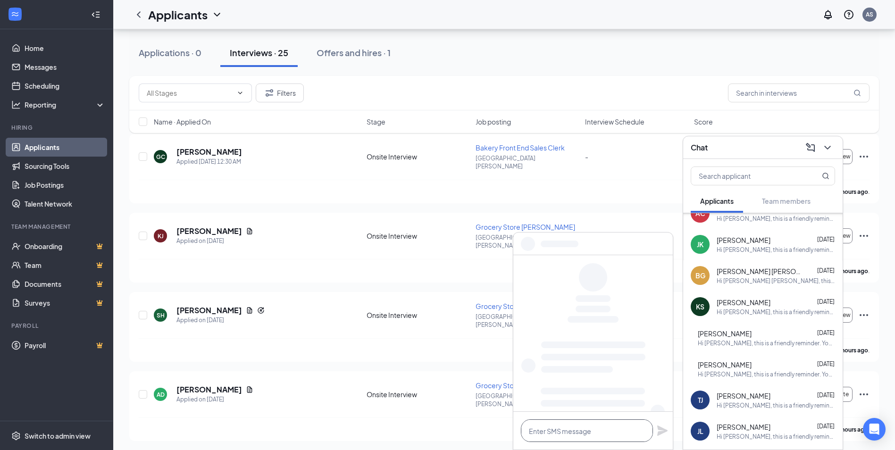
click at [608, 427] on textarea at bounding box center [587, 430] width 132 height 23
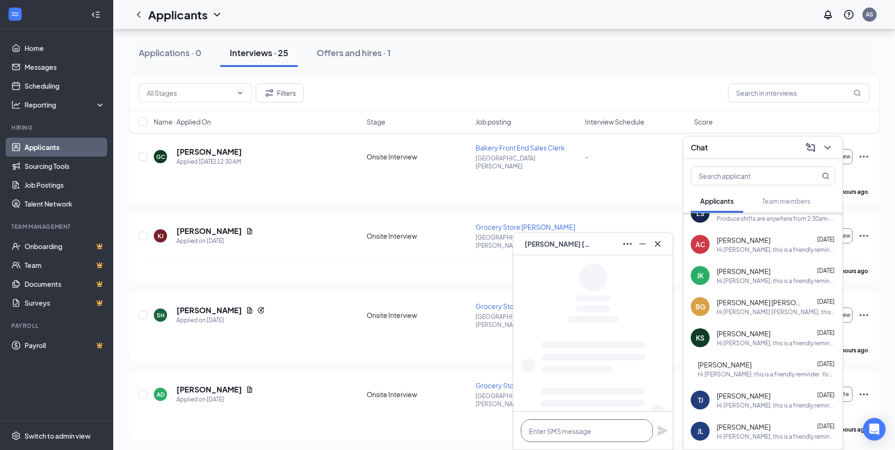
scroll to position [389, 0]
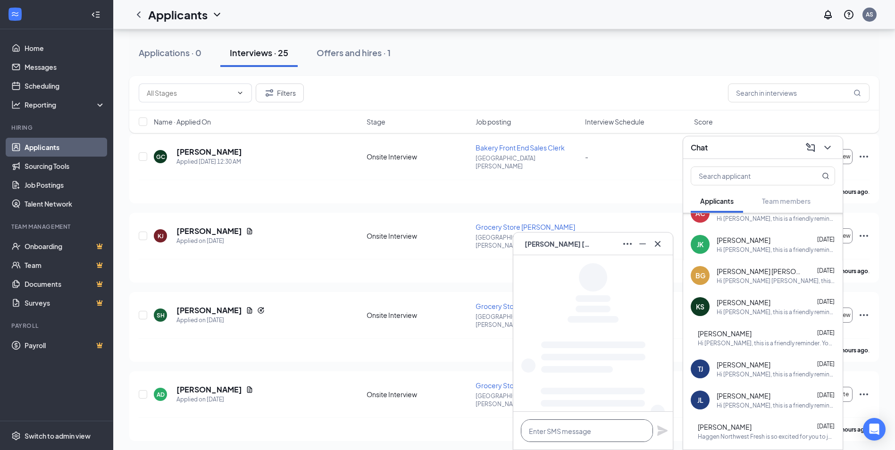
paste textarea "Hello. Thank you so much for interviewing with us. After much consideration, we…"
type textarea "Hello. Thank you so much for interviewing with us. After much consideration, we…"
click at [665, 416] on icon "Plane" at bounding box center [662, 416] width 10 height 10
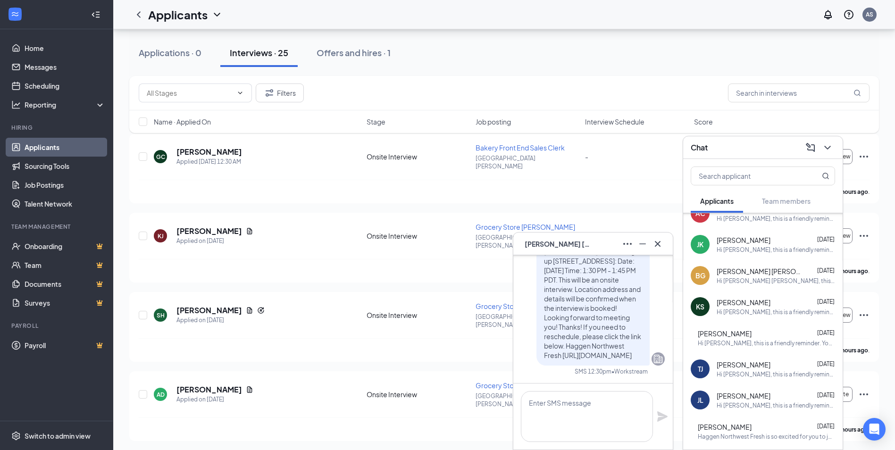
scroll to position [0, 0]
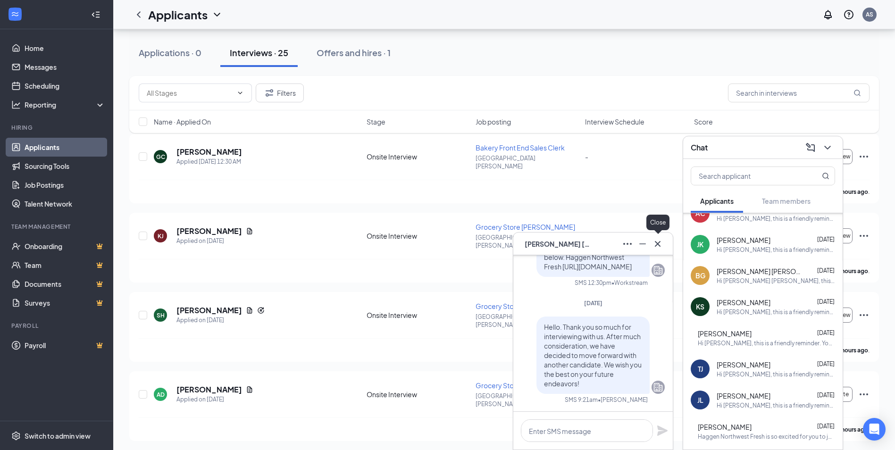
click at [661, 244] on icon "Cross" at bounding box center [657, 243] width 11 height 11
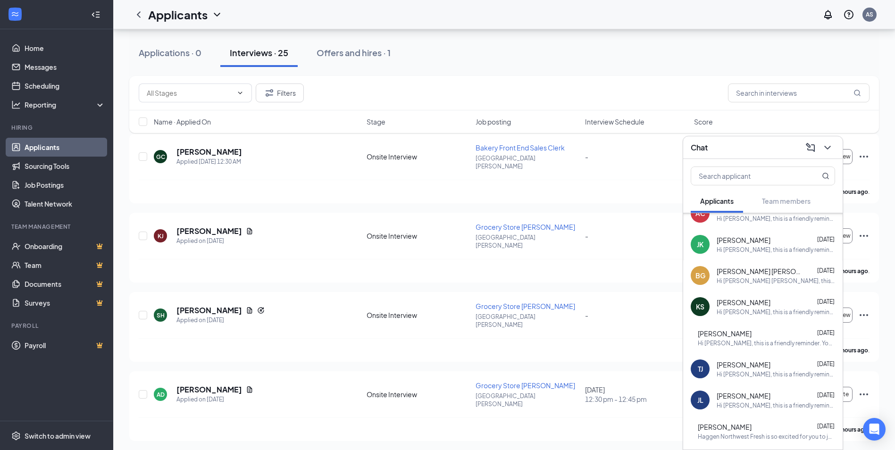
click at [751, 144] on div "Chat" at bounding box center [762, 147] width 144 height 15
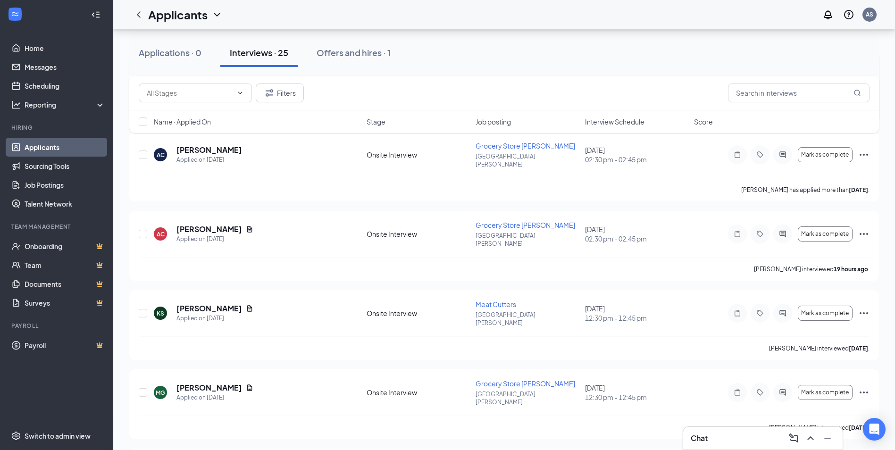
scroll to position [1572, 0]
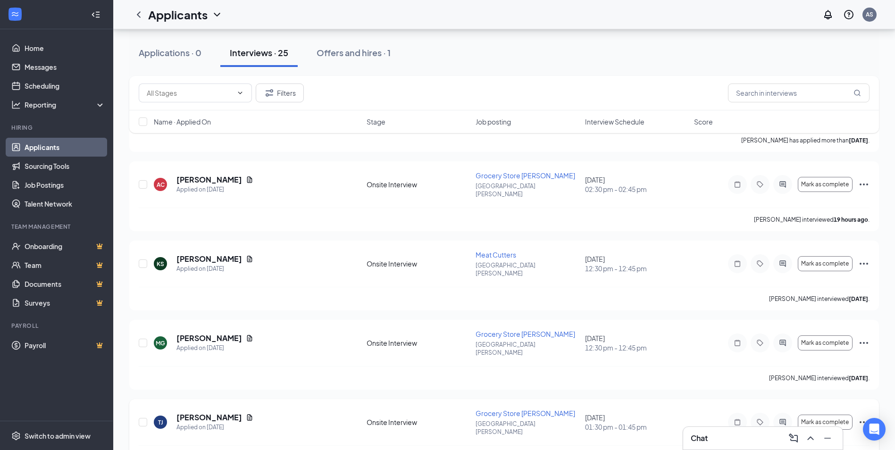
click at [867, 416] on icon "Ellipses" at bounding box center [863, 421] width 11 height 11
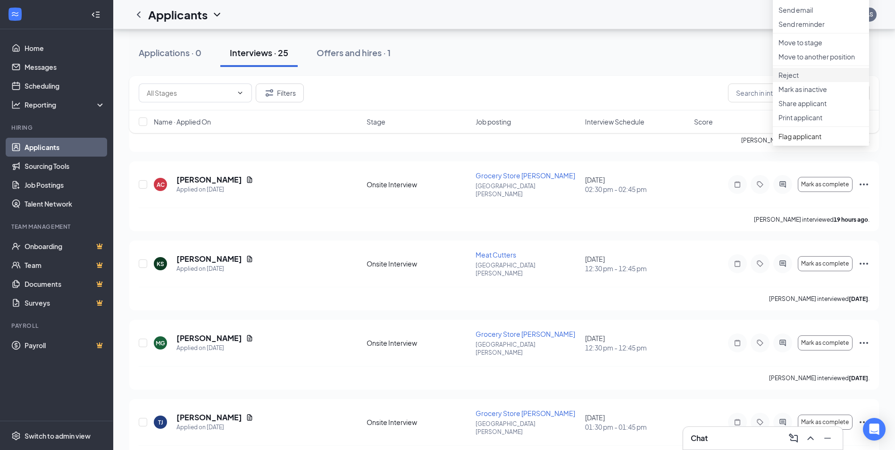
click at [820, 82] on li "Reject" at bounding box center [820, 75] width 96 height 14
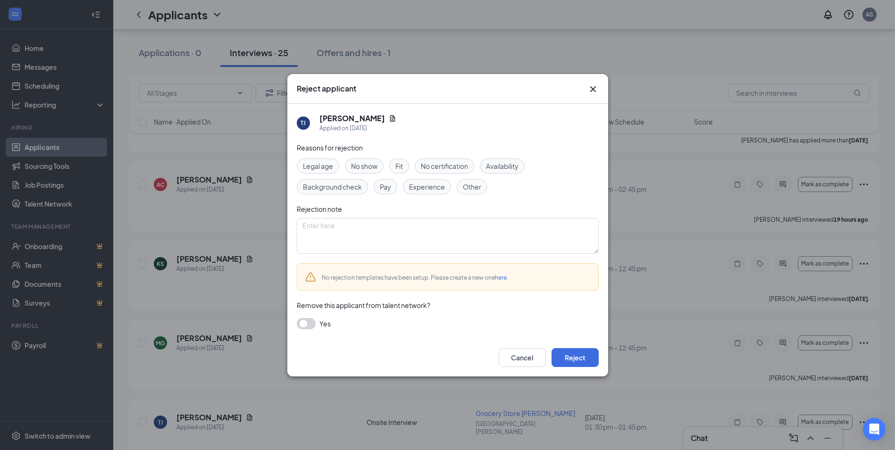
click at [479, 187] on span "Other" at bounding box center [472, 187] width 18 height 10
click at [394, 160] on div "Fit" at bounding box center [399, 165] width 20 height 15
click at [441, 190] on span "Experience" at bounding box center [427, 187] width 36 height 10
click at [505, 164] on span "Availability" at bounding box center [502, 166] width 33 height 10
click at [493, 231] on textarea at bounding box center [448, 236] width 302 height 36
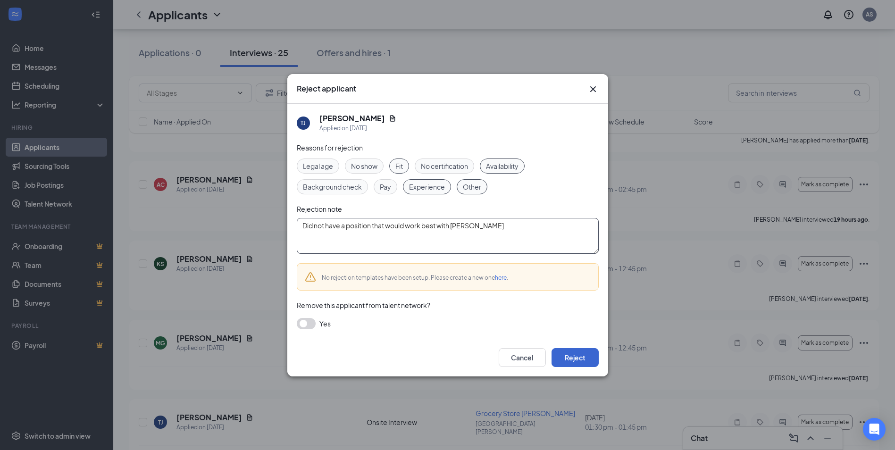
type textarea "Did not have a position that would work best with [PERSON_NAME]"
click at [586, 358] on button "Reject" at bounding box center [574, 357] width 47 height 19
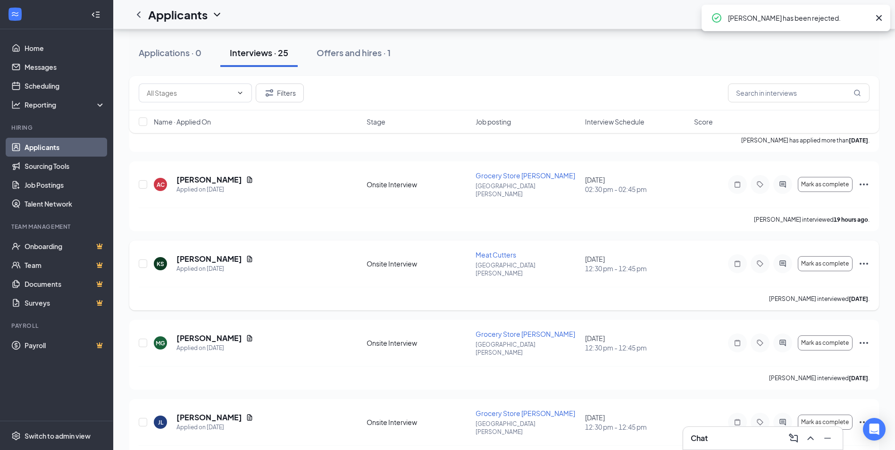
scroll to position [1500, 0]
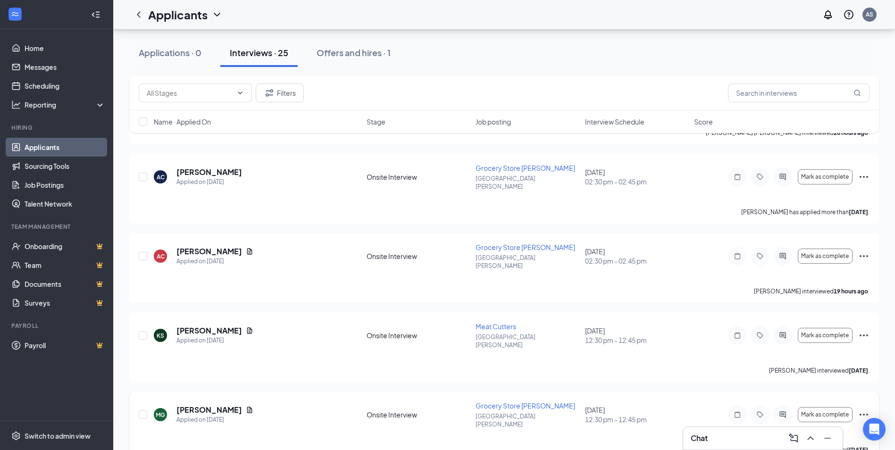
click at [867, 409] on icon "Ellipses" at bounding box center [863, 414] width 11 height 11
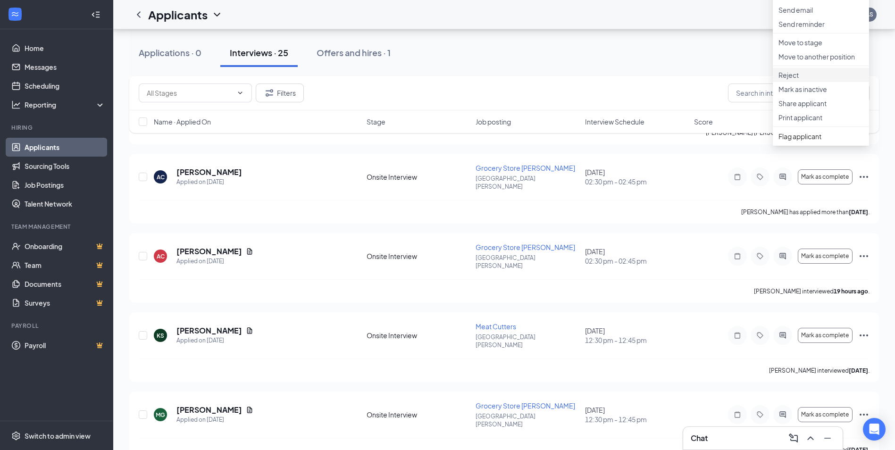
click at [811, 80] on p "Reject" at bounding box center [820, 74] width 85 height 9
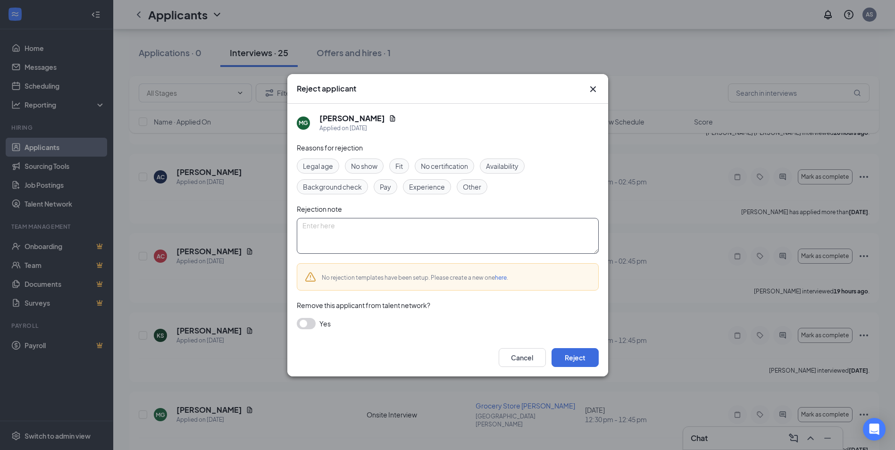
click at [480, 230] on textarea at bounding box center [448, 236] width 302 height 36
paste textarea "Hello. Thank you so much for interviewing with us. After much consideration, we…"
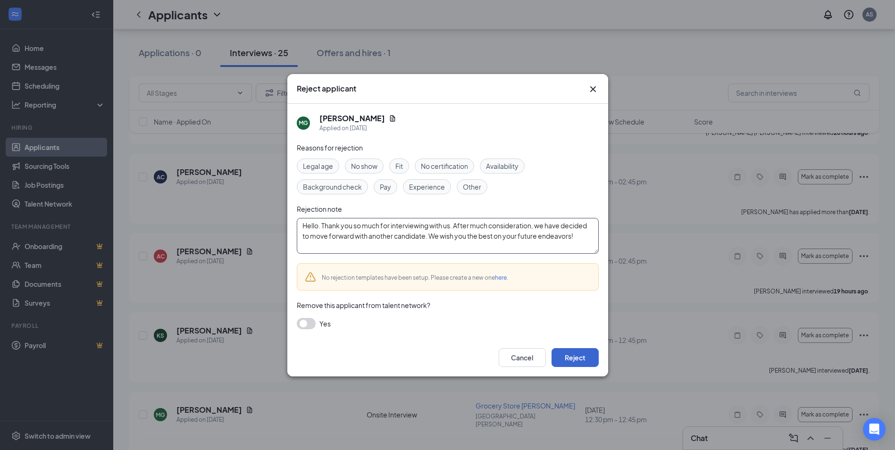
type textarea "Hello. Thank you so much for interviewing with us. After much consideration, we…"
click at [579, 361] on button "Reject" at bounding box center [574, 357] width 47 height 19
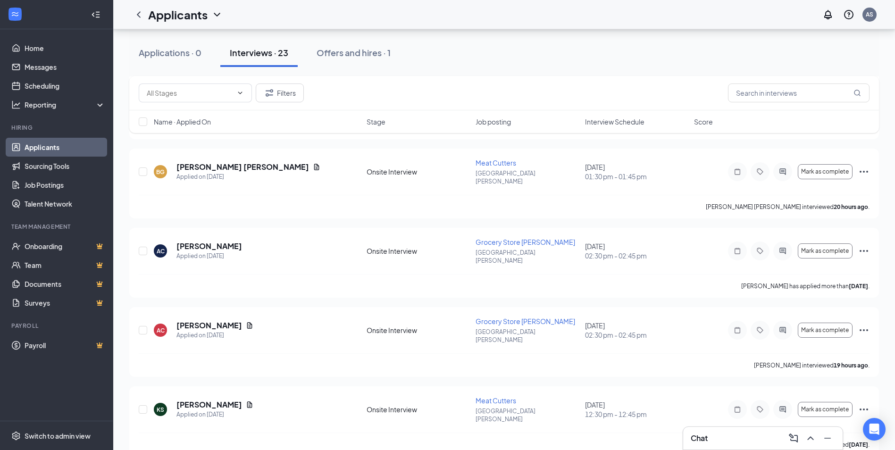
scroll to position [1428, 0]
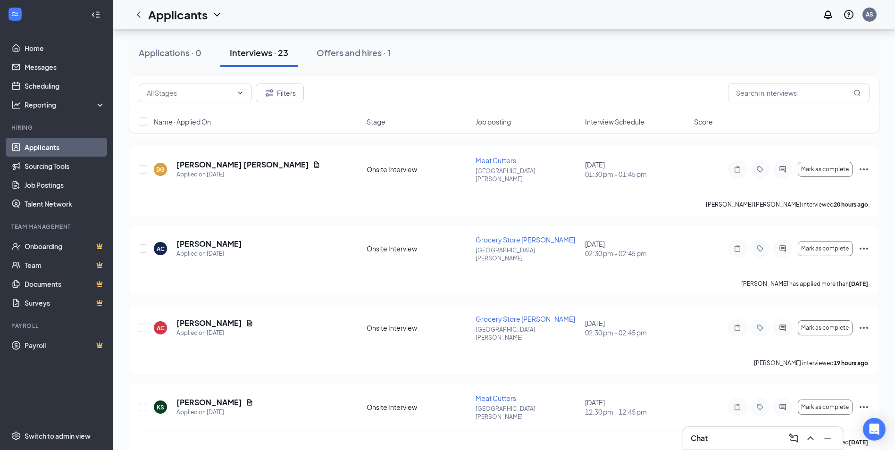
click at [733, 442] on div "Chat" at bounding box center [762, 438] width 144 height 15
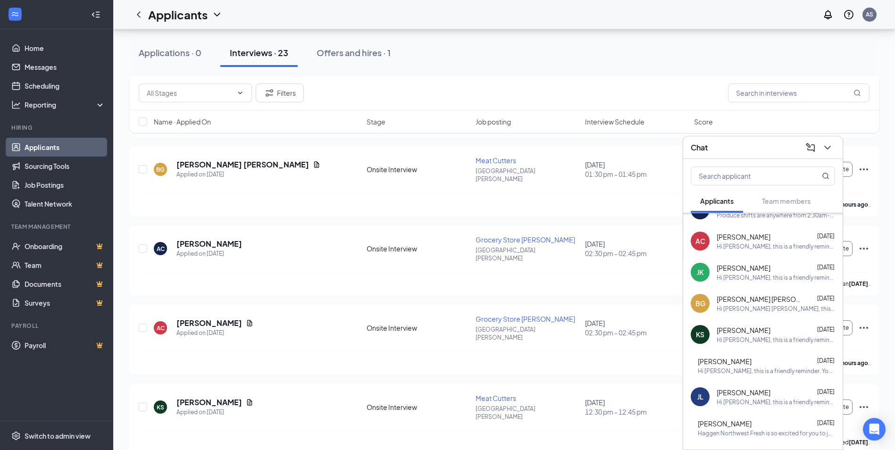
scroll to position [371, 0]
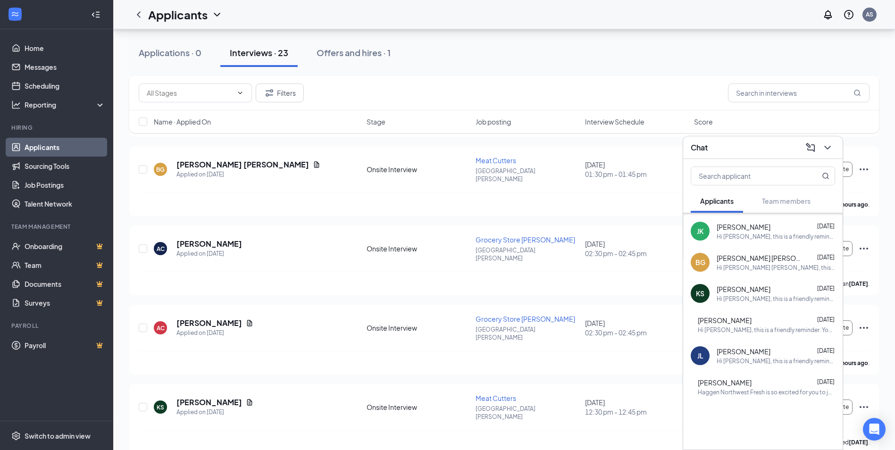
click at [775, 295] on div "Hi [PERSON_NAME], this is a friendly reminder. Your meeting with Haggen Northwe…" at bounding box center [775, 299] width 118 height 8
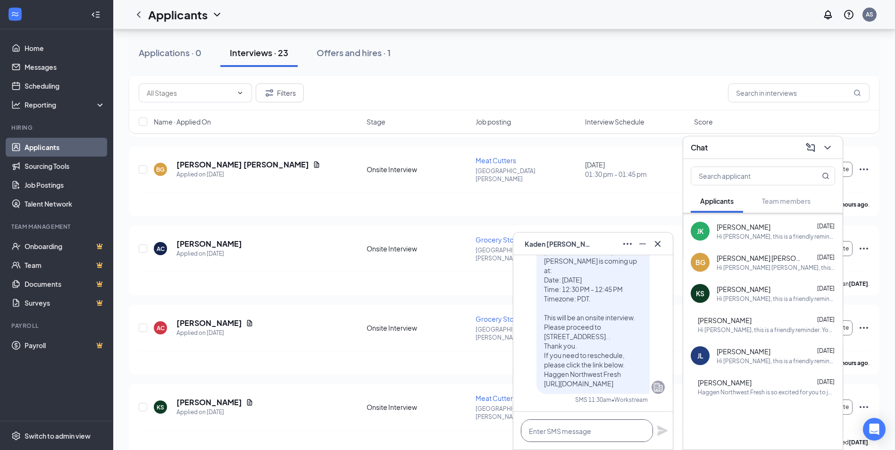
click at [583, 427] on textarea at bounding box center [587, 430] width 132 height 23
paste textarea "Hello. Thank you so much for interviewing with us. After much consideration, we…"
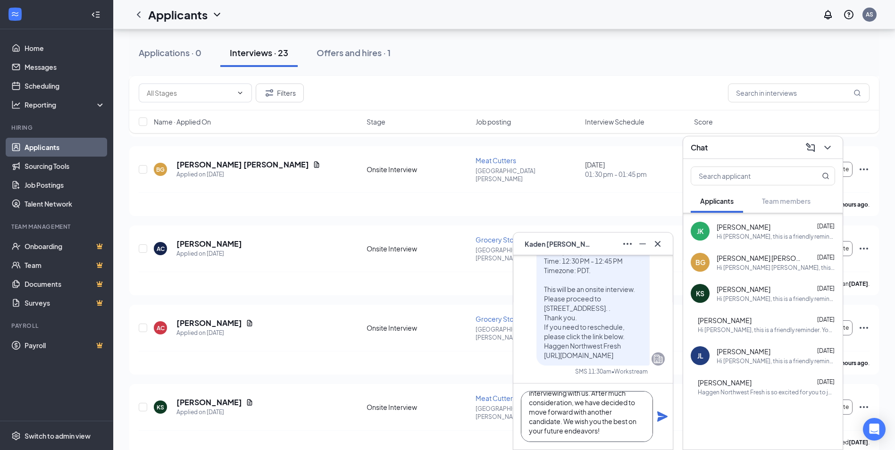
scroll to position [20, 0]
drag, startPoint x: 612, startPoint y: 433, endPoint x: 586, endPoint y: 403, distance: 39.1
click at [586, 403] on textarea "Hello. Thank you so much for interviewing with us. After much consideration, we…" at bounding box center [587, 416] width 132 height 51
drag, startPoint x: 578, startPoint y: 433, endPoint x: 502, endPoint y: 359, distance: 106.4
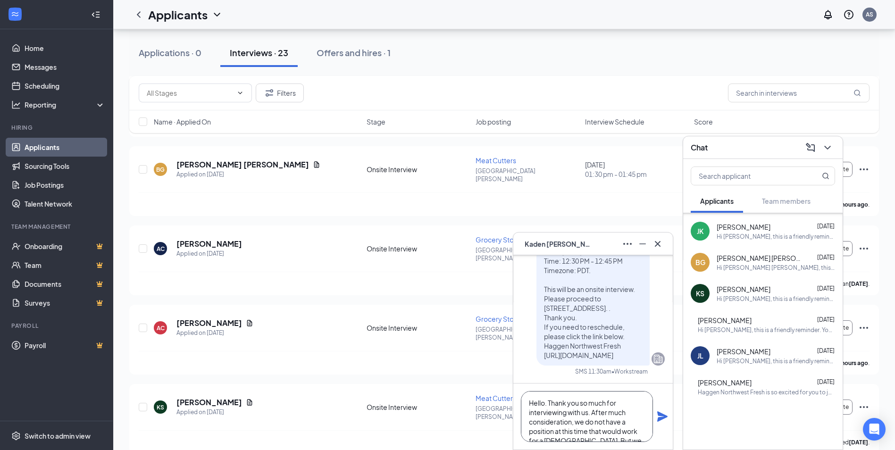
type textarea "Hello. Thank you so much for interviewing with us. After much consideration, we…"
click at [664, 416] on icon "Plane" at bounding box center [662, 416] width 10 height 10
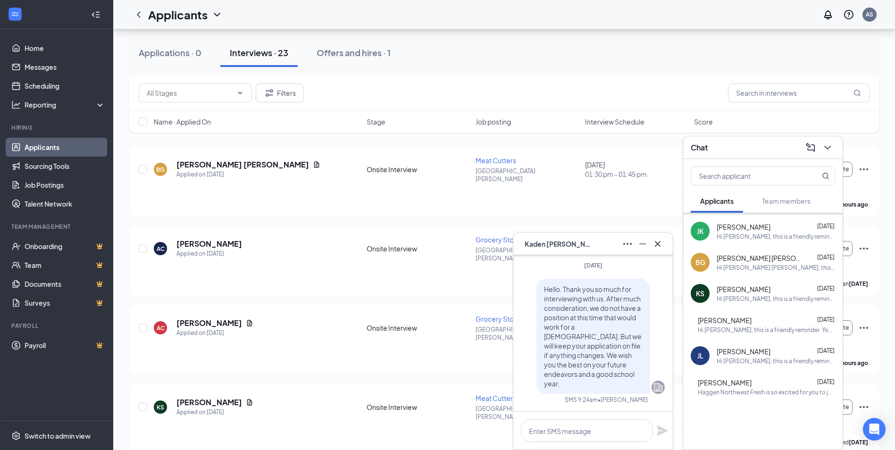
click at [600, 240] on div "KS [PERSON_NAME]" at bounding box center [593, 243] width 144 height 15
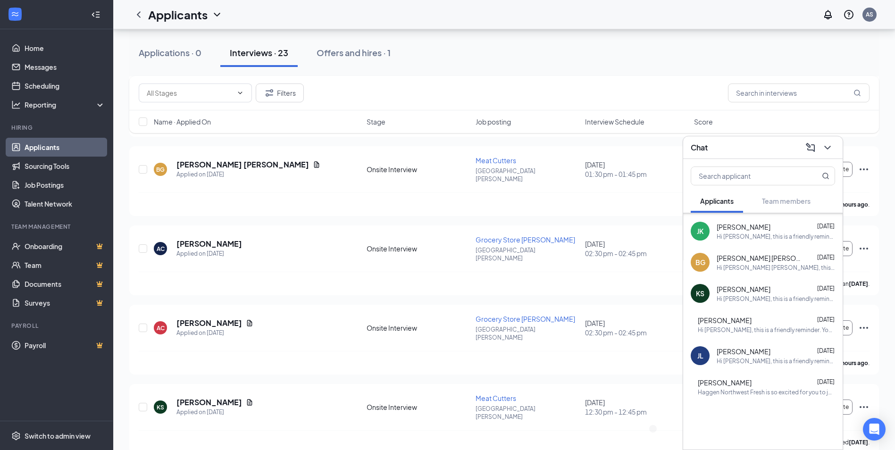
click at [757, 144] on div "Chat" at bounding box center [762, 147] width 144 height 15
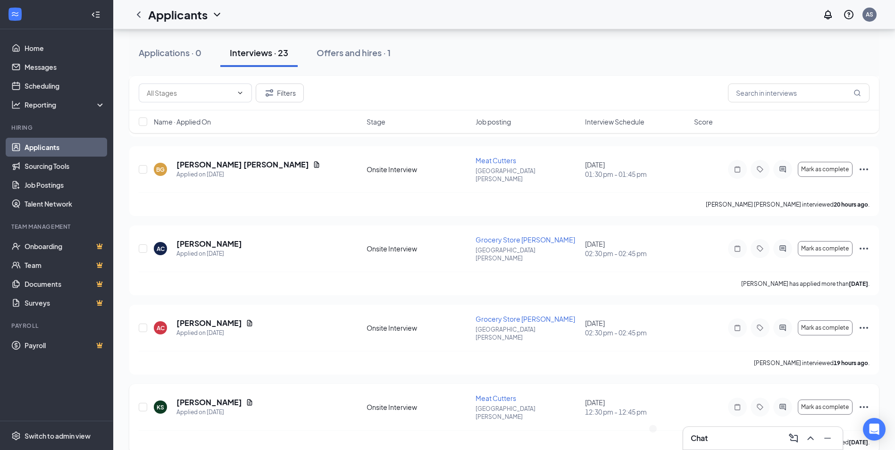
click at [866, 401] on icon "Ellipses" at bounding box center [863, 406] width 11 height 11
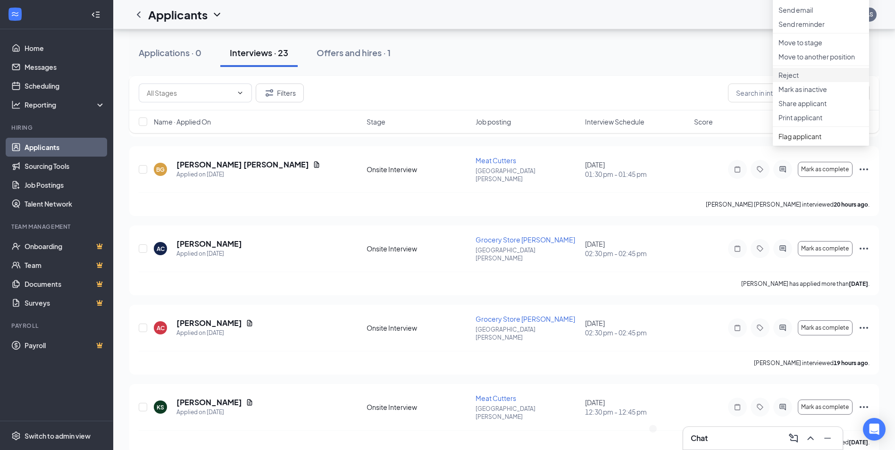
click at [811, 80] on p "Reject" at bounding box center [820, 74] width 85 height 9
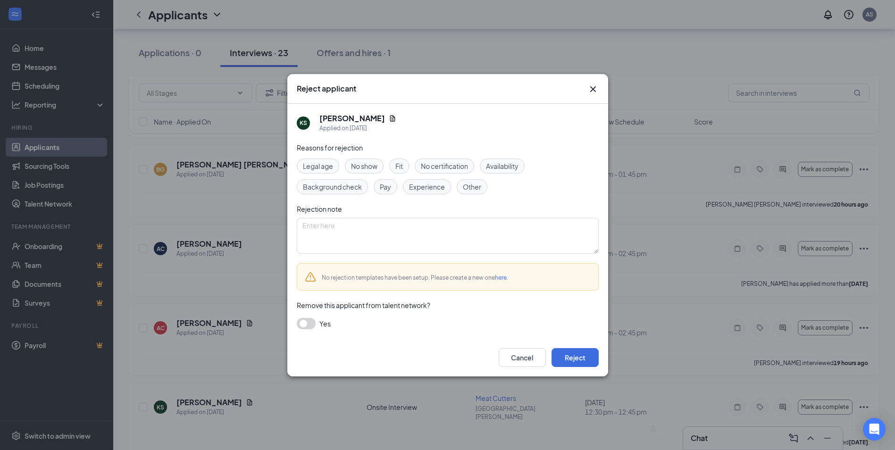
click at [331, 168] on span "Legal age" at bounding box center [318, 166] width 30 height 10
drag, startPoint x: 400, startPoint y: 167, endPoint x: 400, endPoint y: 174, distance: 7.6
click at [400, 166] on span "Fit" at bounding box center [399, 166] width 8 height 10
click at [401, 236] on textarea at bounding box center [448, 236] width 302 height 36
paste textarea "Hello. Thank you so much for interviewing with us. After much consideration, we…"
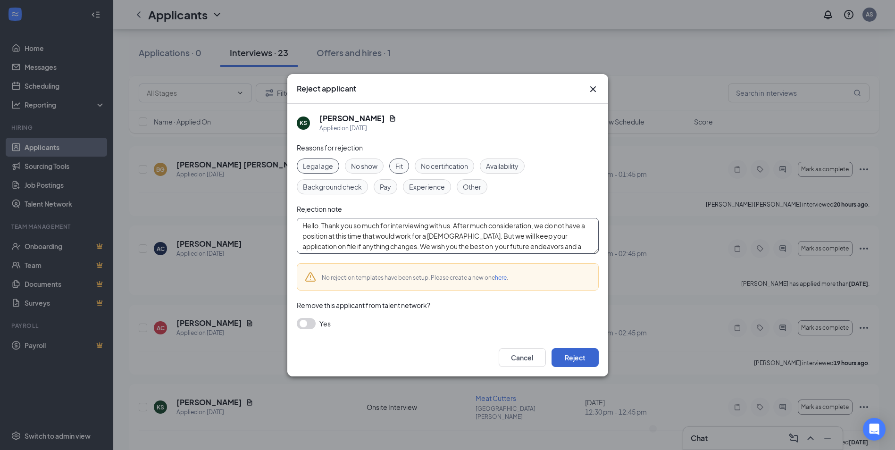
type textarea "Hello. Thank you so much for interviewing with us. After much consideration, we…"
drag, startPoint x: 565, startPoint y: 357, endPoint x: 517, endPoint y: 292, distance: 81.2
click at [566, 357] on button "Reject" at bounding box center [574, 357] width 47 height 19
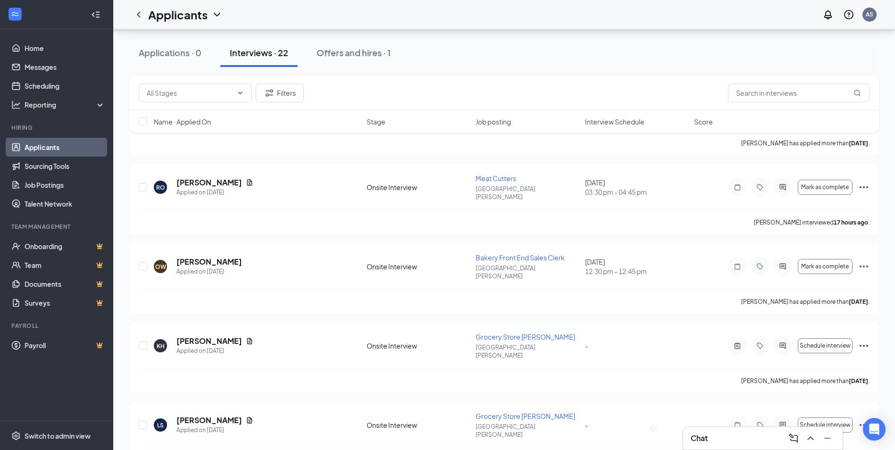
scroll to position [1074, 0]
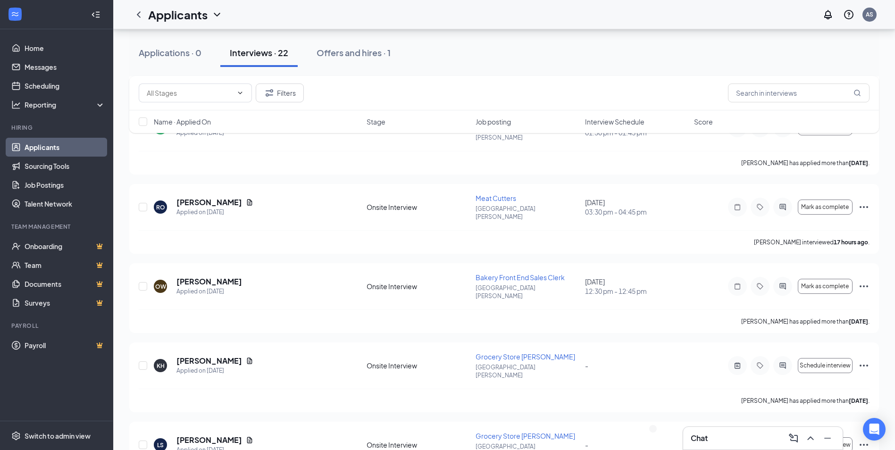
click at [754, 440] on div "Chat" at bounding box center [762, 438] width 144 height 15
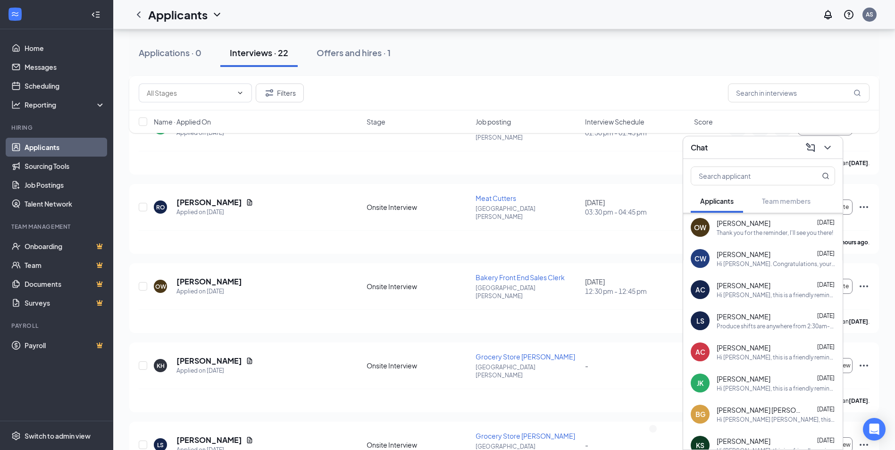
scroll to position [236, 0]
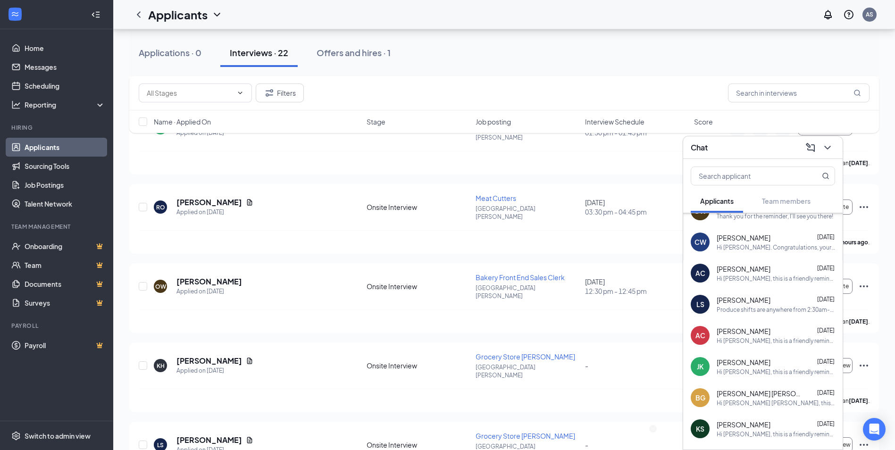
click at [728, 147] on div "Chat" at bounding box center [762, 147] width 144 height 15
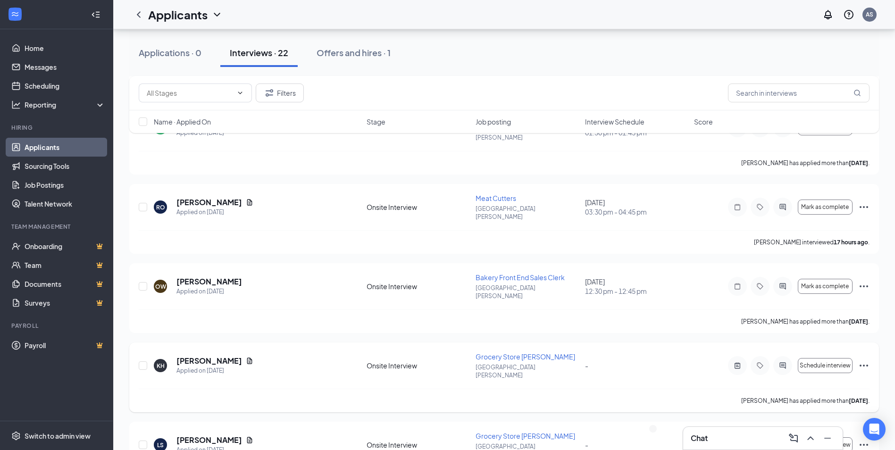
scroll to position [0, 0]
click at [866, 439] on icon "Ellipses" at bounding box center [863, 444] width 11 height 11
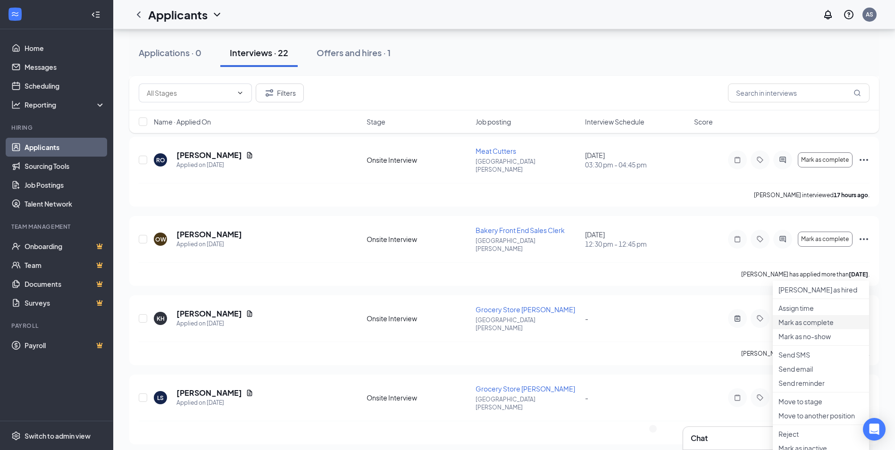
scroll to position [1215, 0]
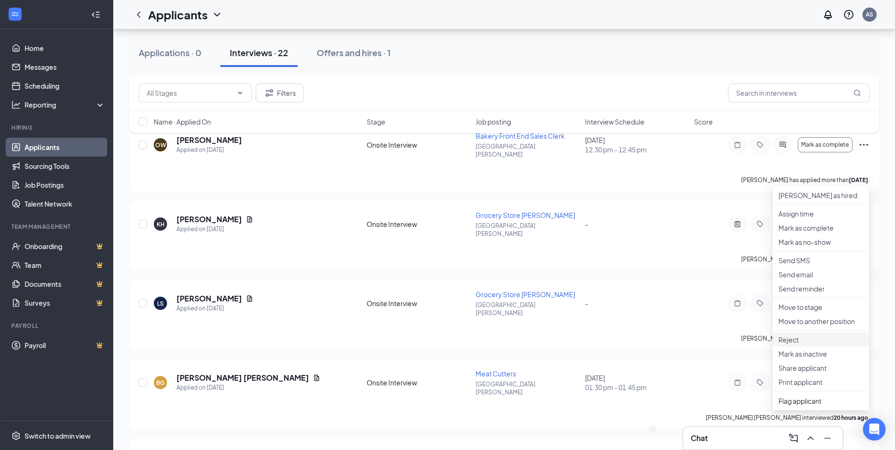
click at [812, 344] on p "Reject" at bounding box center [820, 339] width 85 height 9
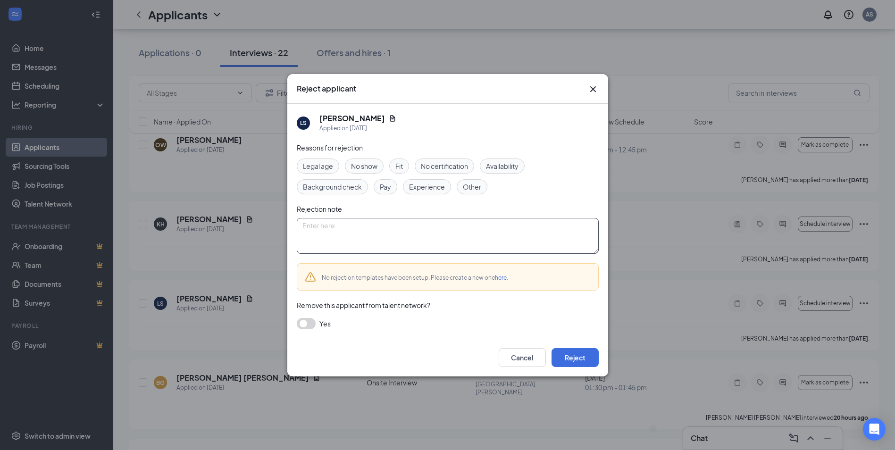
click at [493, 227] on textarea at bounding box center [448, 236] width 302 height 36
type textarea "No response [DATE]"
click at [599, 358] on div "Cancel Reject" at bounding box center [447, 358] width 321 height 38
click at [584, 353] on button "Reject" at bounding box center [574, 357] width 47 height 19
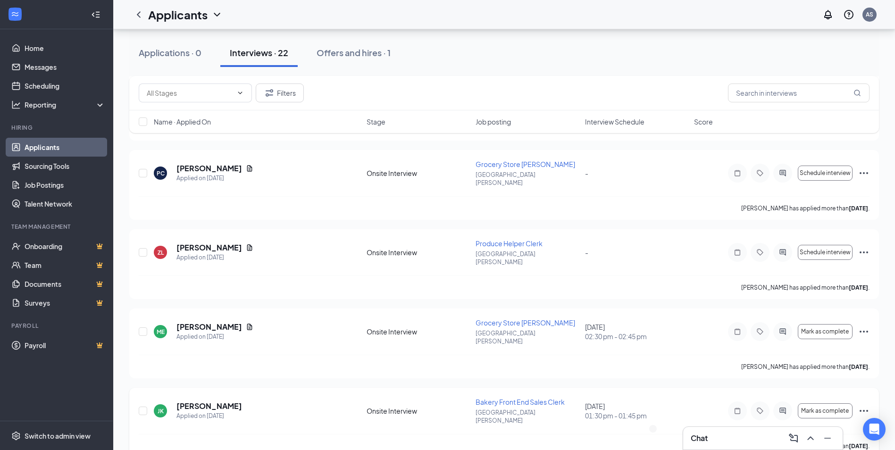
scroll to position [744, 0]
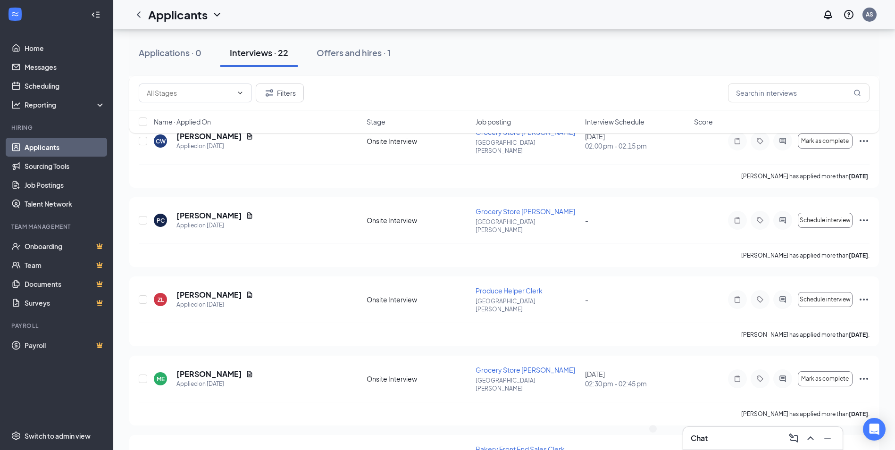
click at [744, 437] on div "Chat" at bounding box center [762, 438] width 144 height 15
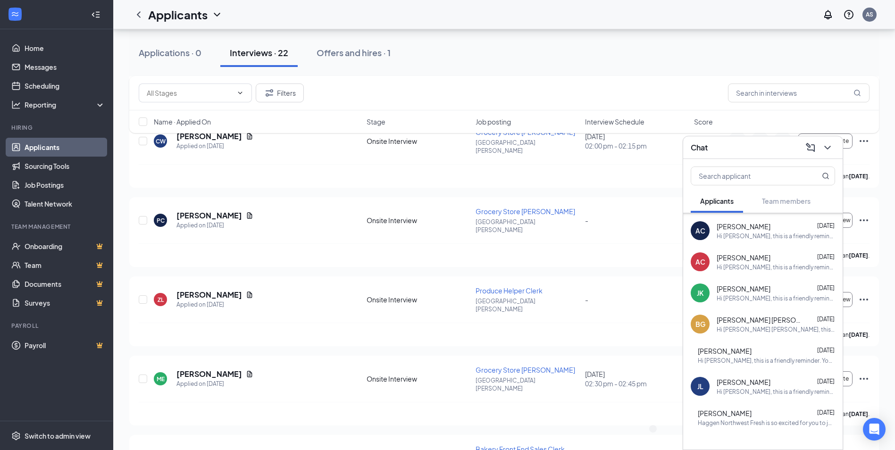
scroll to position [283, 0]
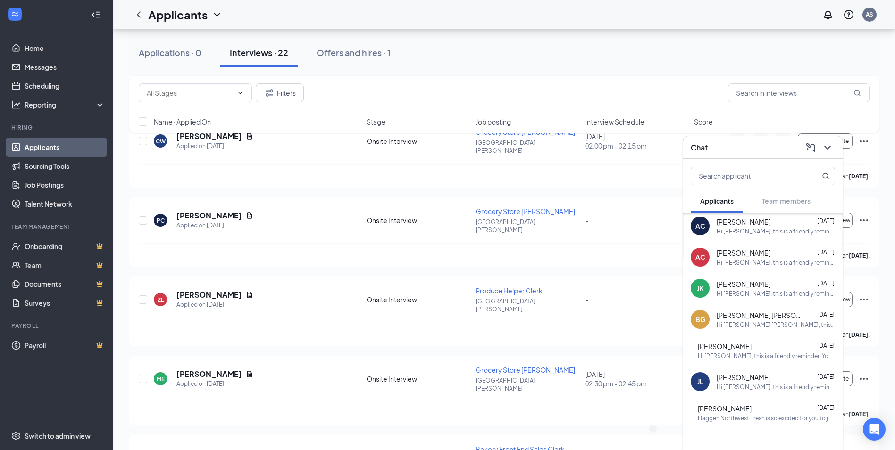
click at [776, 143] on div "Chat" at bounding box center [762, 147] width 144 height 15
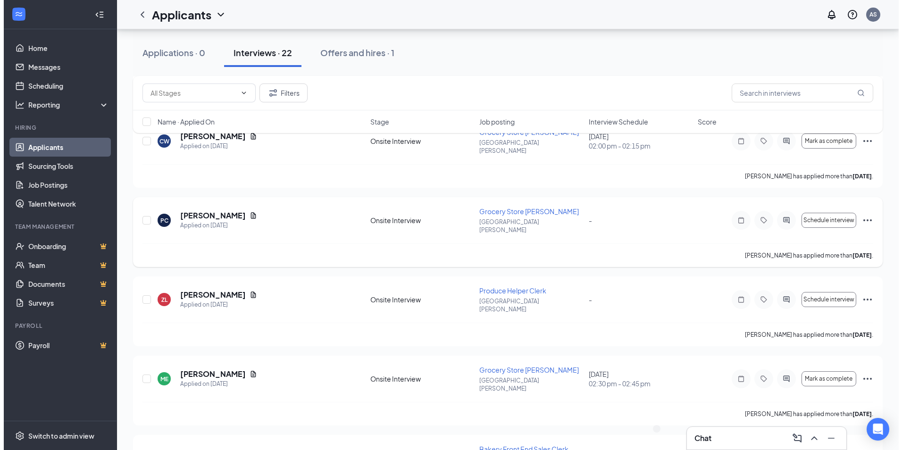
scroll to position [0, 0]
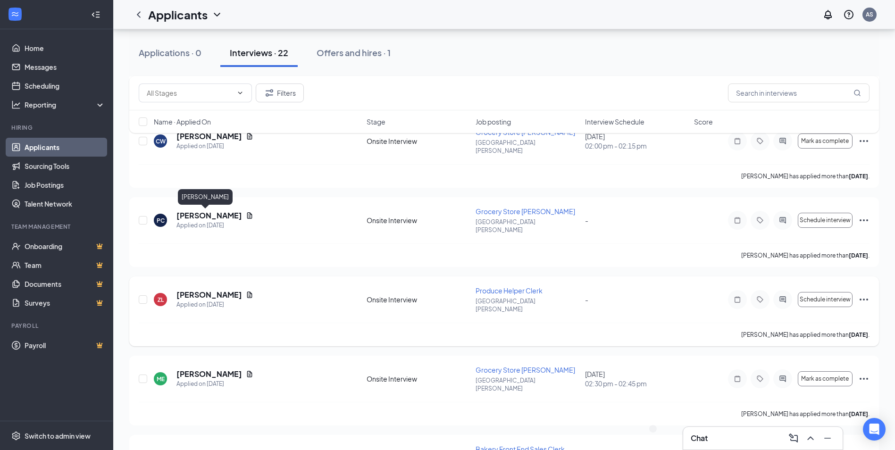
click at [207, 290] on h5 "[PERSON_NAME]" at bounding box center [209, 295] width 66 height 10
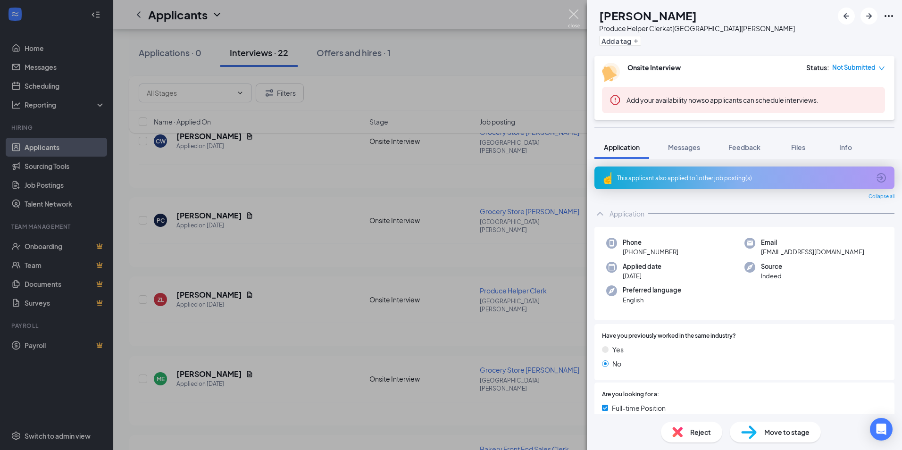
click at [575, 17] on img at bounding box center [574, 18] width 12 height 18
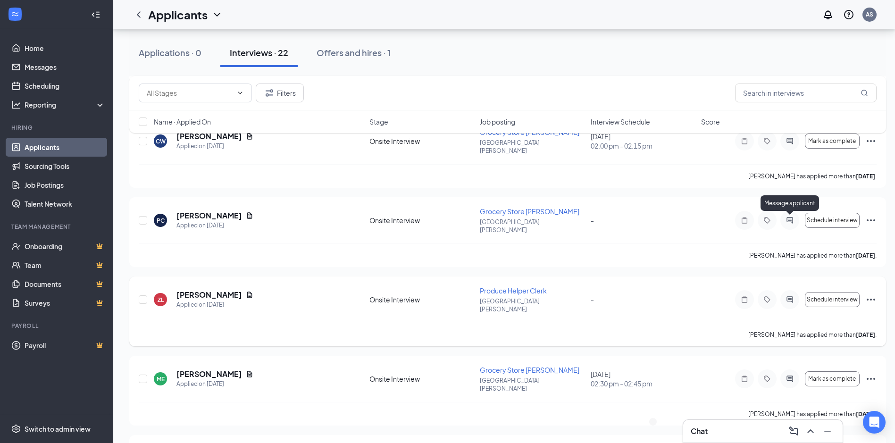
click at [789, 296] on icon "ActiveChat" at bounding box center [789, 299] width 6 height 6
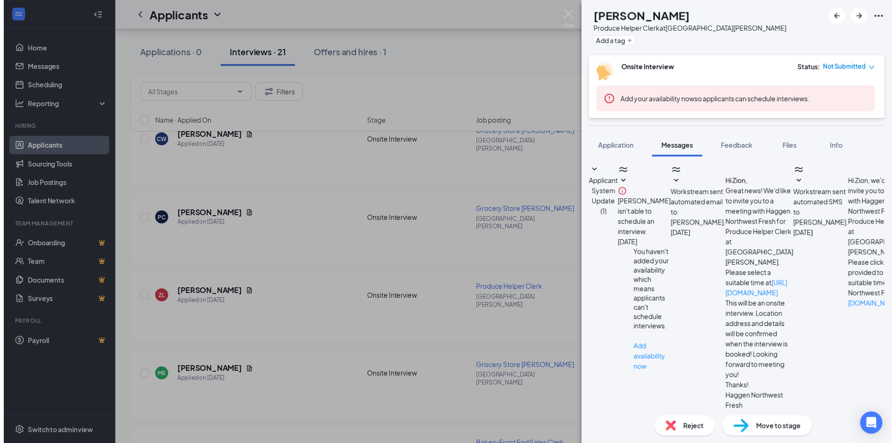
scroll to position [88, 0]
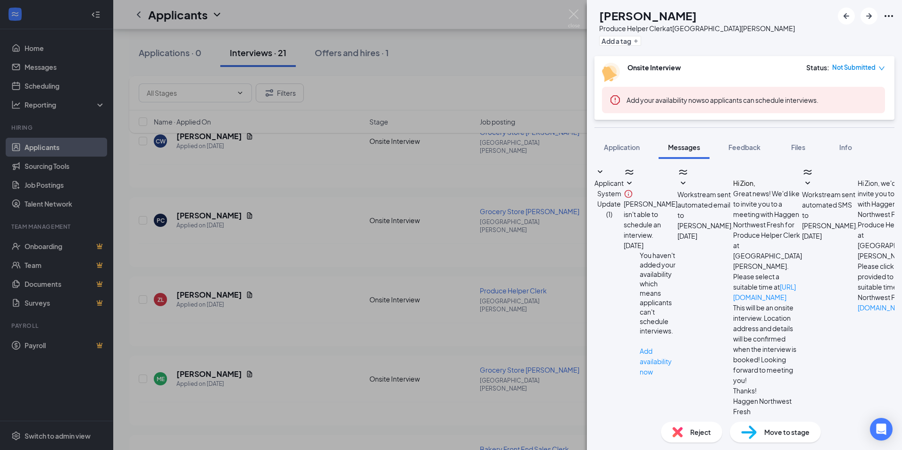
click at [696, 416] on textarea at bounding box center [656, 444] width 124 height 57
type textarea "Hello would you be able to come in for an interview [DATE] at 2:30pm?"
click at [574, 11] on img at bounding box center [574, 18] width 12 height 18
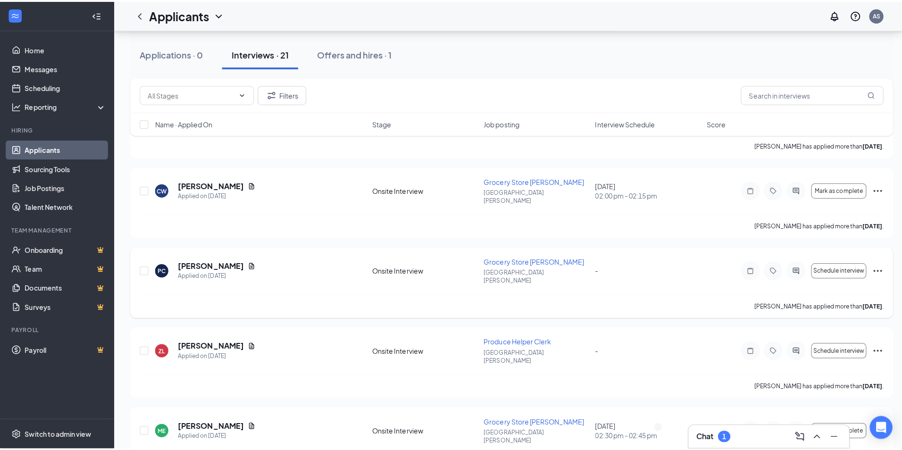
scroll to position [697, 0]
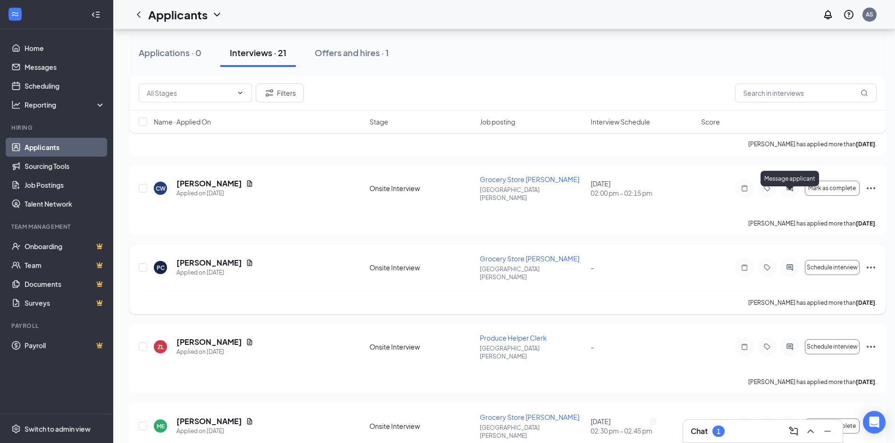
click at [790, 264] on icon "ActiveChat" at bounding box center [789, 268] width 11 height 8
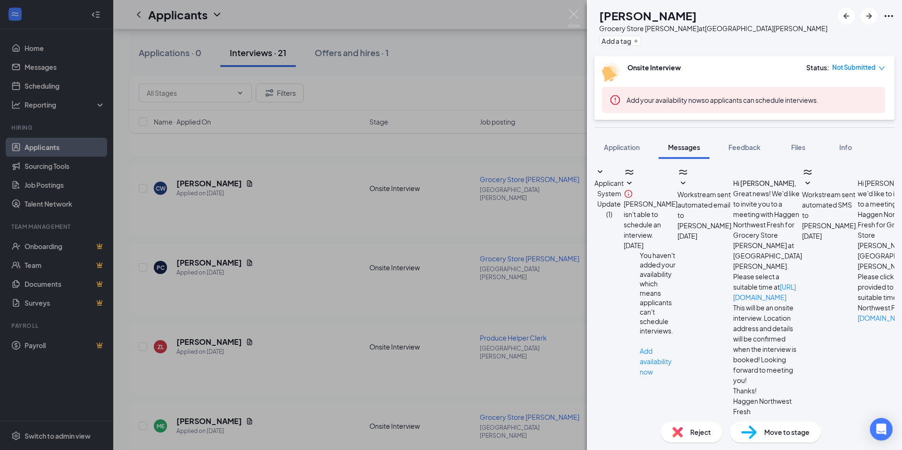
scroll to position [37, 0]
click at [718, 416] on textarea at bounding box center [656, 444] width 124 height 57
type textarea "Hello, would you be able to come in for an interview [DATE] at 3:30pm?"
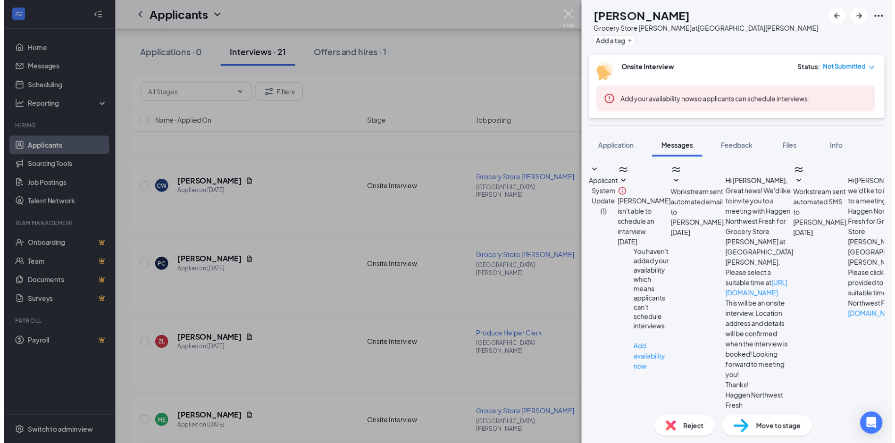
scroll to position [98, 0]
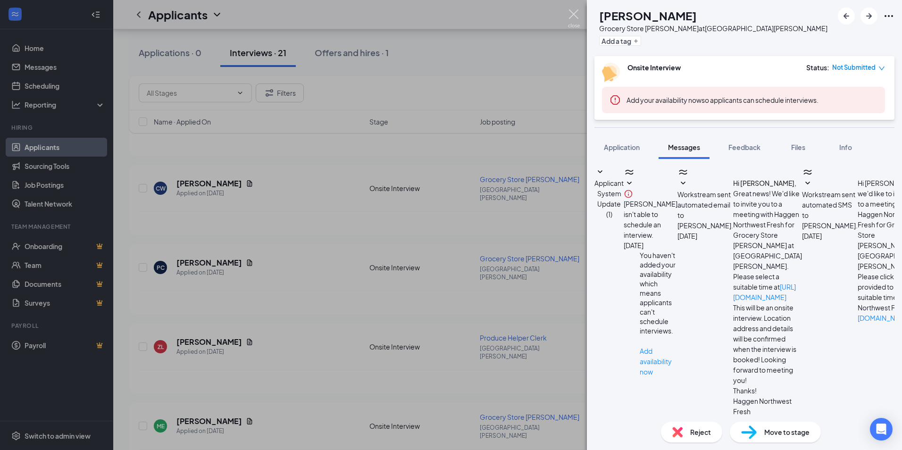
click at [576, 12] on img at bounding box center [574, 18] width 12 height 18
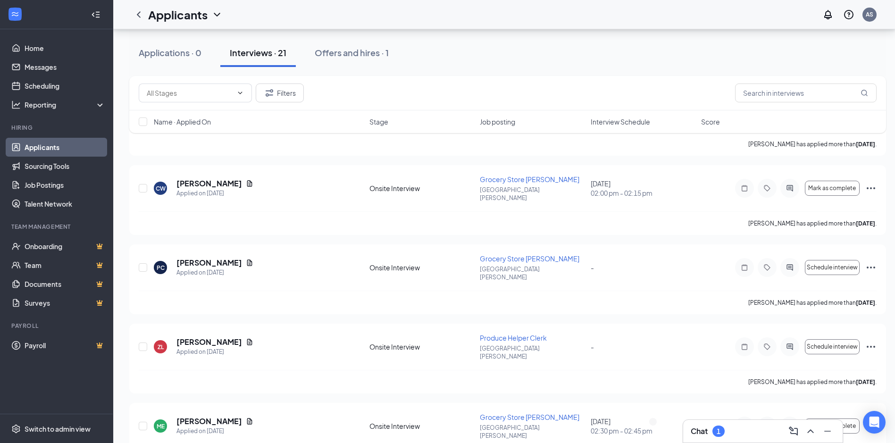
click at [765, 428] on div "Chat 1" at bounding box center [762, 430] width 144 height 15
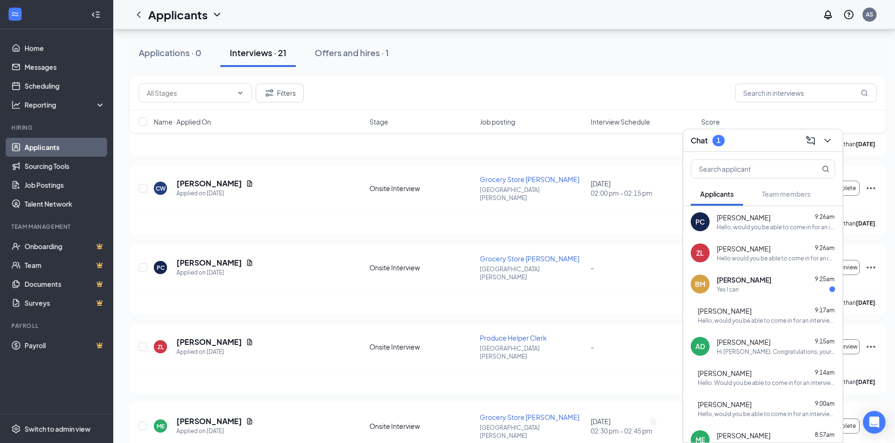
click at [780, 288] on div "Yes I can" at bounding box center [775, 289] width 118 height 8
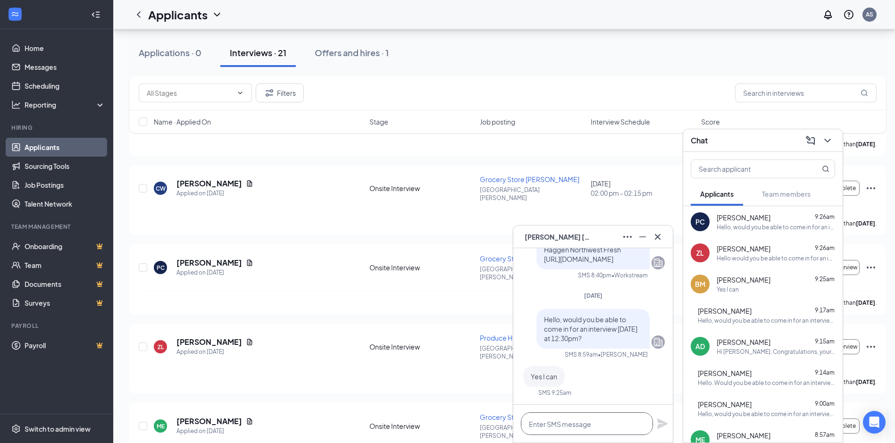
click at [606, 423] on textarea at bounding box center [587, 423] width 132 height 23
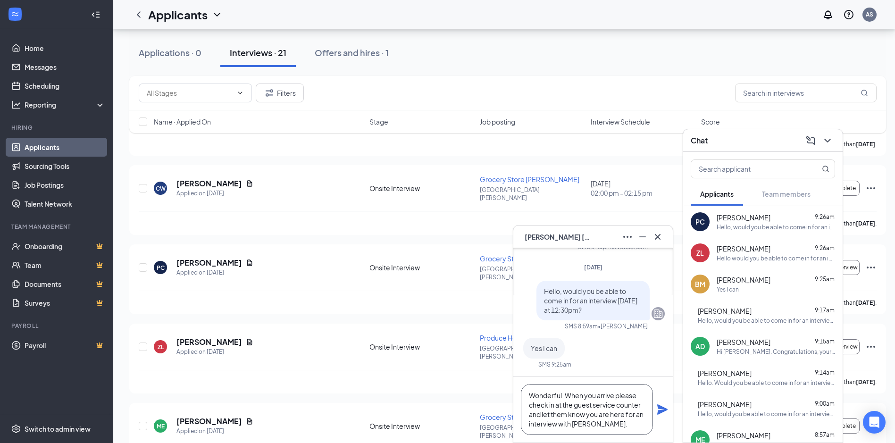
type textarea "Wonderful. When you arrive please check in at the guest service counter and let…"
click at [664, 412] on icon "Plane" at bounding box center [661, 409] width 11 height 11
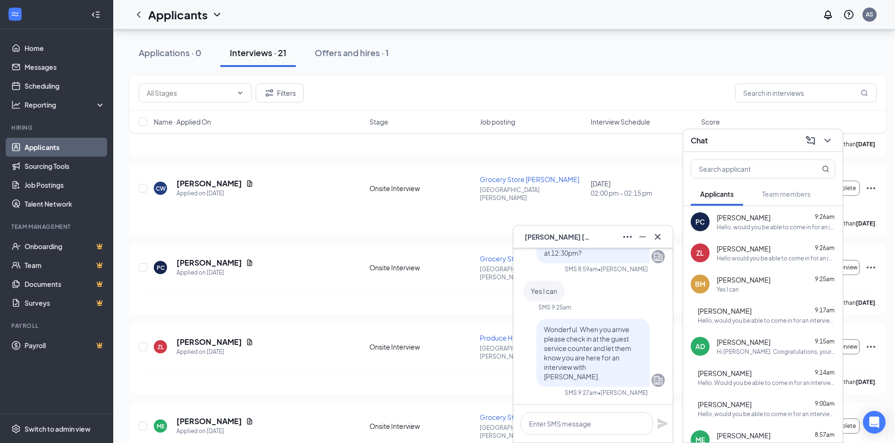
scroll to position [0, 0]
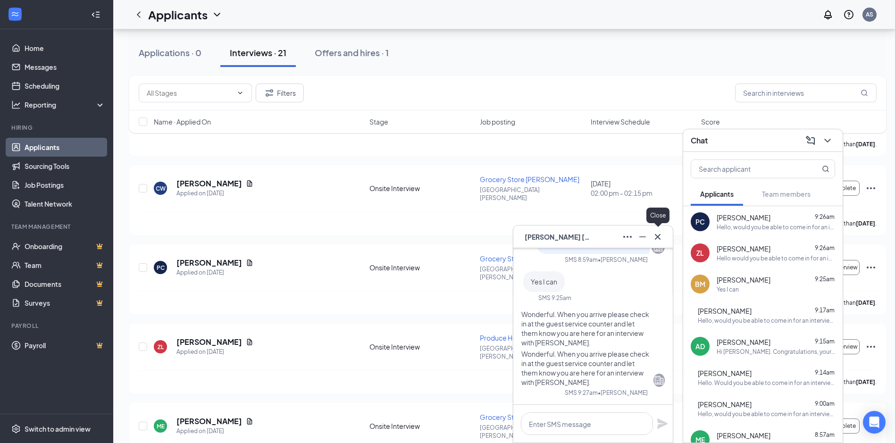
click at [660, 234] on icon "Cross" at bounding box center [658, 236] width 6 height 6
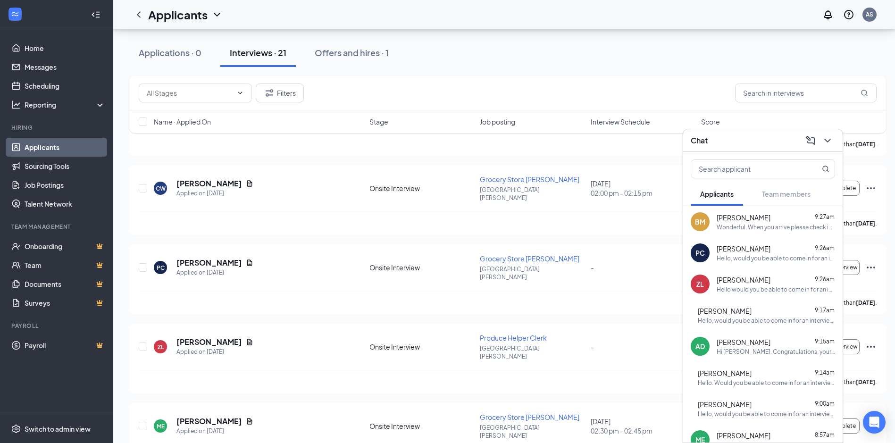
click at [778, 141] on div "Chat" at bounding box center [762, 140] width 144 height 15
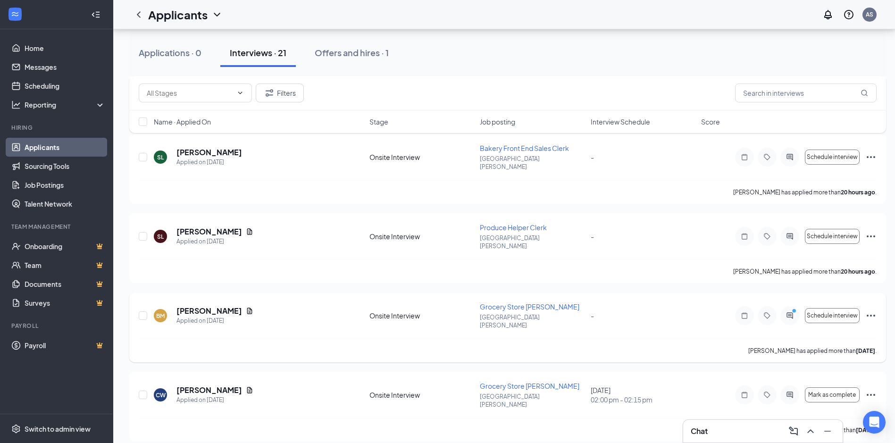
scroll to position [490, 0]
click at [246, 307] on icon "Document" at bounding box center [250, 311] width 8 height 8
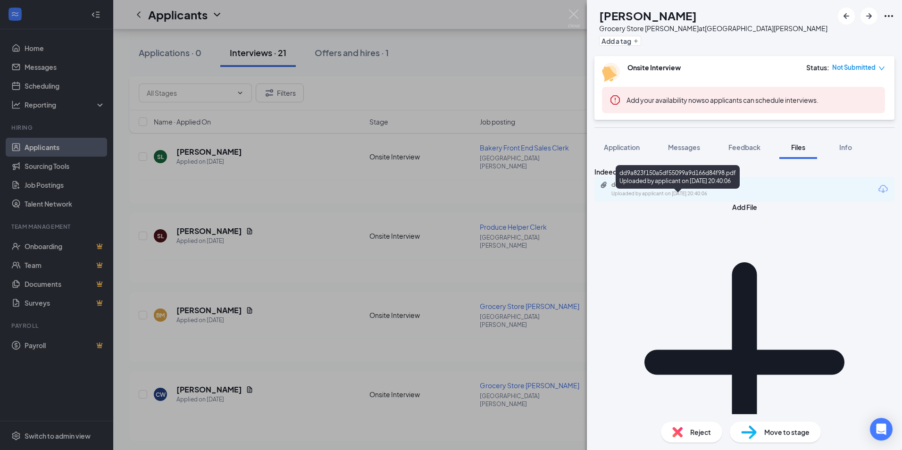
click at [684, 198] on div "dd9a823f150a5df55099a9d166d84f98.pdf Uploaded by applicant on [DATE] 20:40:06" at bounding box center [676, 189] width 153 height 17
click at [573, 18] on img at bounding box center [574, 18] width 12 height 18
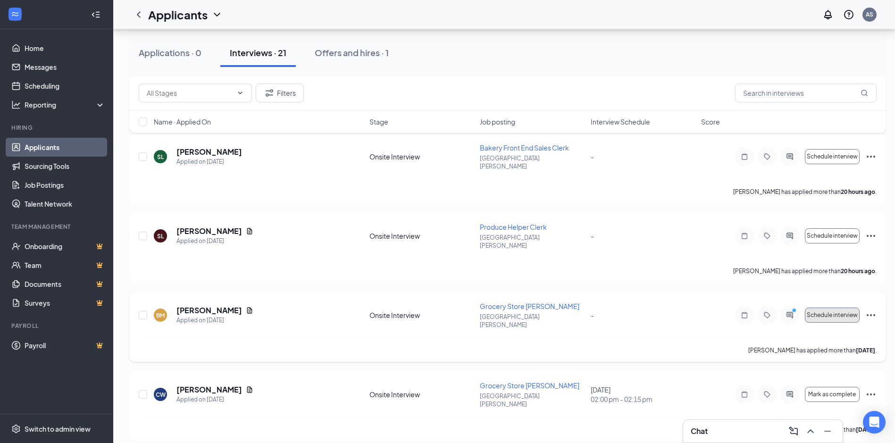
click at [822, 312] on span "Schedule interview" at bounding box center [831, 315] width 51 height 7
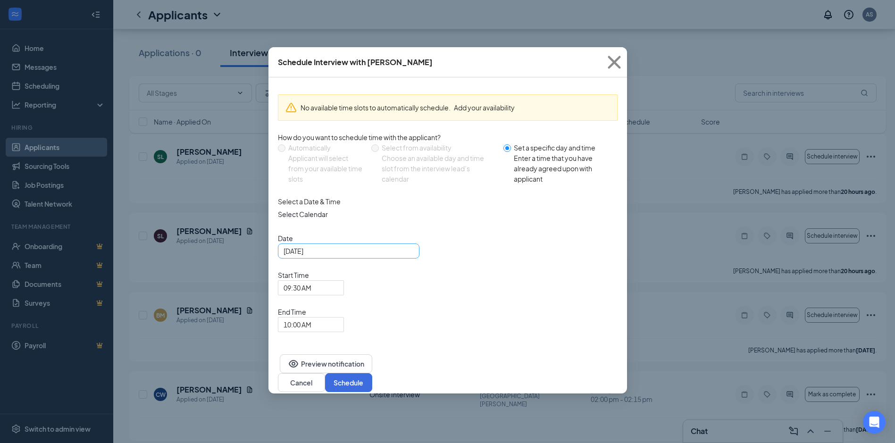
click at [411, 256] on div "[DATE]" at bounding box center [348, 251] width 130 height 10
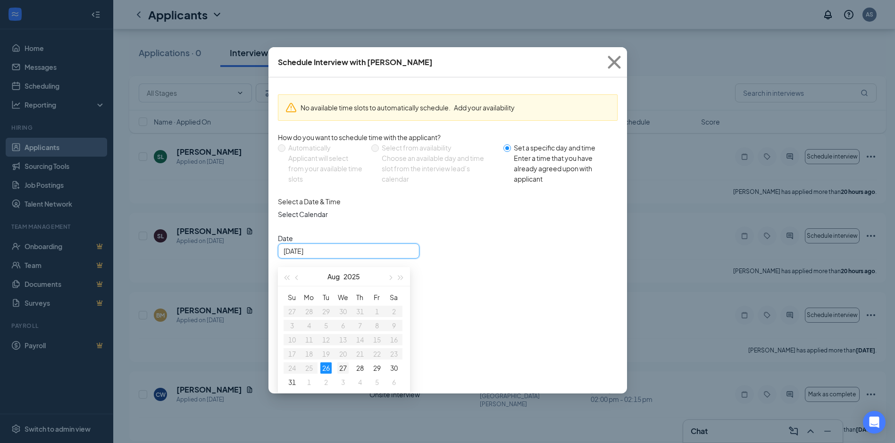
type input "[DATE]"
click at [346, 374] on div "27" at bounding box center [342, 367] width 11 height 11
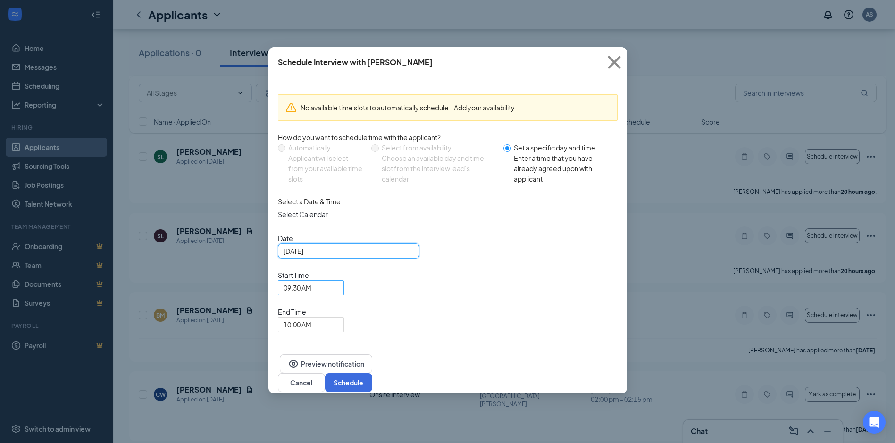
click at [338, 281] on span "09:30 AM" at bounding box center [310, 288] width 55 height 14
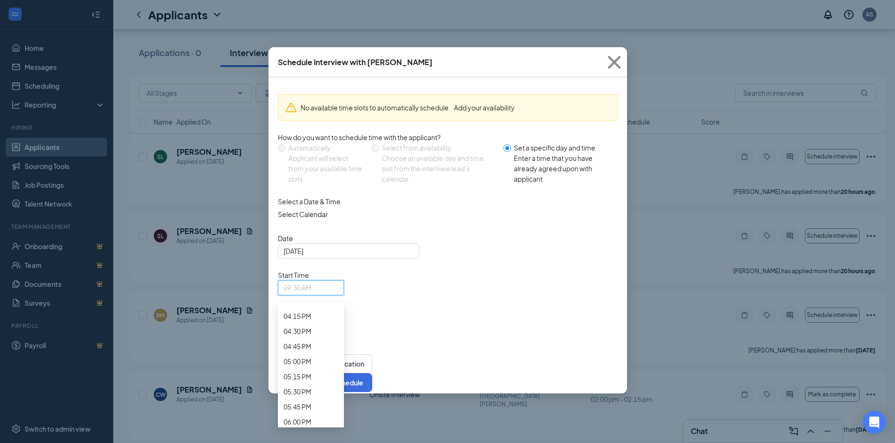
scroll to position [1009, 0]
click at [344, 76] on div "12:30 PM" at bounding box center [311, 68] width 66 height 15
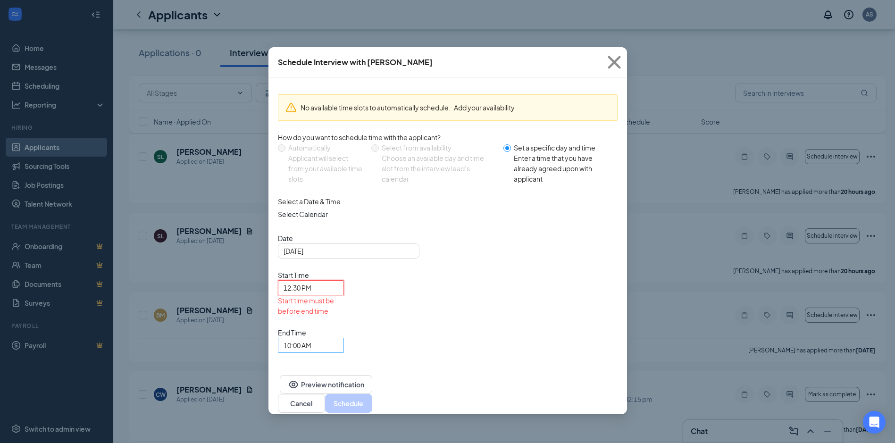
click at [338, 338] on span "10:00 AM" at bounding box center [310, 345] width 55 height 14
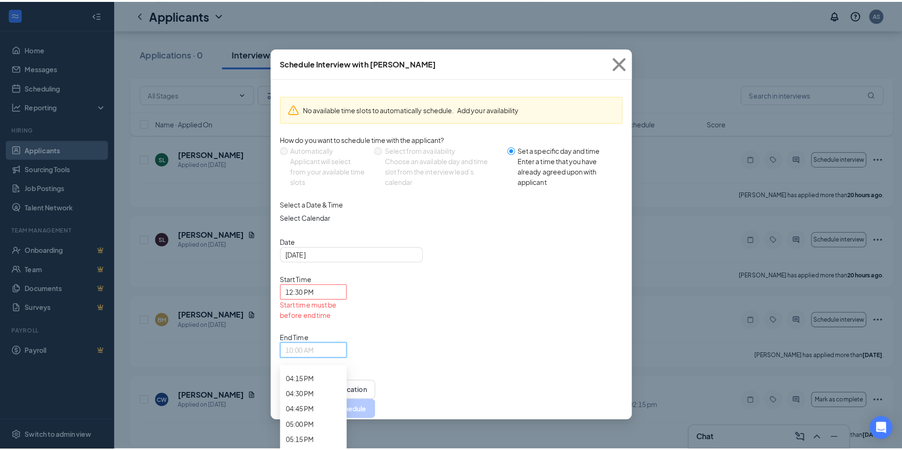
scroll to position [1005, 0]
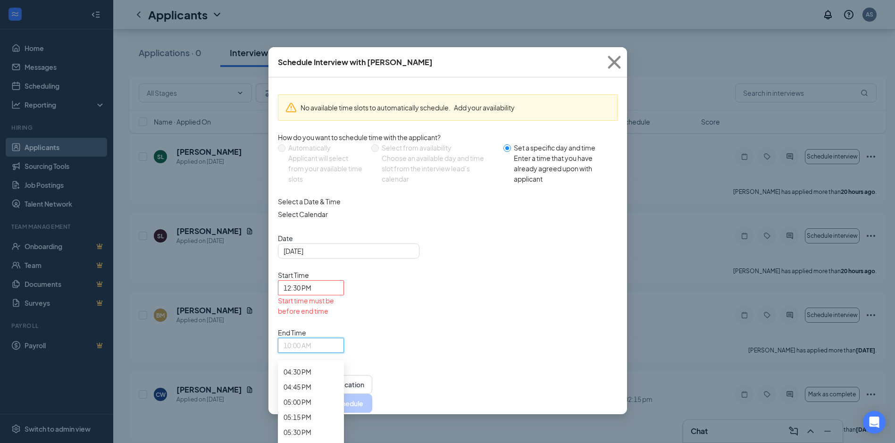
drag, startPoint x: 533, startPoint y: 385, endPoint x: 609, endPoint y: 352, distance: 82.6
click at [311, 150] on span "12:45 PM" at bounding box center [297, 145] width 28 height 10
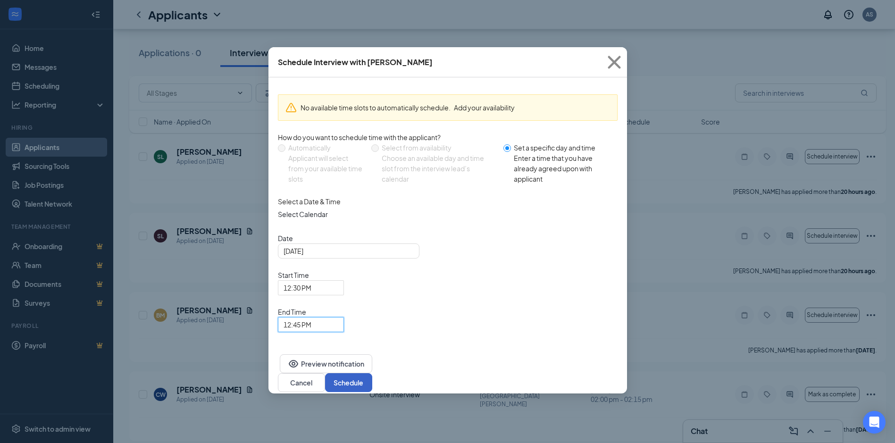
click at [372, 373] on button "Schedule" at bounding box center [348, 382] width 47 height 19
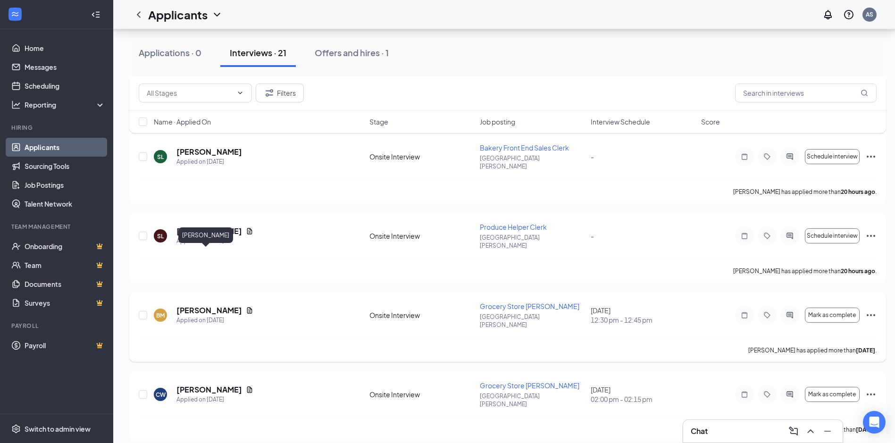
drag, startPoint x: 191, startPoint y: 254, endPoint x: 194, endPoint y: 250, distance: 5.7
click at [191, 305] on h5 "[PERSON_NAME]" at bounding box center [209, 310] width 66 height 10
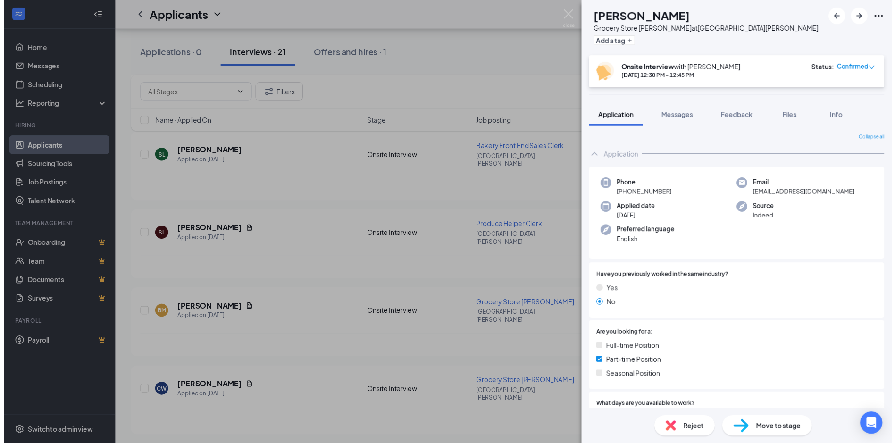
scroll to position [189, 0]
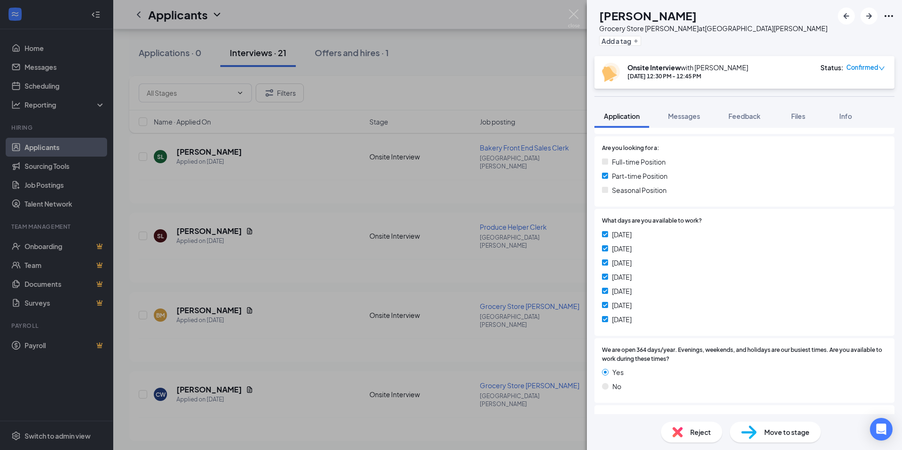
click at [580, 12] on div "BM [PERSON_NAME] Grocery Store [PERSON_NAME] at [GEOGRAPHIC_DATA][PERSON_NAME] …" at bounding box center [451, 225] width 902 height 450
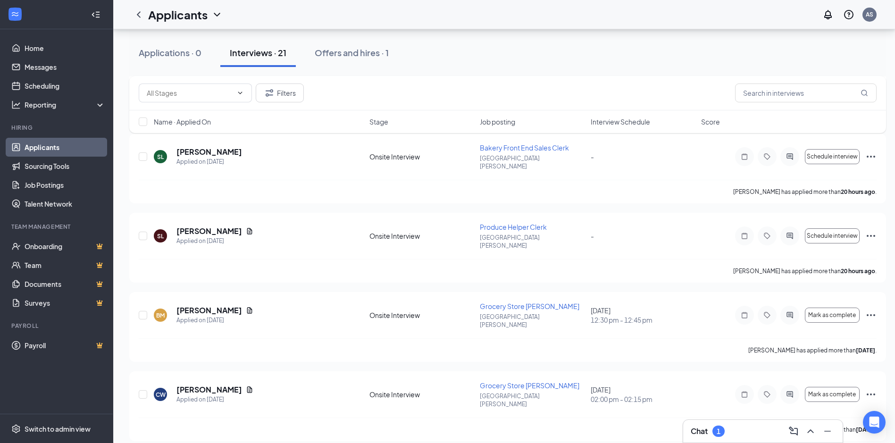
click at [761, 432] on div "Chat 1" at bounding box center [762, 430] width 144 height 15
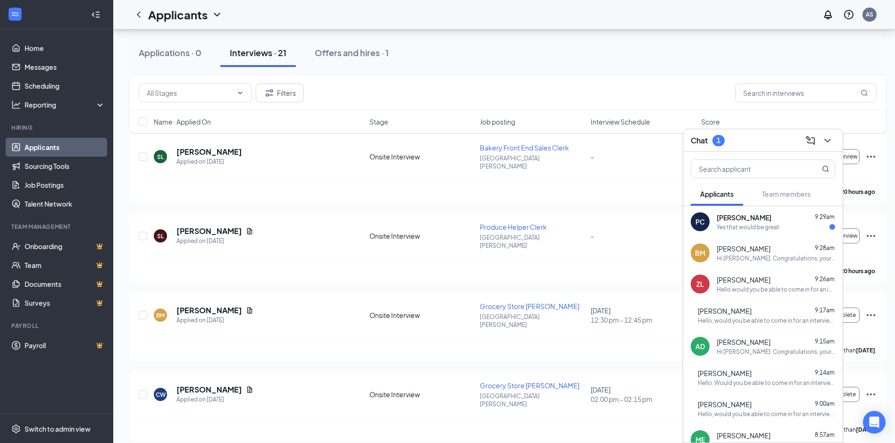
click at [766, 228] on div "Yes that would be great" at bounding box center [747, 227] width 63 height 8
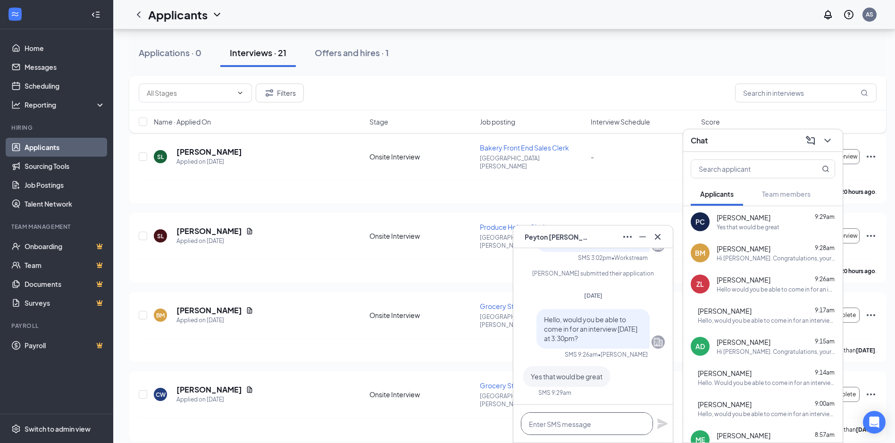
click at [598, 423] on textarea at bounding box center [587, 423] width 132 height 23
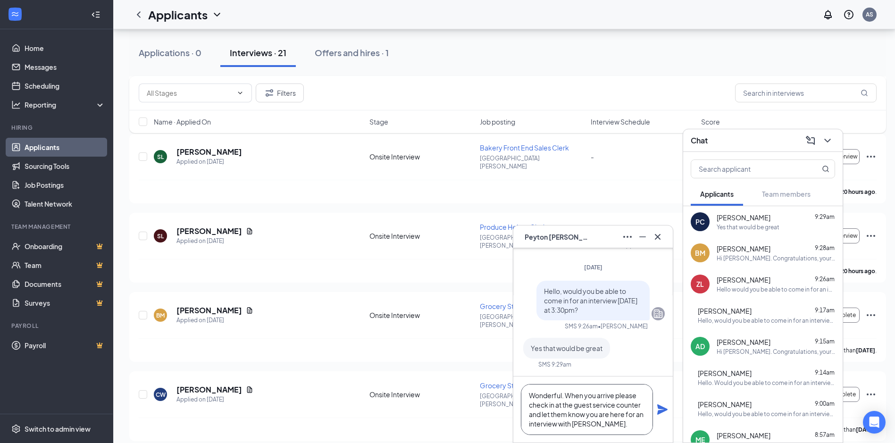
type textarea "Wonderful. When you arrive please check in at the guest service counter and let…"
click at [663, 407] on icon "Plane" at bounding box center [662, 409] width 10 height 10
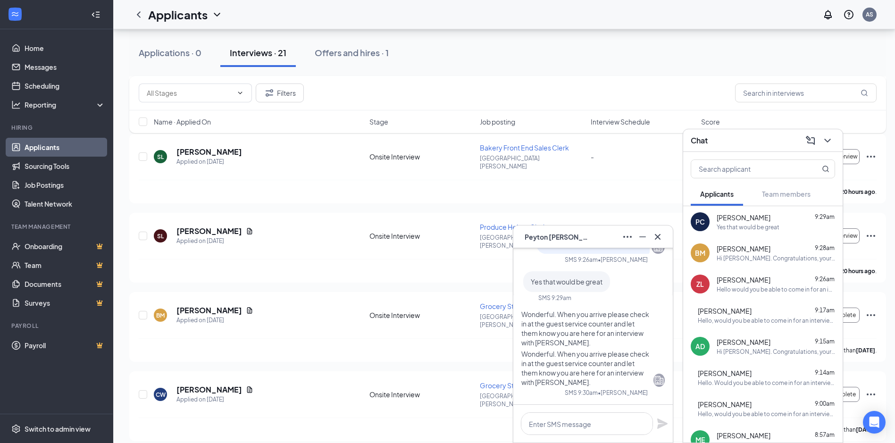
click at [602, 240] on div "PC [PERSON_NAME]" at bounding box center [593, 236] width 144 height 15
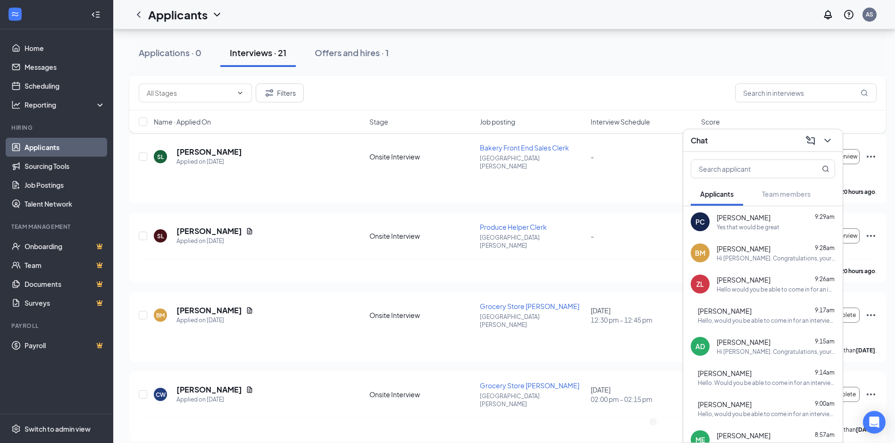
click at [732, 144] on div "Chat" at bounding box center [762, 140] width 144 height 15
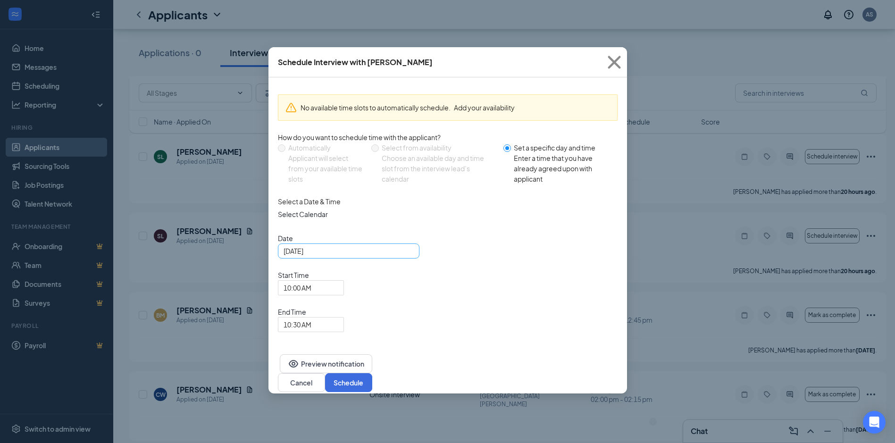
click at [407, 256] on div "[DATE]" at bounding box center [348, 251] width 130 height 10
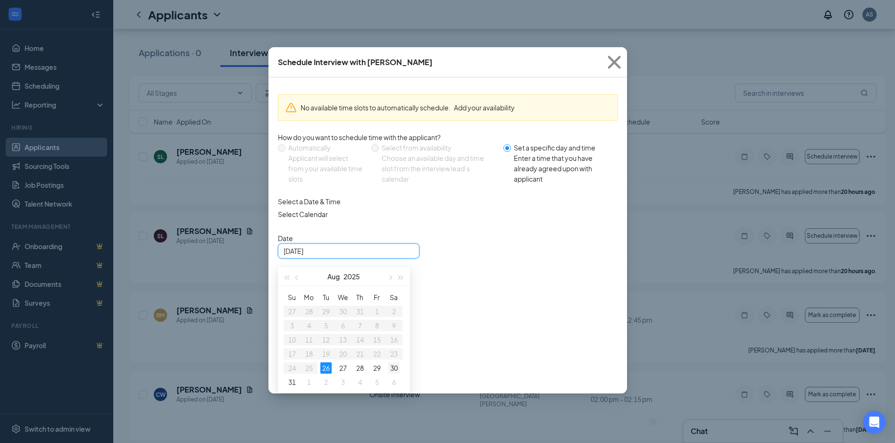
type input "[DATE]"
click at [390, 374] on div "30" at bounding box center [393, 367] width 11 height 11
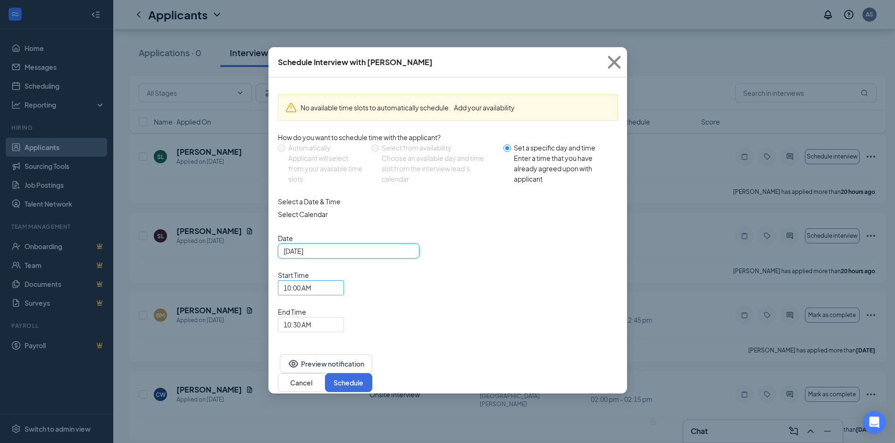
click at [330, 281] on span "10:00 AM" at bounding box center [306, 293] width 46 height 25
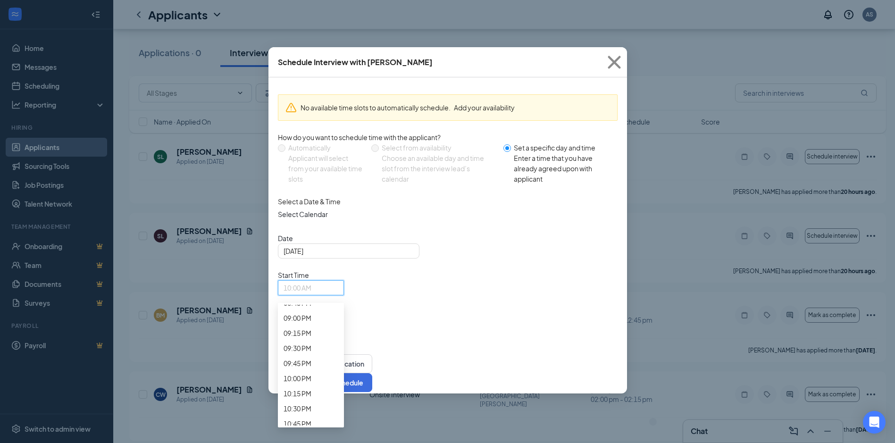
scroll to position [1288, 0]
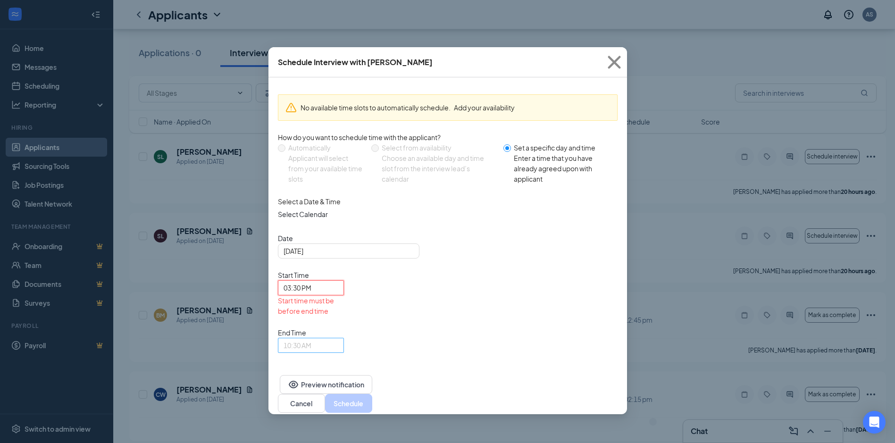
click at [338, 338] on span "10:30 AM" at bounding box center [310, 345] width 55 height 14
click at [311, 52] on span "03:45 PM" at bounding box center [297, 47] width 28 height 10
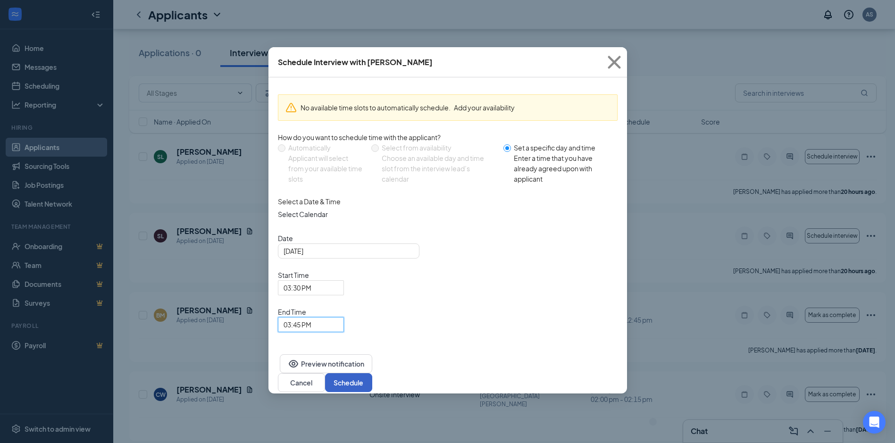
click at [372, 373] on button "Schedule" at bounding box center [348, 382] width 47 height 19
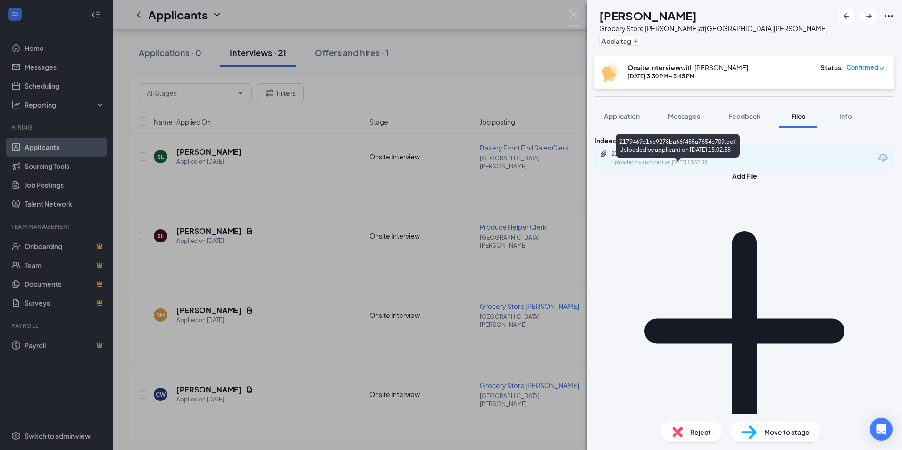
click at [633, 158] on div "2179469c16c9278ba66f485a7654e709.pdf" at bounding box center [677, 154] width 132 height 8
click at [574, 17] on img at bounding box center [574, 18] width 12 height 18
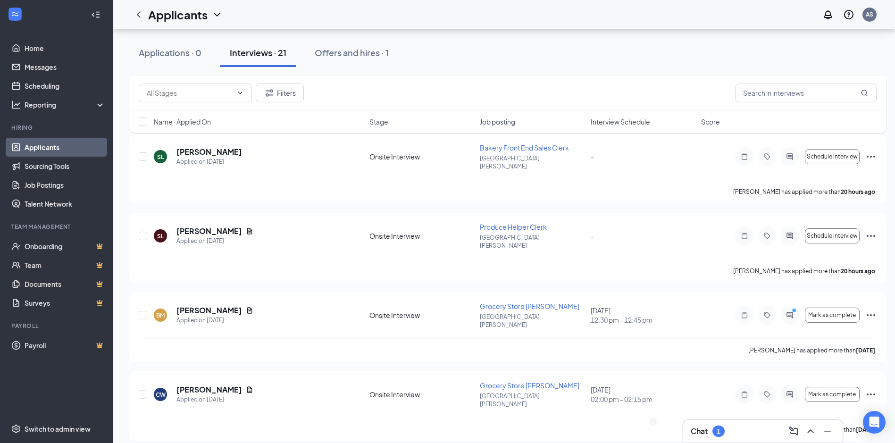
click at [722, 425] on div "Chat 1" at bounding box center [762, 430] width 144 height 15
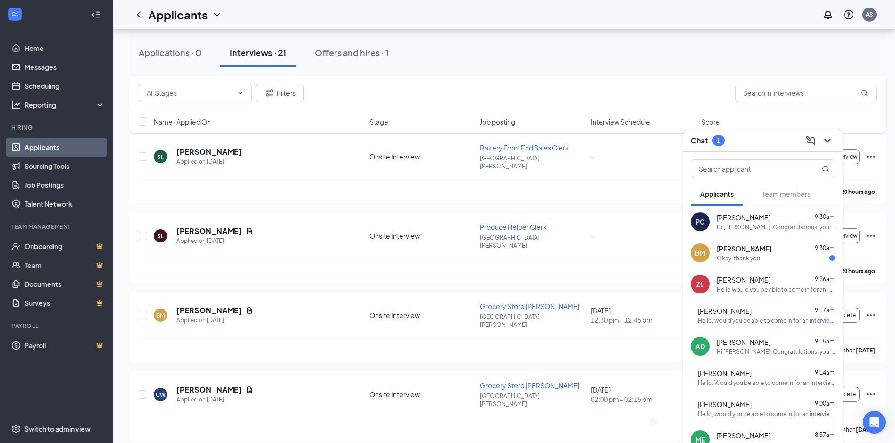
drag, startPoint x: 756, startPoint y: 247, endPoint x: 757, endPoint y: 254, distance: 6.6
click at [757, 248] on div "[PERSON_NAME] 9:30am" at bounding box center [775, 248] width 118 height 9
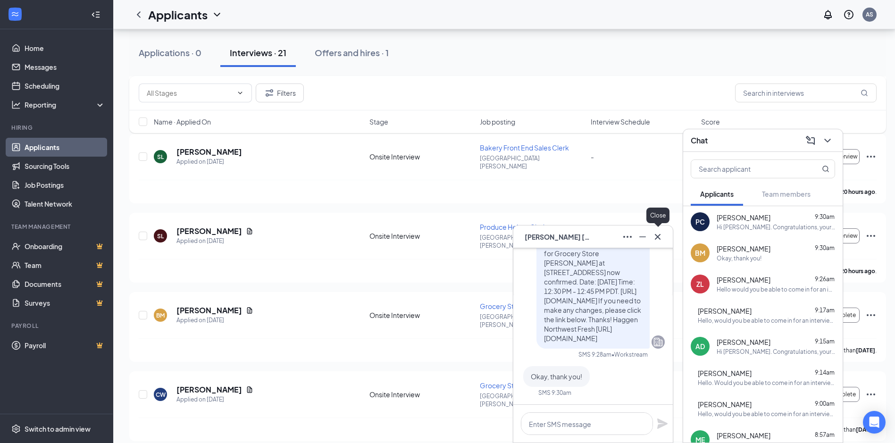
click at [655, 234] on icon "Cross" at bounding box center [657, 236] width 11 height 11
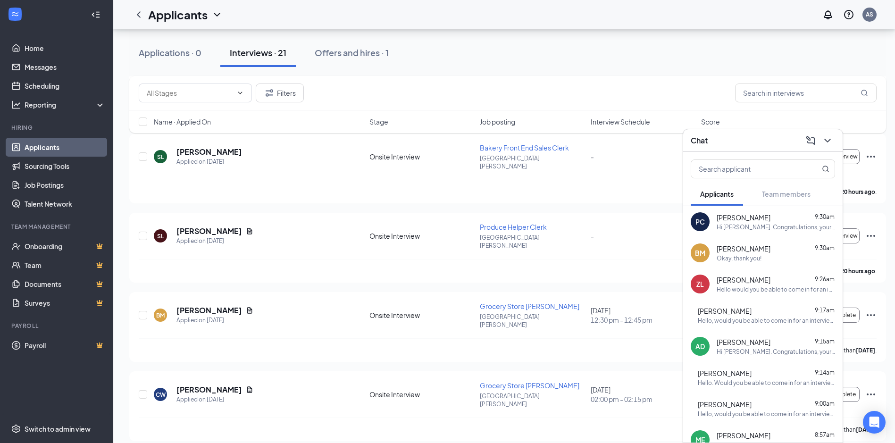
click at [763, 147] on div "Chat" at bounding box center [762, 140] width 144 height 15
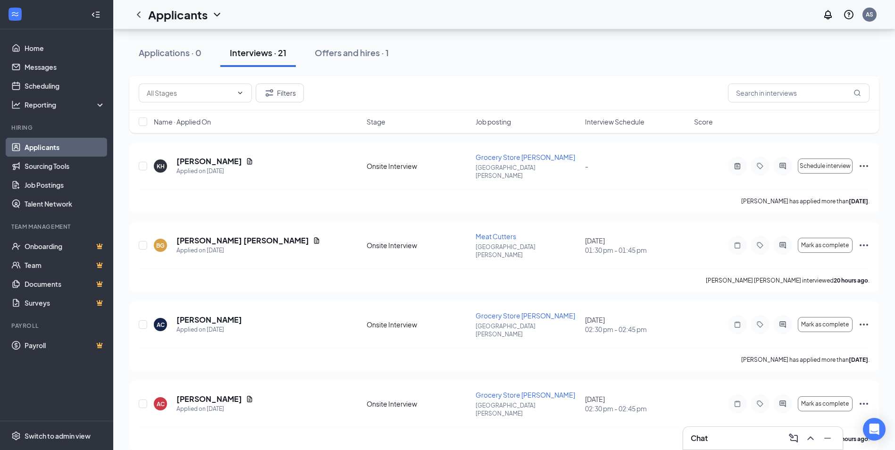
scroll to position [1179, 0]
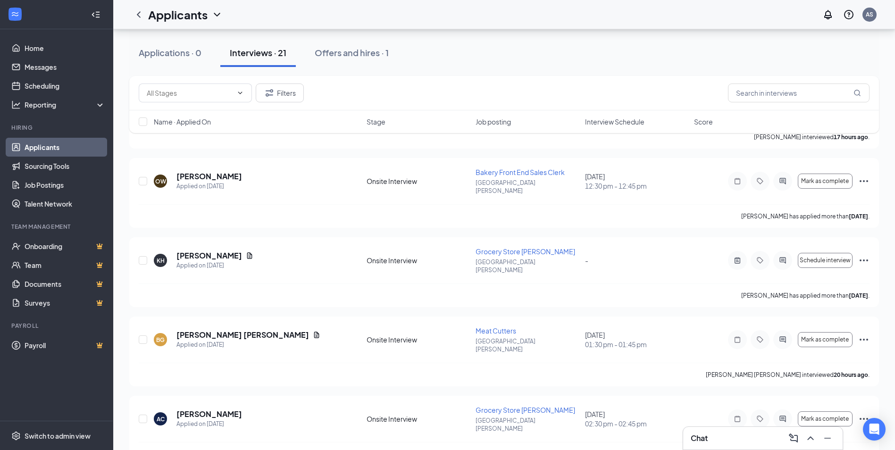
click at [744, 430] on div "Chat" at bounding box center [762, 438] width 159 height 23
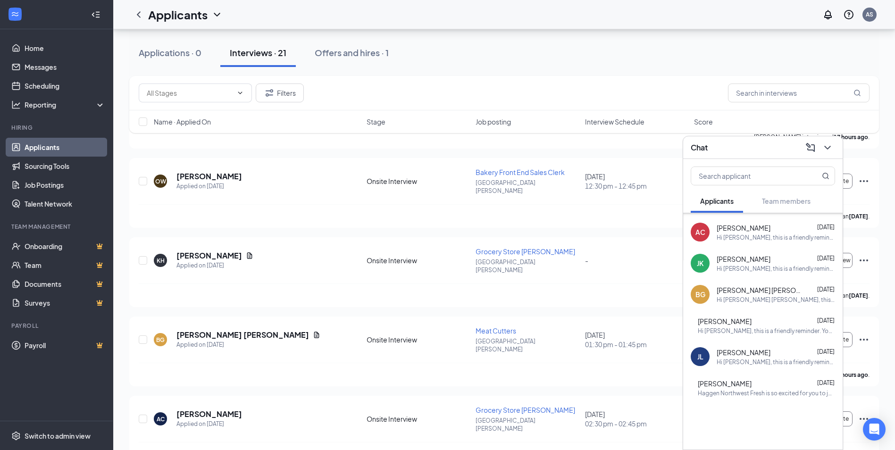
scroll to position [371, 0]
click at [770, 296] on div "Hi [PERSON_NAME] [PERSON_NAME], this is a friendly reminder. Your meeting with …" at bounding box center [775, 299] width 118 height 8
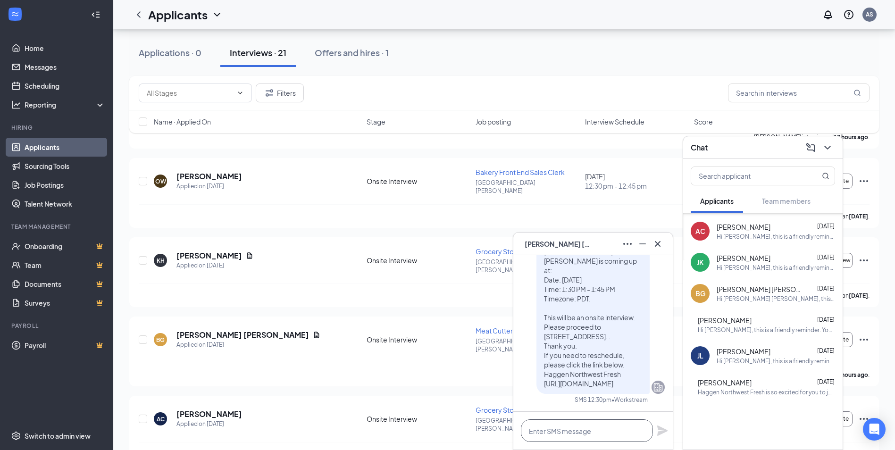
click at [586, 431] on textarea at bounding box center [587, 430] width 132 height 23
paste textarea "Hello. Thank you so much for interviewing with us. After much consideration, we…"
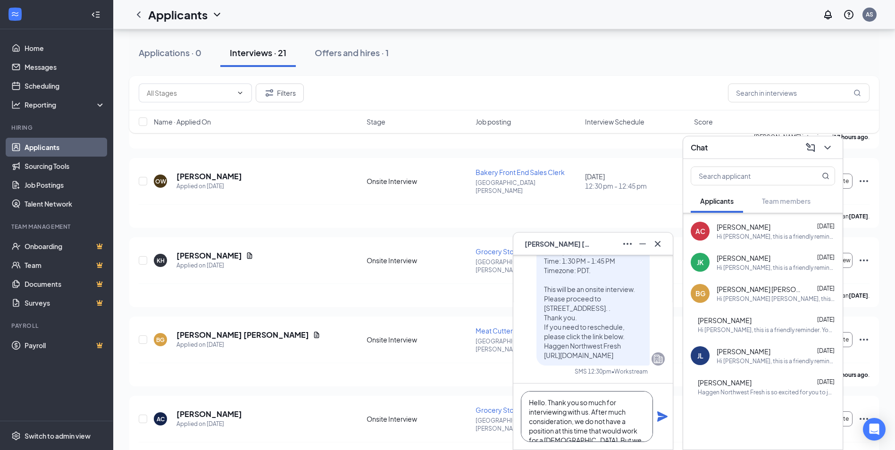
click at [579, 431] on textarea "Hello. Thank you so much for interviewing with us. After much consideration, we…" at bounding box center [587, 416] width 132 height 51
drag, startPoint x: 556, startPoint y: 423, endPoint x: 587, endPoint y: 422, distance: 30.7
click at [587, 422] on textarea "Hello. Thank you so much for interviewing with us. After much consideration, we…" at bounding box center [587, 416] width 132 height 51
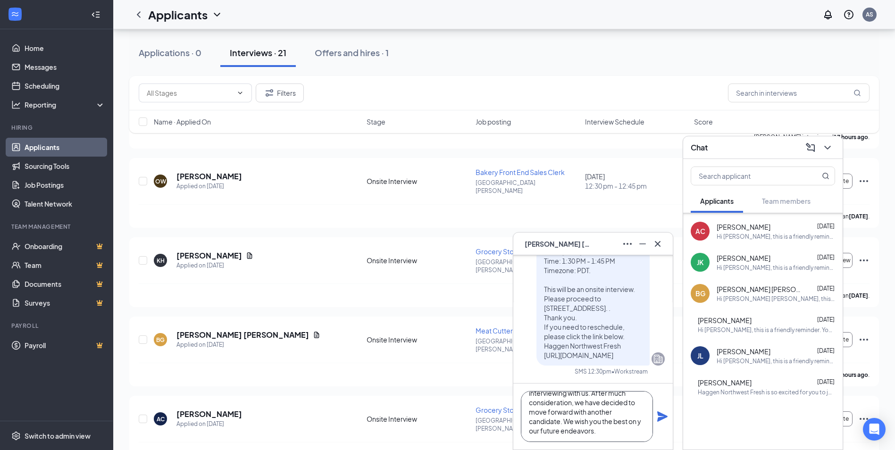
click at [529, 432] on textarea "Hello. Thank you so much for interviewing with us. After much consideration, we…" at bounding box center [587, 416] width 132 height 51
click at [610, 429] on textarea "Hello. Thank you so much for interviewing with us. After much consideration, we…" at bounding box center [587, 416] width 132 height 51
drag, startPoint x: 610, startPoint y: 429, endPoint x: 484, endPoint y: 365, distance: 141.1
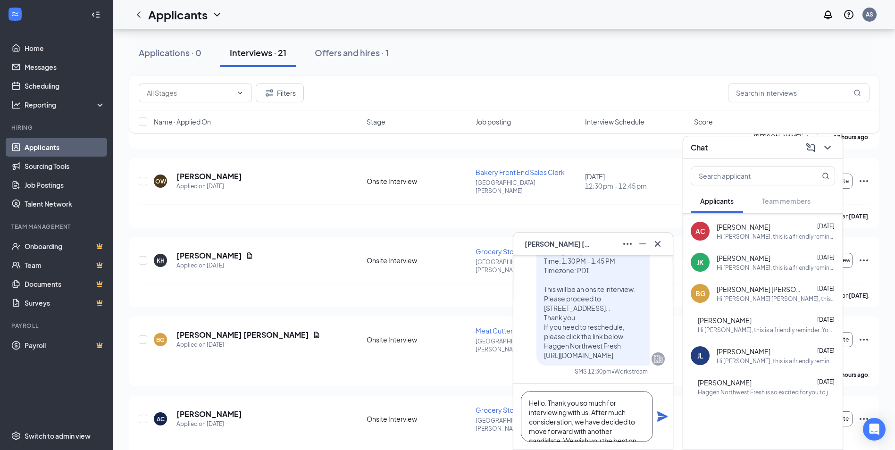
type textarea "Hello. Thank you so much for interviewing with us. After much consideration, we…"
click at [660, 417] on icon "Plane" at bounding box center [661, 416] width 11 height 11
click at [611, 247] on div "[PERSON_NAME]" at bounding box center [593, 243] width 144 height 15
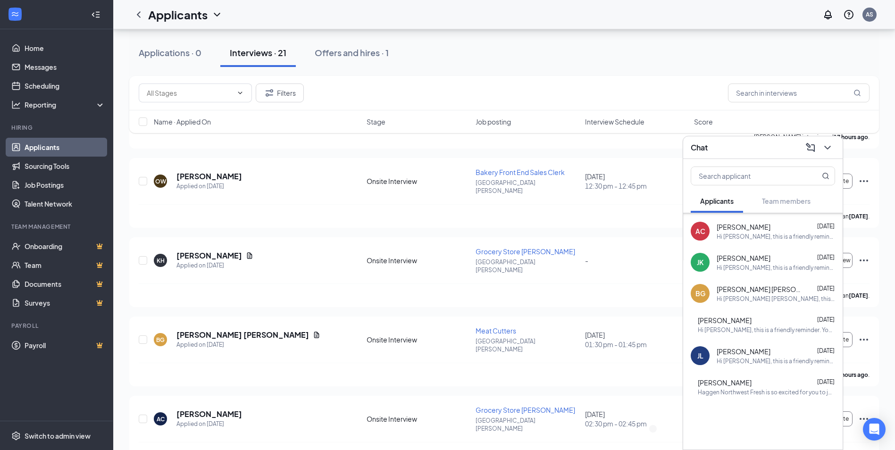
click at [735, 147] on div "Chat" at bounding box center [762, 147] width 144 height 15
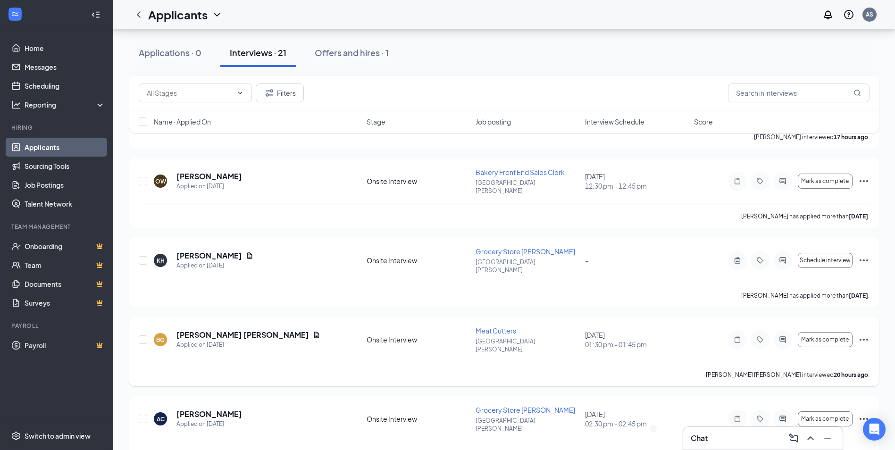
click at [862, 334] on icon "Ellipses" at bounding box center [863, 339] width 11 height 11
click at [801, 42] on p "Reject" at bounding box center [820, 37] width 85 height 9
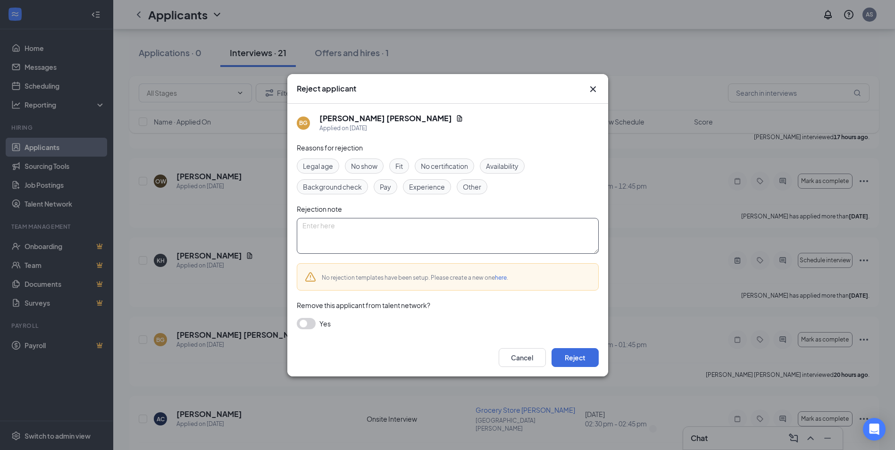
click at [435, 232] on textarea at bounding box center [448, 236] width 302 height 36
paste textarea "Hello. Thank you so much for interviewing with us. After much consideration, we…"
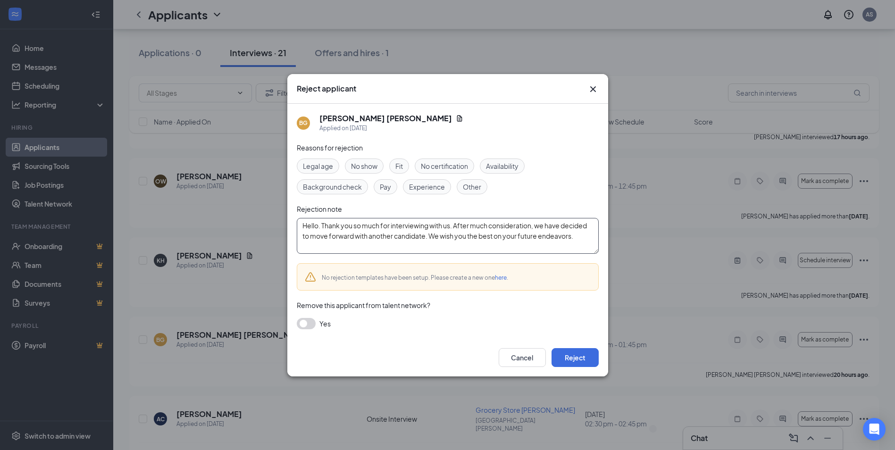
type textarea "Hello. Thank you so much for interviewing with us. After much consideration, we…"
click at [509, 166] on span "Availability" at bounding box center [502, 166] width 33 height 10
click at [388, 184] on span "Pay" at bounding box center [385, 187] width 11 height 10
click at [579, 357] on button "Reject" at bounding box center [574, 357] width 47 height 19
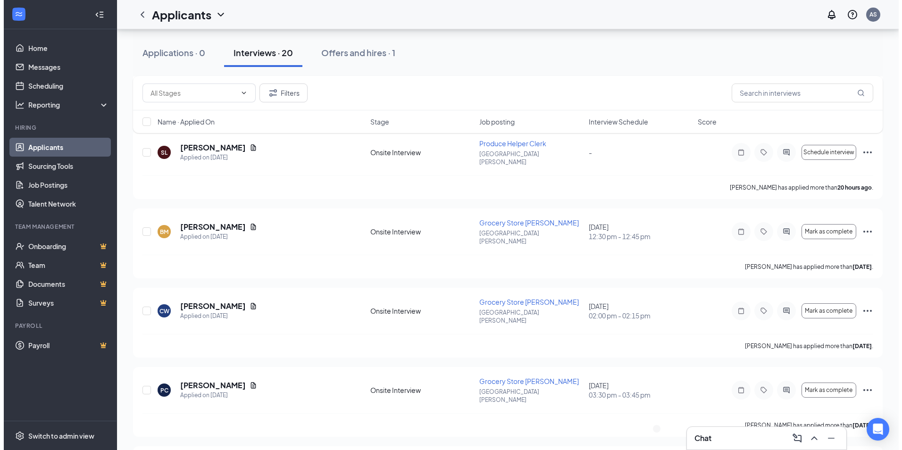
scroll to position [566, 0]
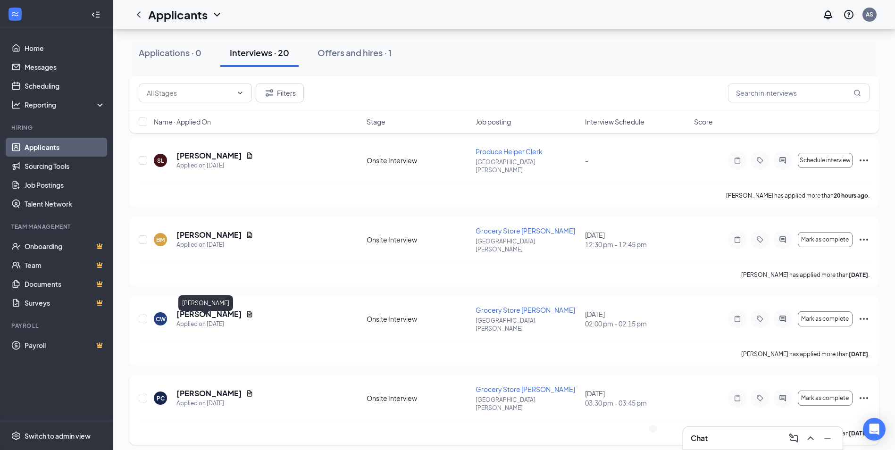
drag, startPoint x: 216, startPoint y: 322, endPoint x: 279, endPoint y: 307, distance: 64.9
click at [215, 388] on h5 "[PERSON_NAME]" at bounding box center [209, 393] width 66 height 10
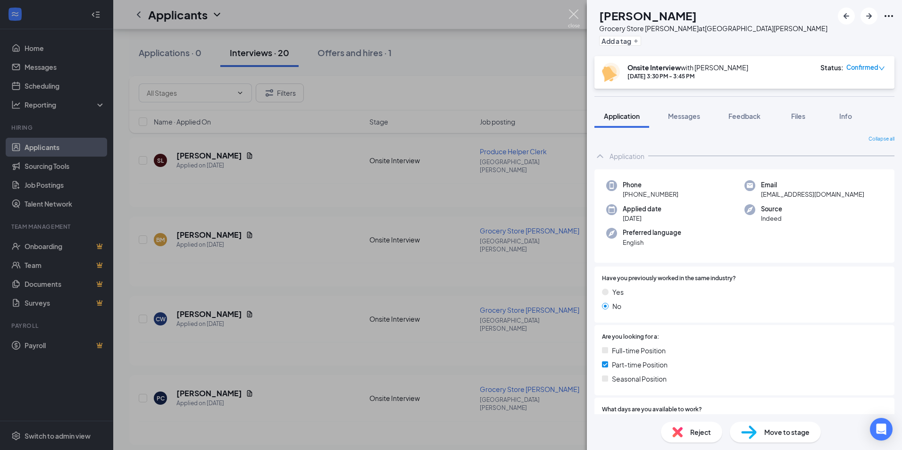
click at [574, 19] on img at bounding box center [574, 18] width 12 height 18
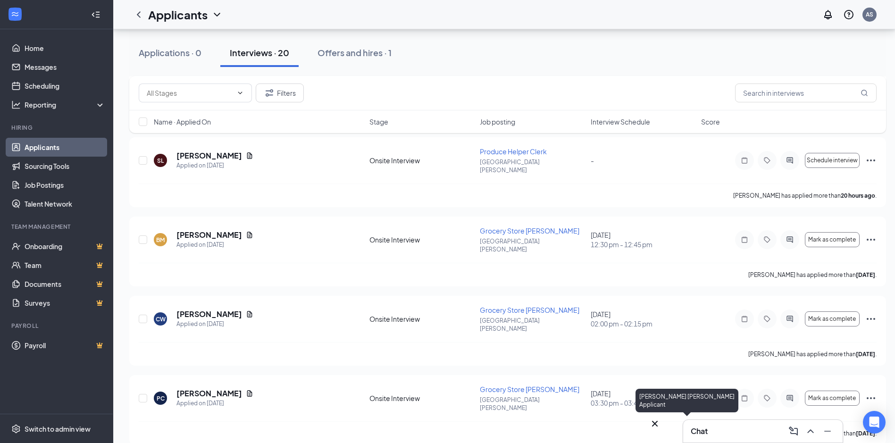
click at [660, 421] on icon "Cross" at bounding box center [654, 423] width 11 height 11
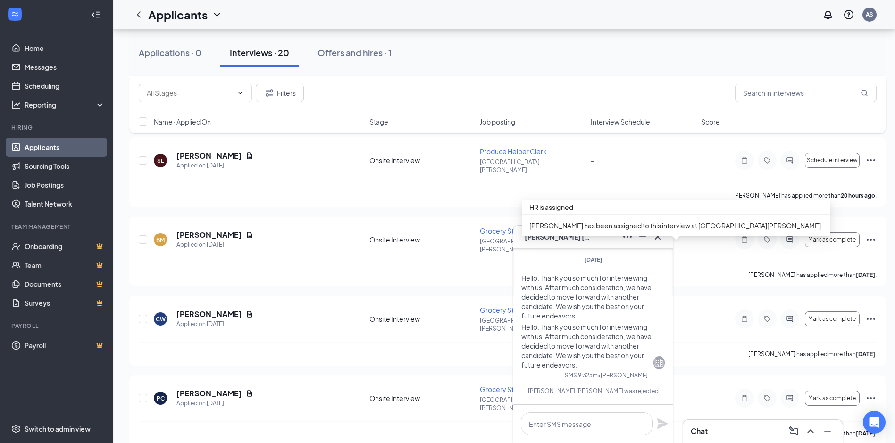
click at [657, 235] on div "[PERSON_NAME] has been assigned to this interview at [GEOGRAPHIC_DATA][PERSON_N…" at bounding box center [676, 226] width 308 height 22
click at [660, 235] on icon "Cross" at bounding box center [657, 236] width 11 height 11
